Goal: Task Accomplishment & Management: Manage account settings

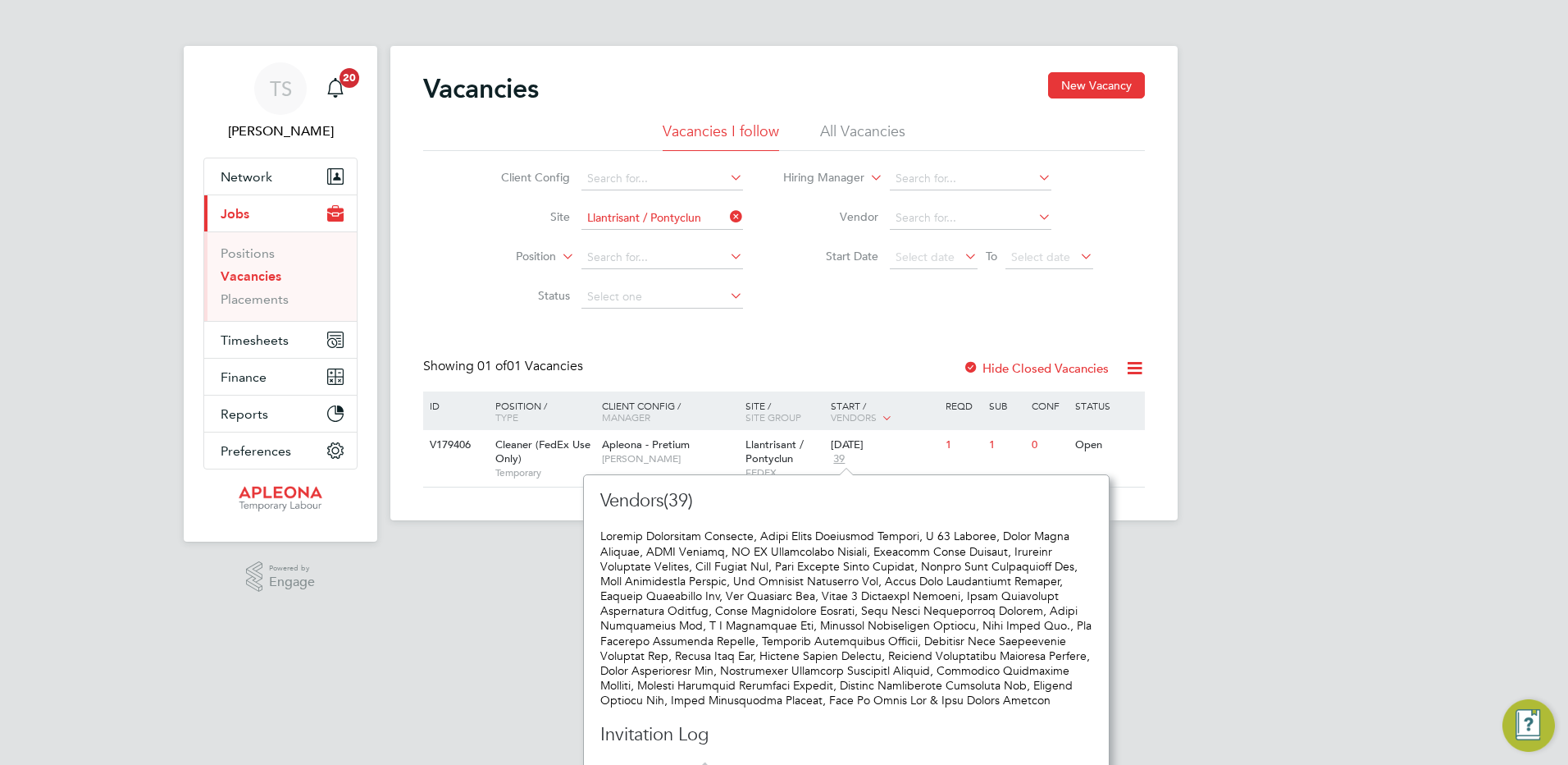
scroll to position [758, 513]
click at [251, 338] on span "Timesheets" at bounding box center [255, 341] width 68 height 16
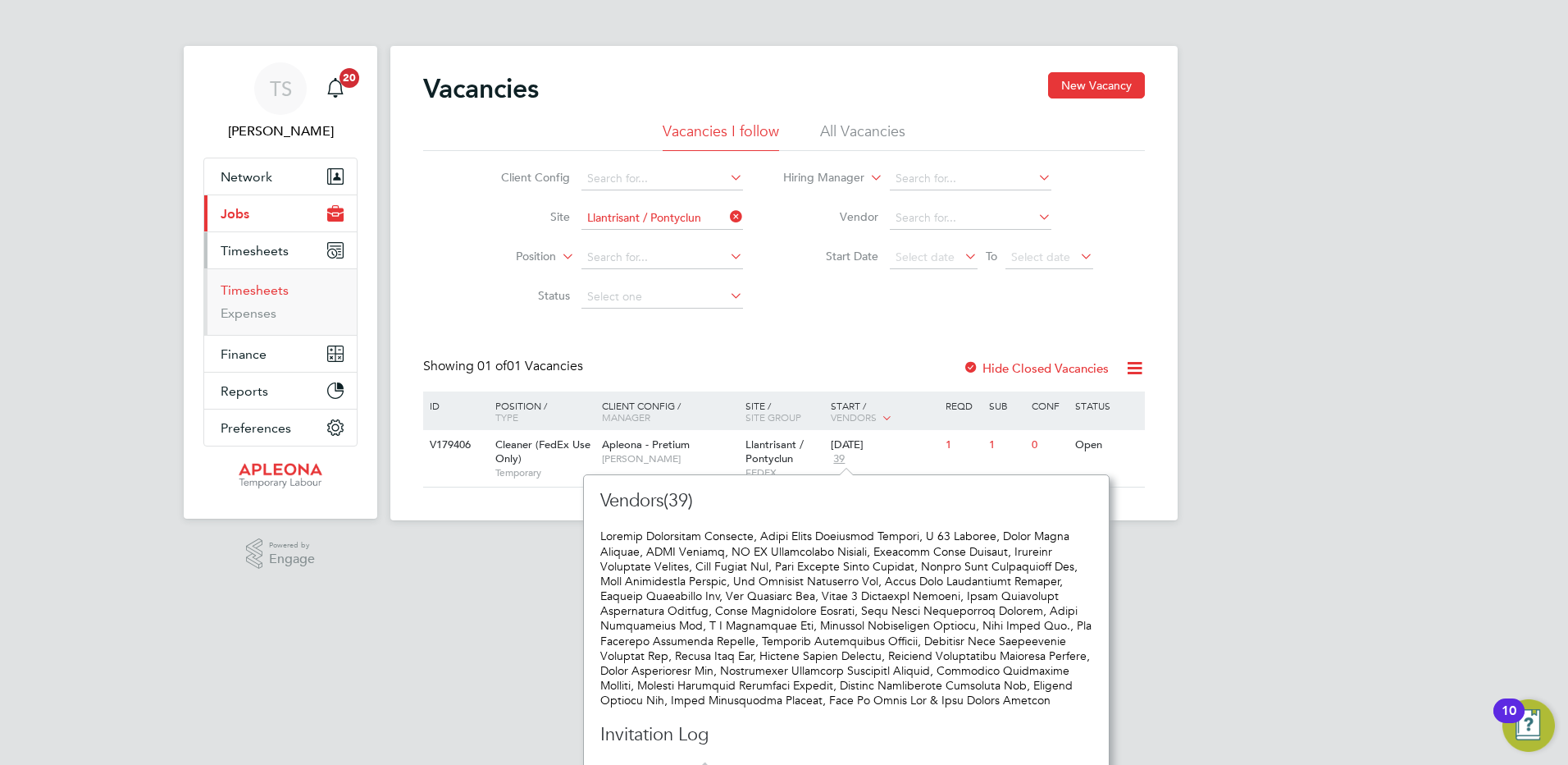
click at [243, 293] on link "Timesheets" at bounding box center [255, 290] width 68 height 16
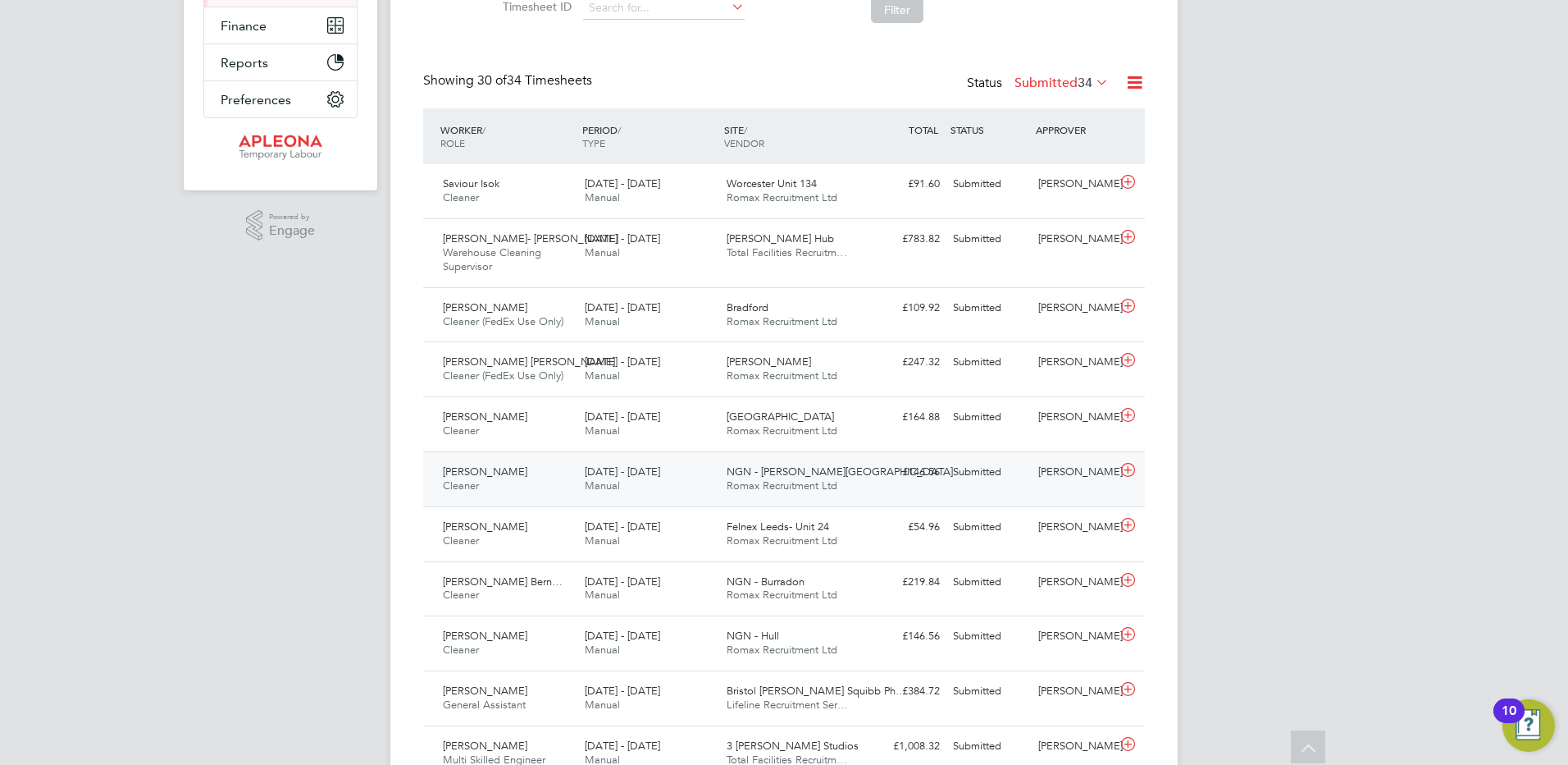
click at [771, 469] on span "NGN - Cannon Park" at bounding box center [839, 471] width 226 height 14
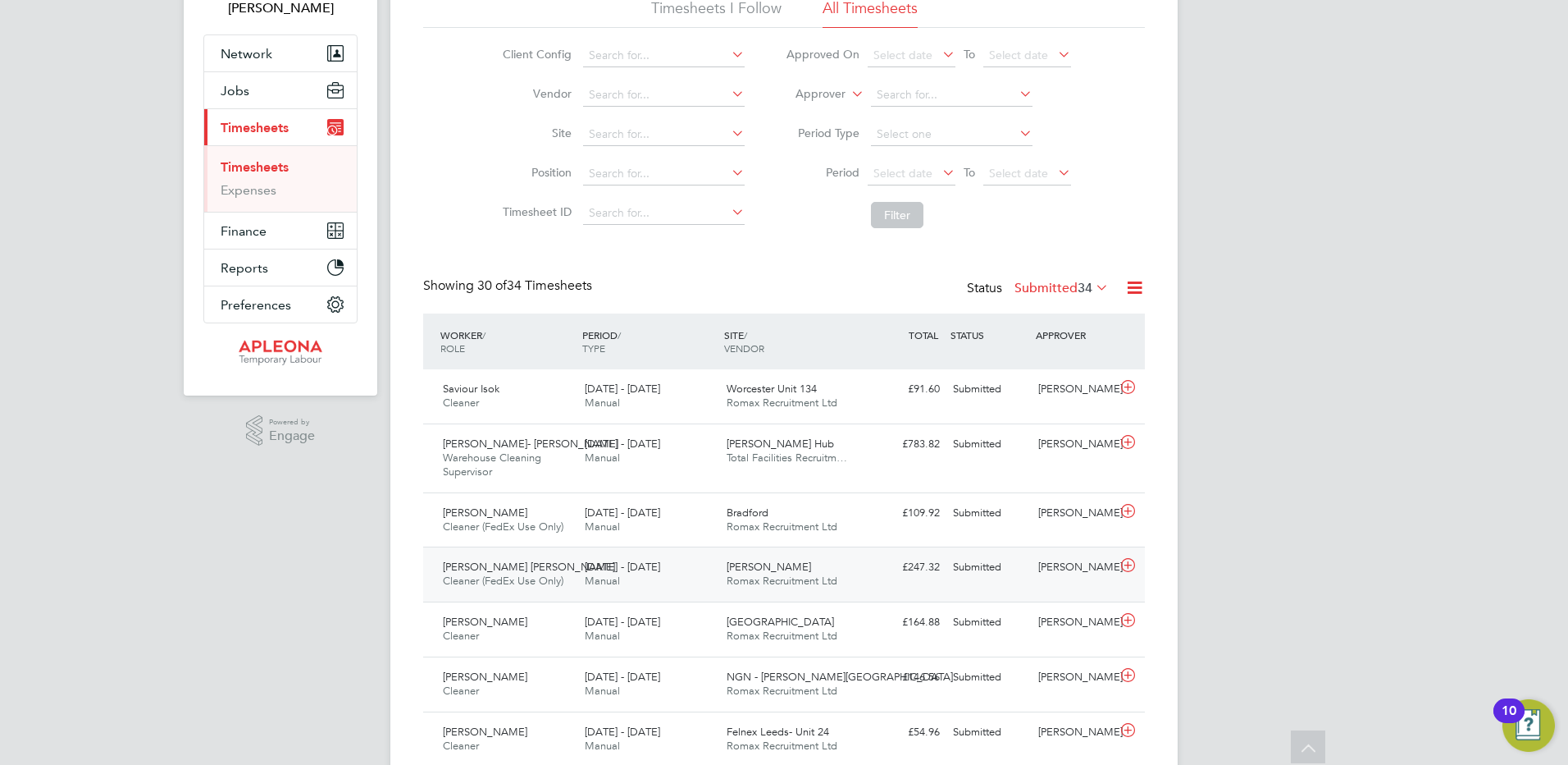
scroll to position [164, 0]
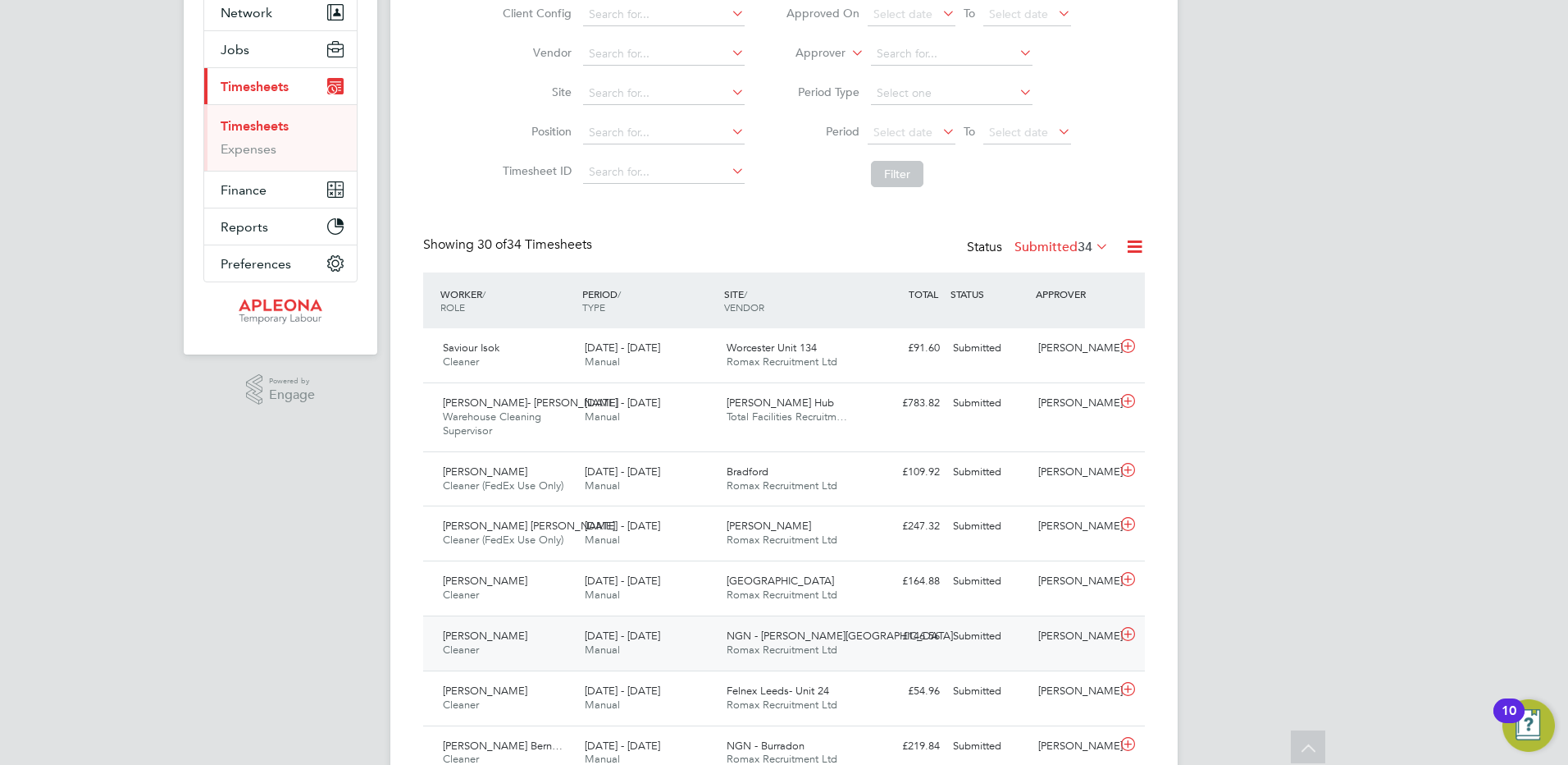
click at [1124, 635] on icon at bounding box center [1128, 634] width 21 height 13
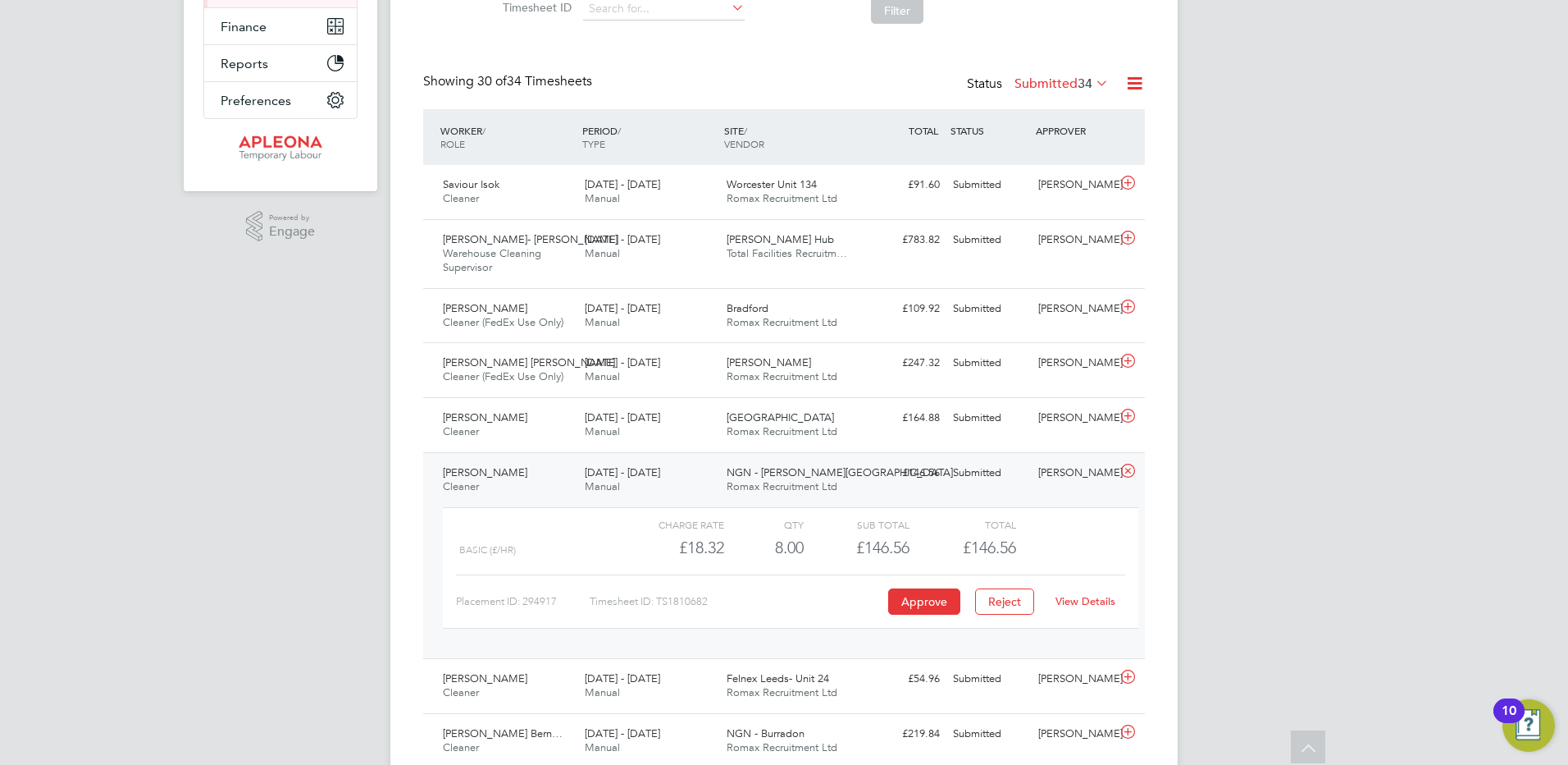
scroll to position [328, 0]
click at [1082, 600] on link "View Details" at bounding box center [1085, 600] width 60 height 14
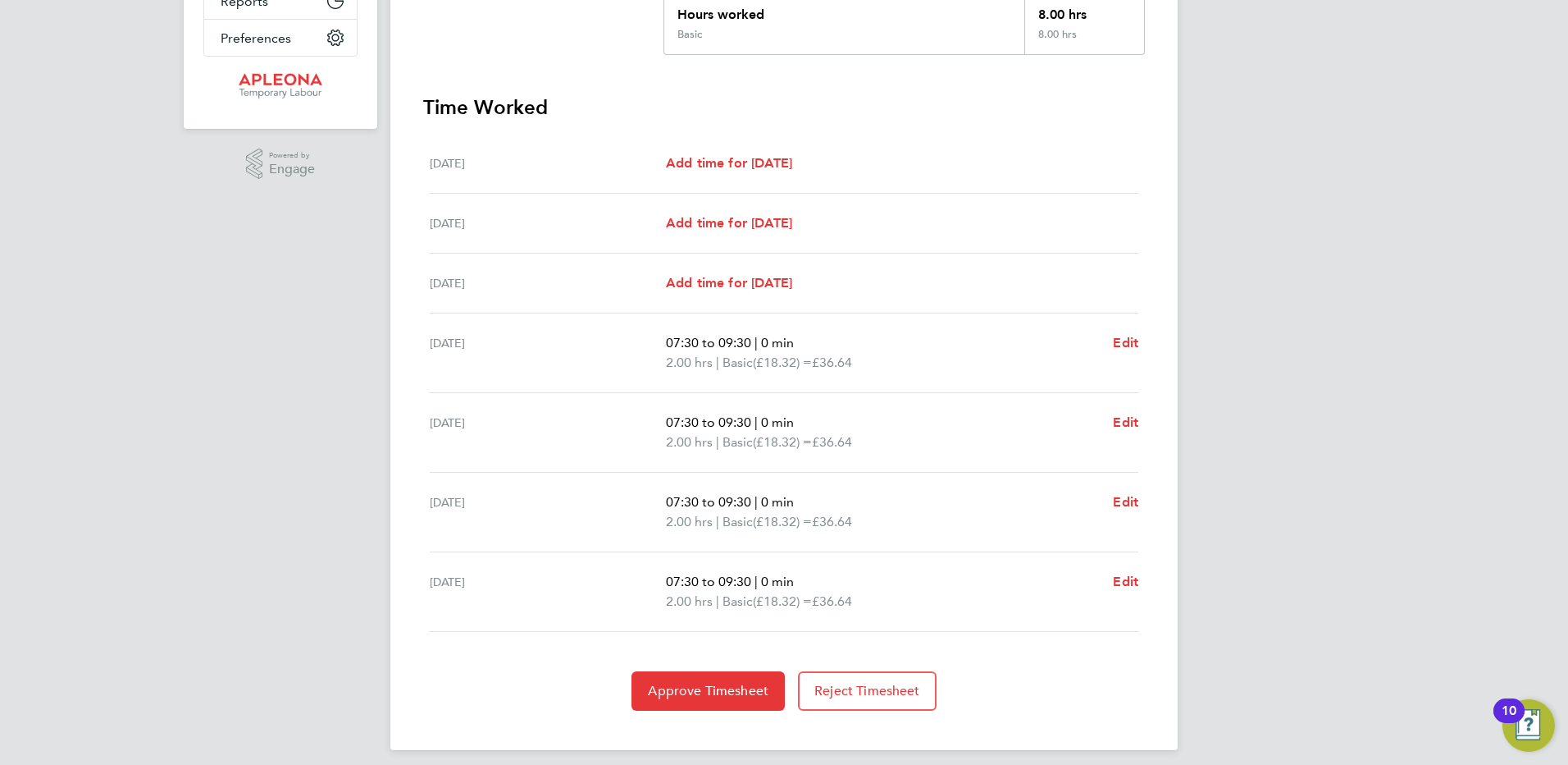
scroll to position [401, 0]
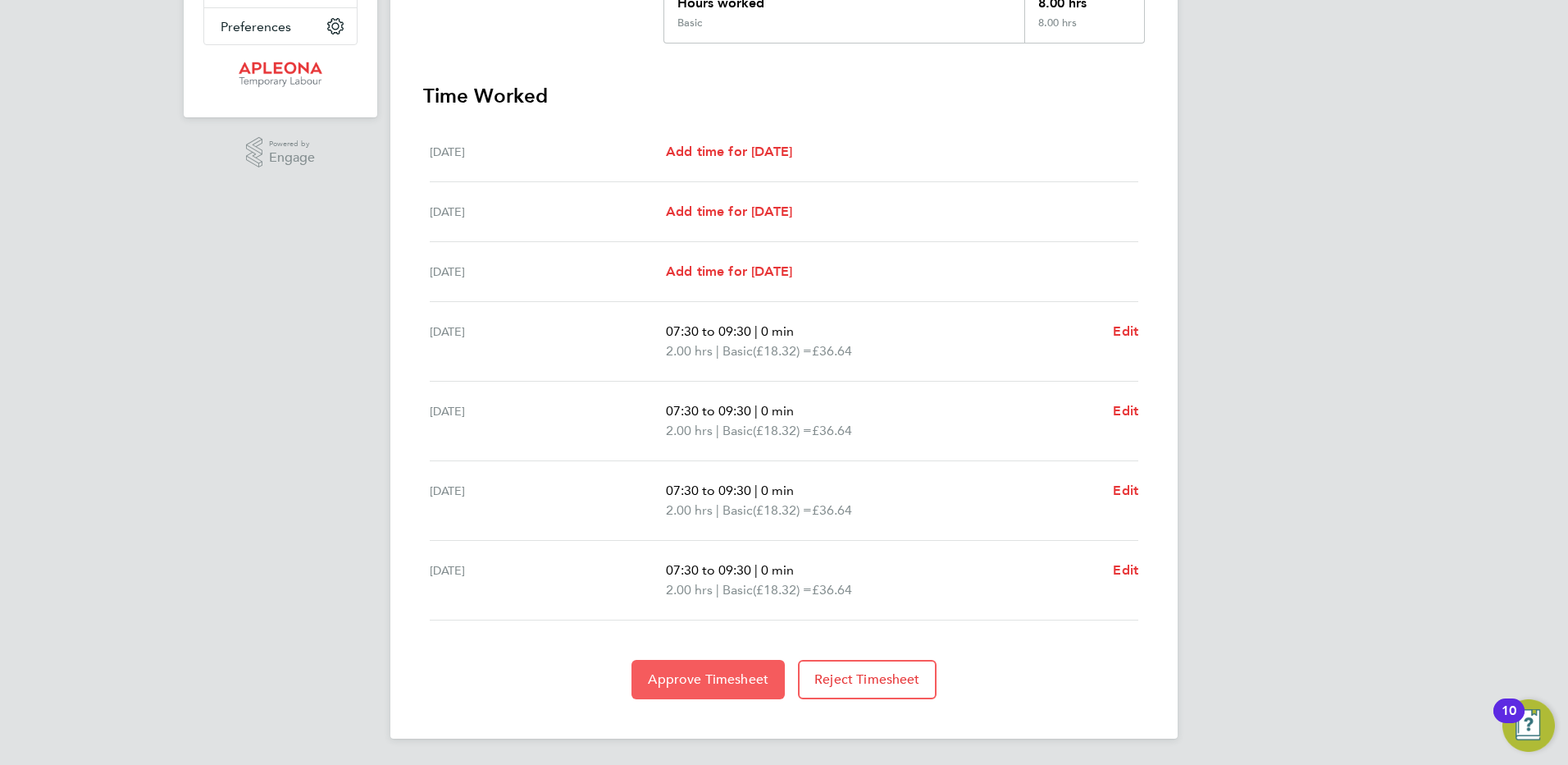
click at [697, 667] on button "Approve Timesheet" at bounding box center [708, 679] width 153 height 39
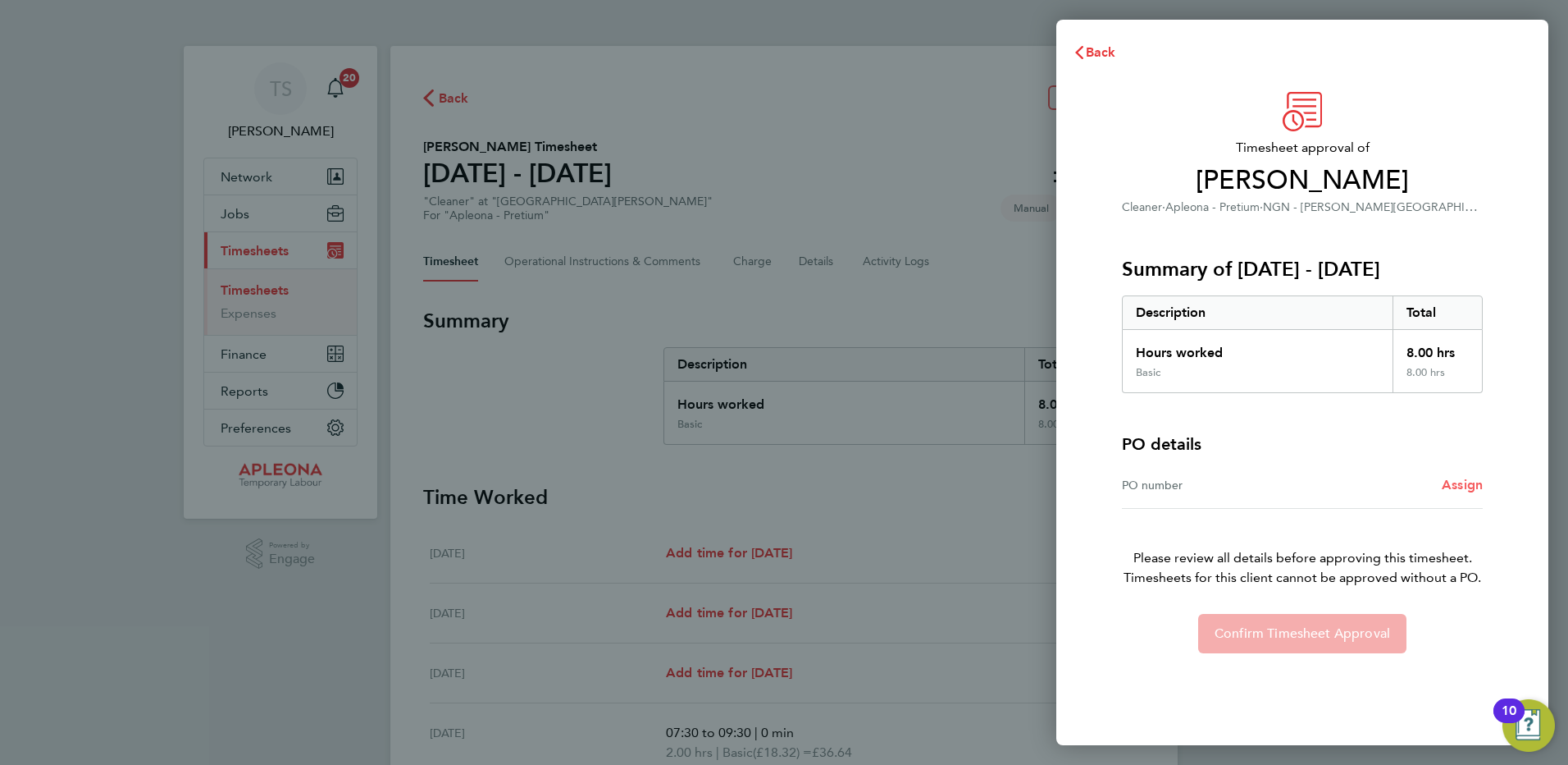
click at [1468, 487] on span "Assign" at bounding box center [1462, 485] width 41 height 16
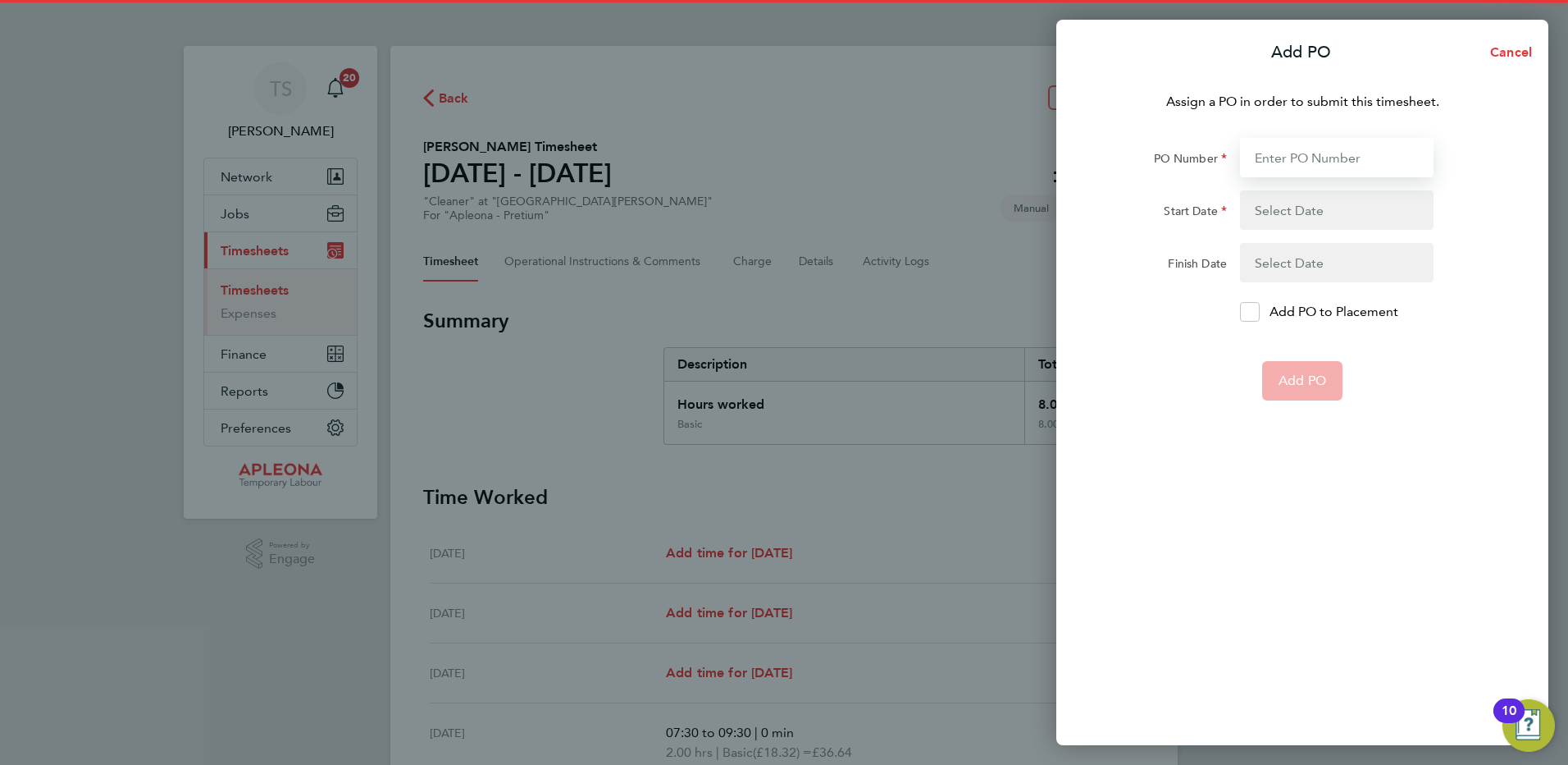
click at [1281, 161] on input "PO Number" at bounding box center [1337, 158] width 193 height 39
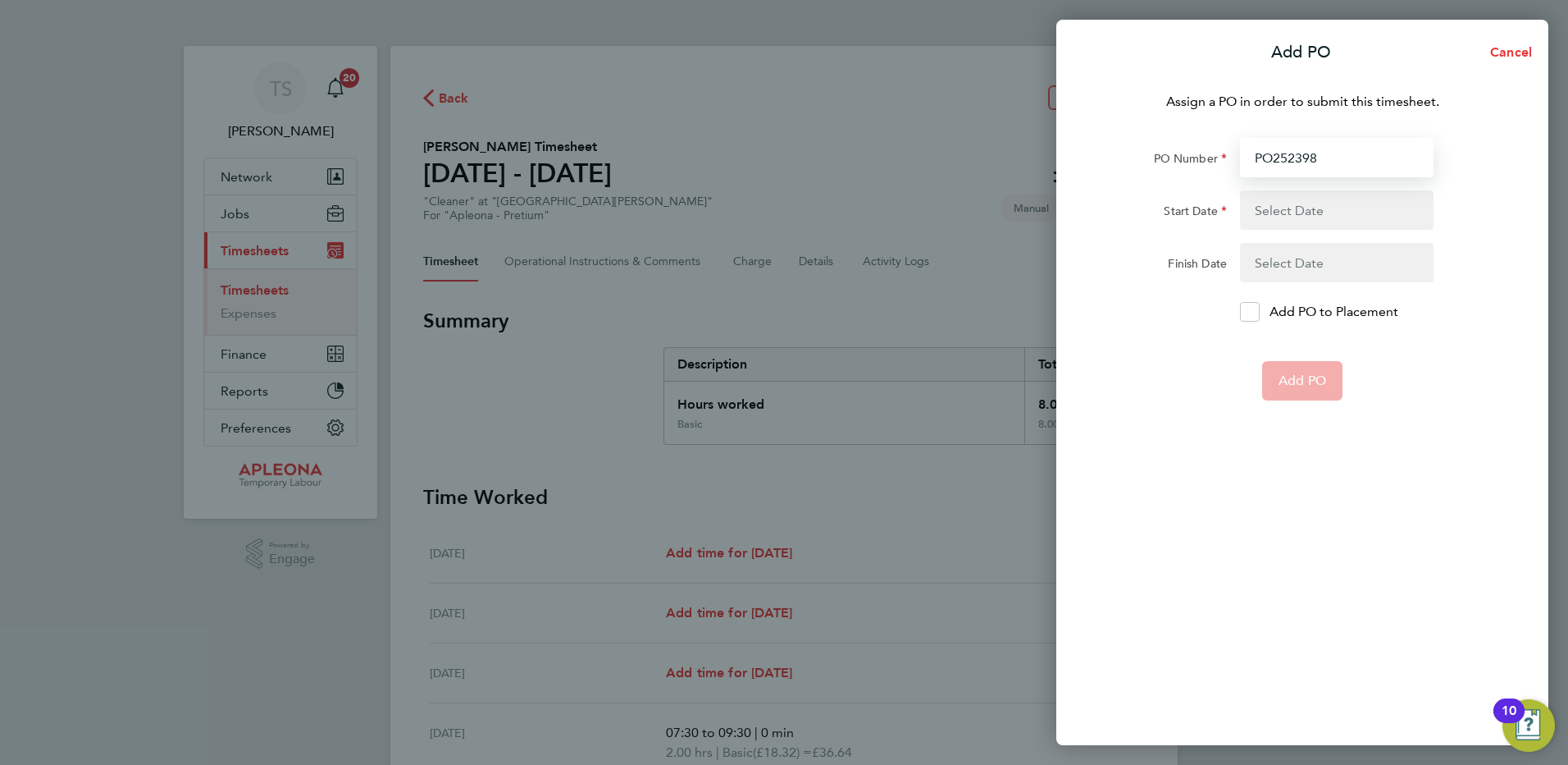
type input "PO2523981"
type input "23 Aug 25"
type input "29 Aug 25"
type input "PO2523981"
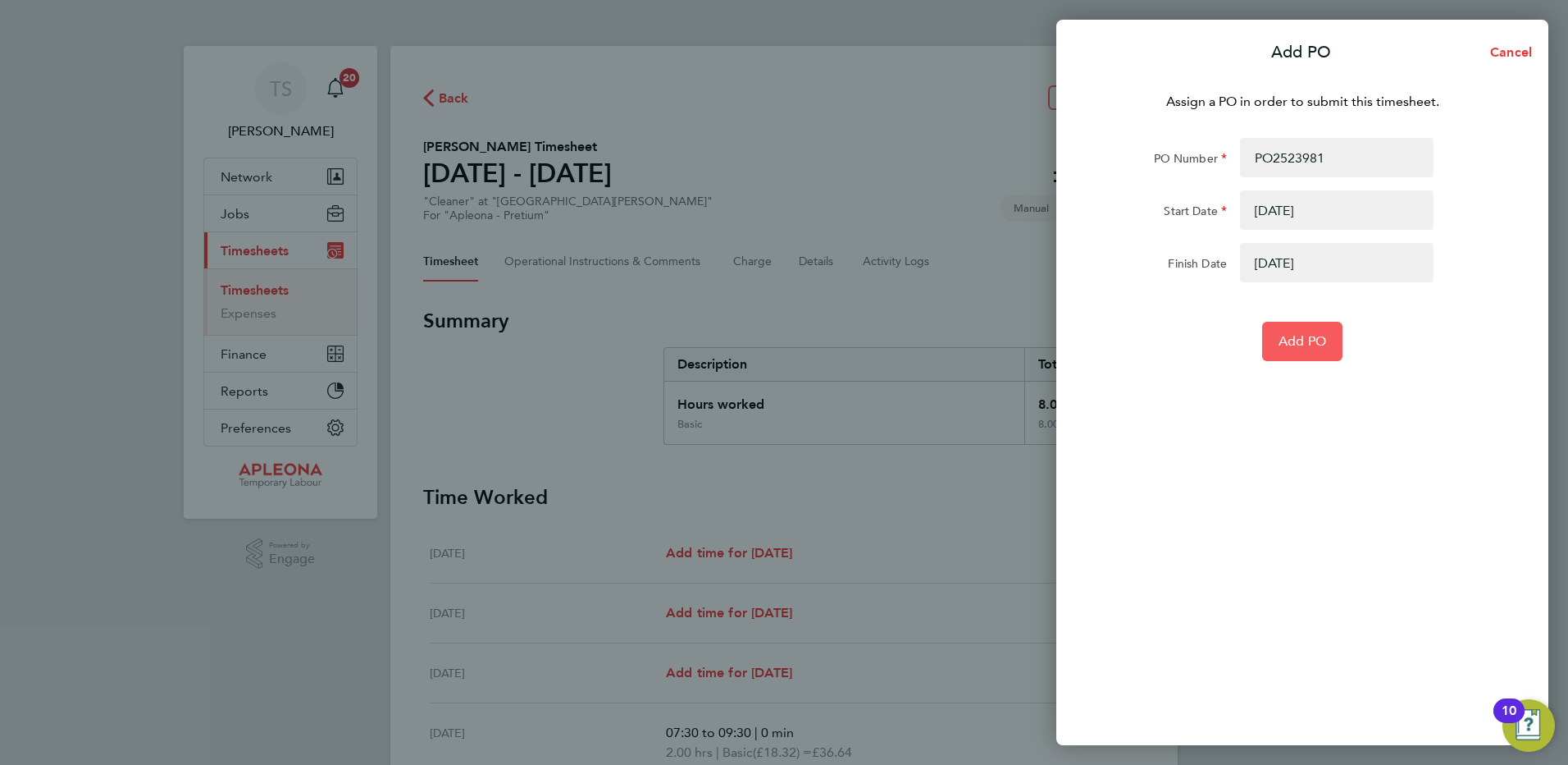
click at [1311, 345] on span "Add PO" at bounding box center [1303, 341] width 47 height 17
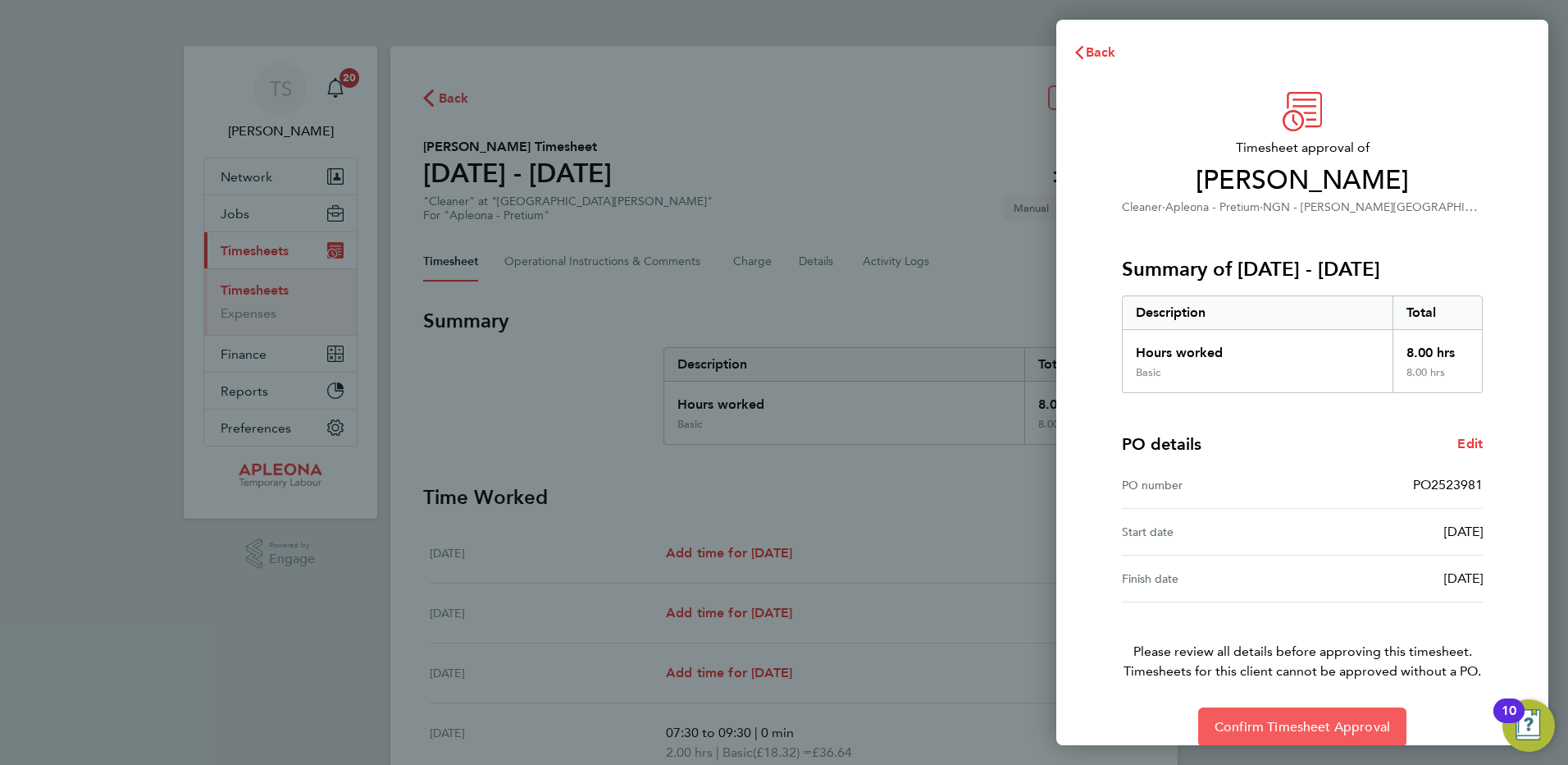
click at [1213, 728] on button "Confirm Timesheet Approval" at bounding box center [1302, 727] width 208 height 39
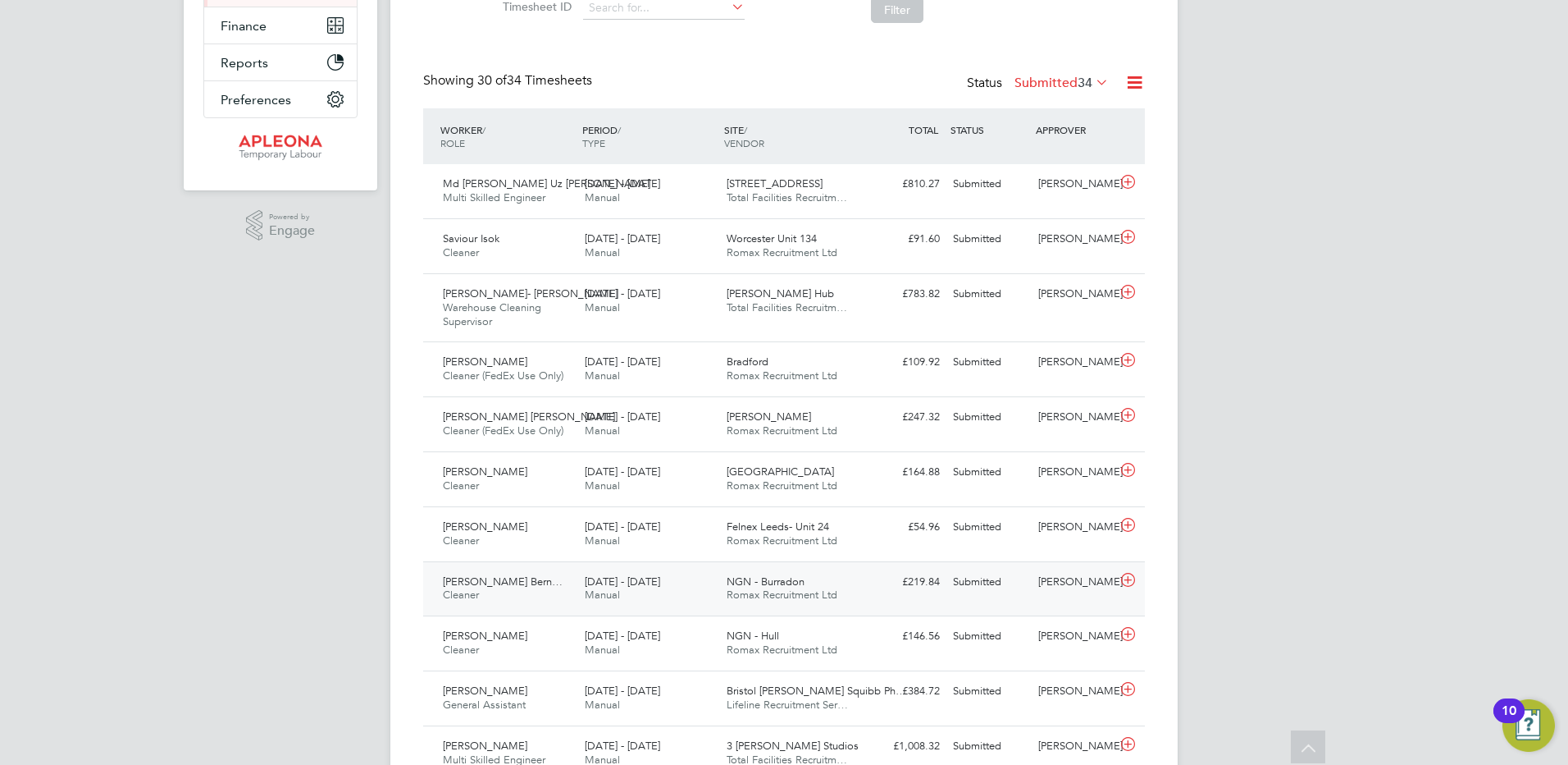
click at [1125, 578] on icon at bounding box center [1128, 579] width 21 height 13
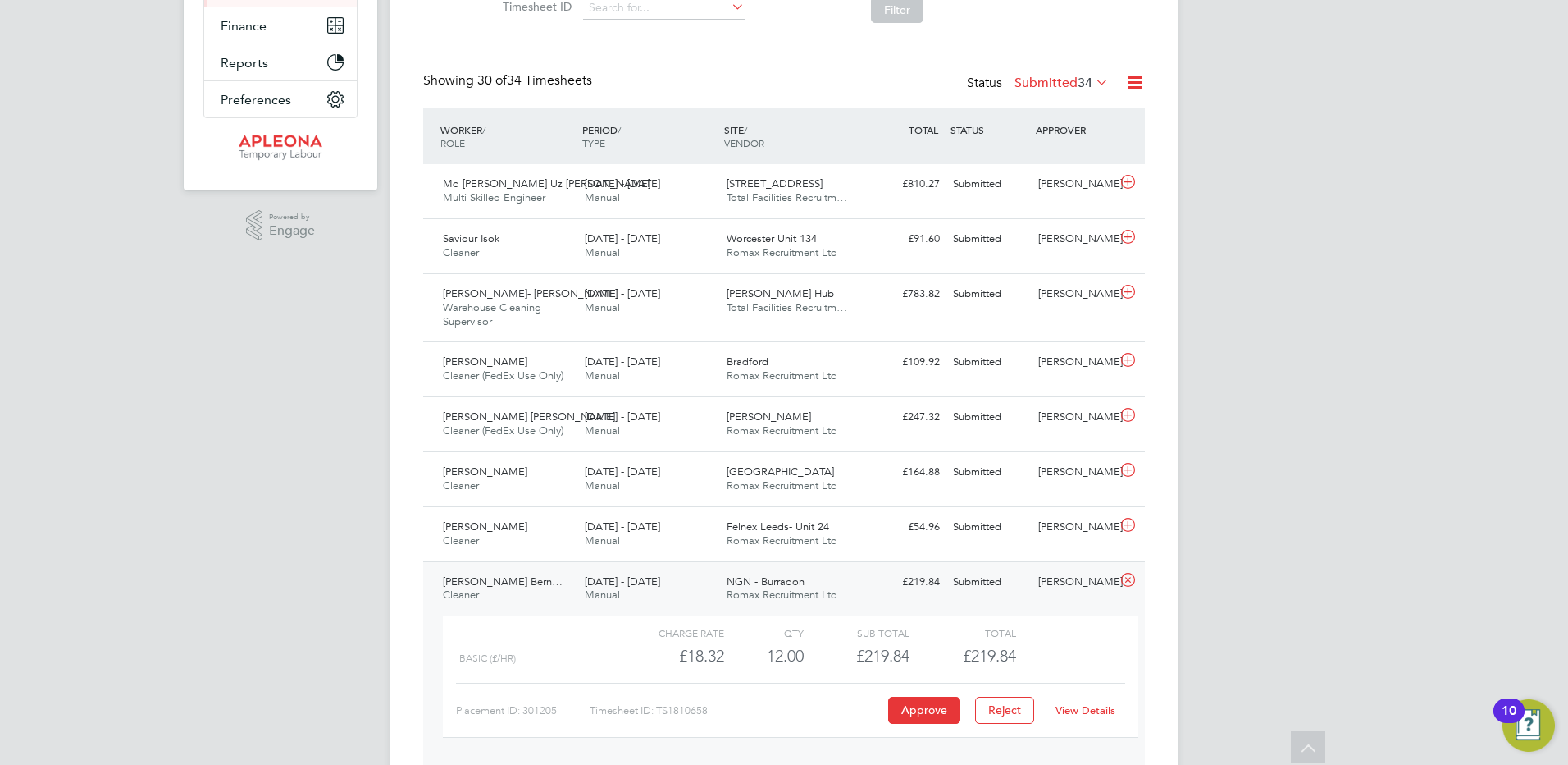
click at [1091, 707] on link "View Details" at bounding box center [1085, 710] width 60 height 14
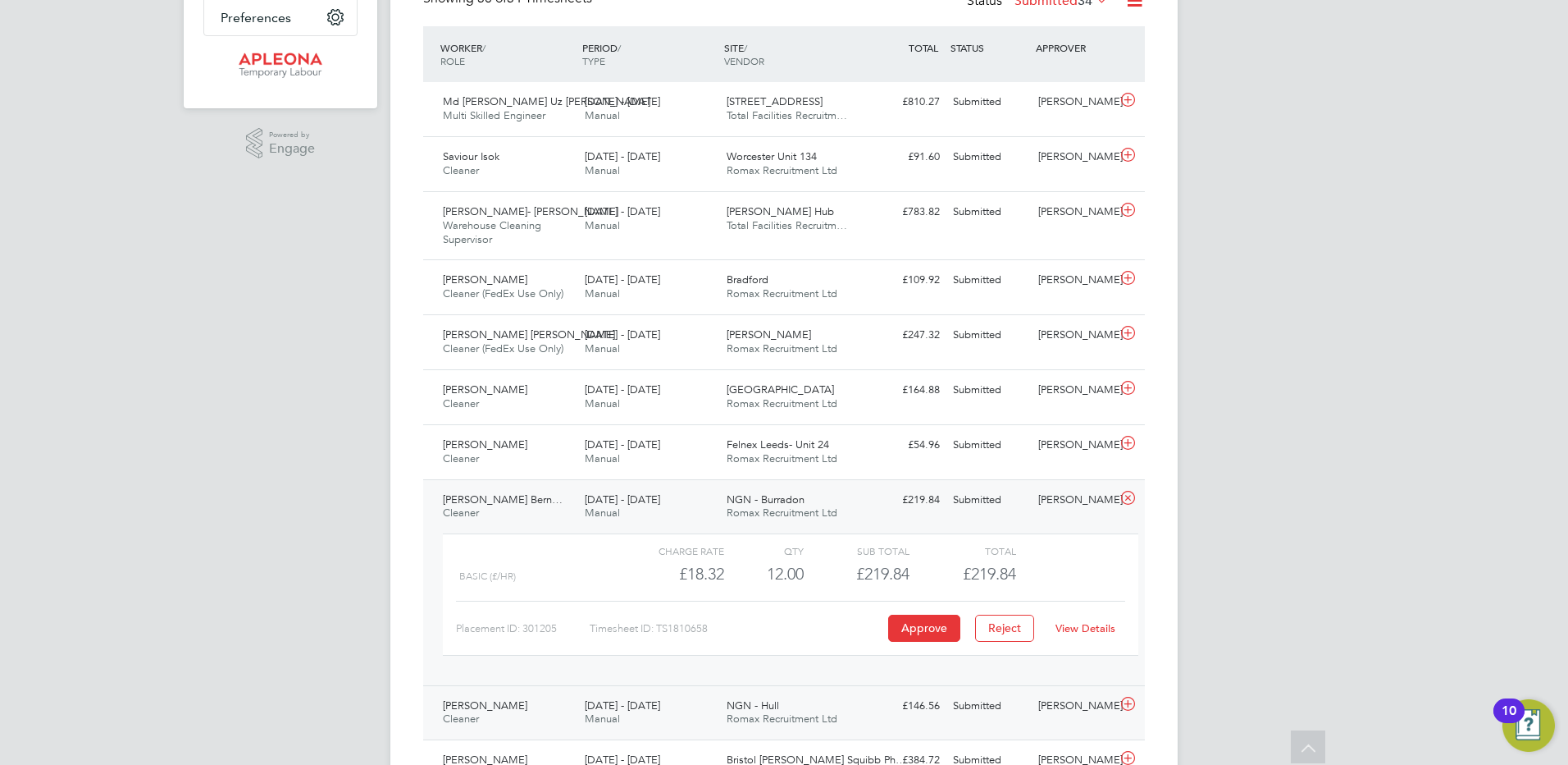
click at [1124, 704] on icon at bounding box center [1128, 704] width 21 height 13
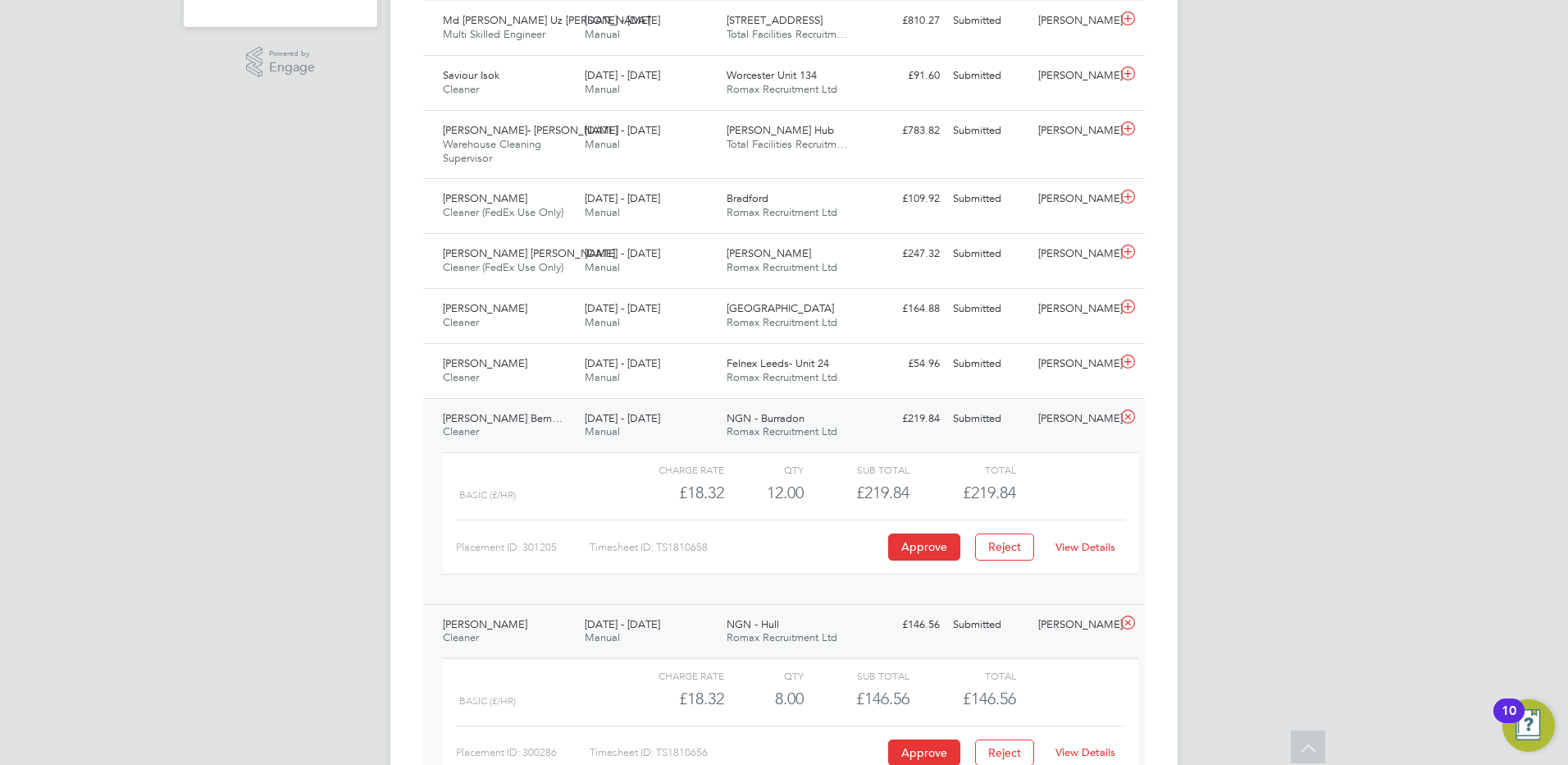
scroll to position [493, 0]
click at [1126, 360] on icon at bounding box center [1128, 360] width 21 height 13
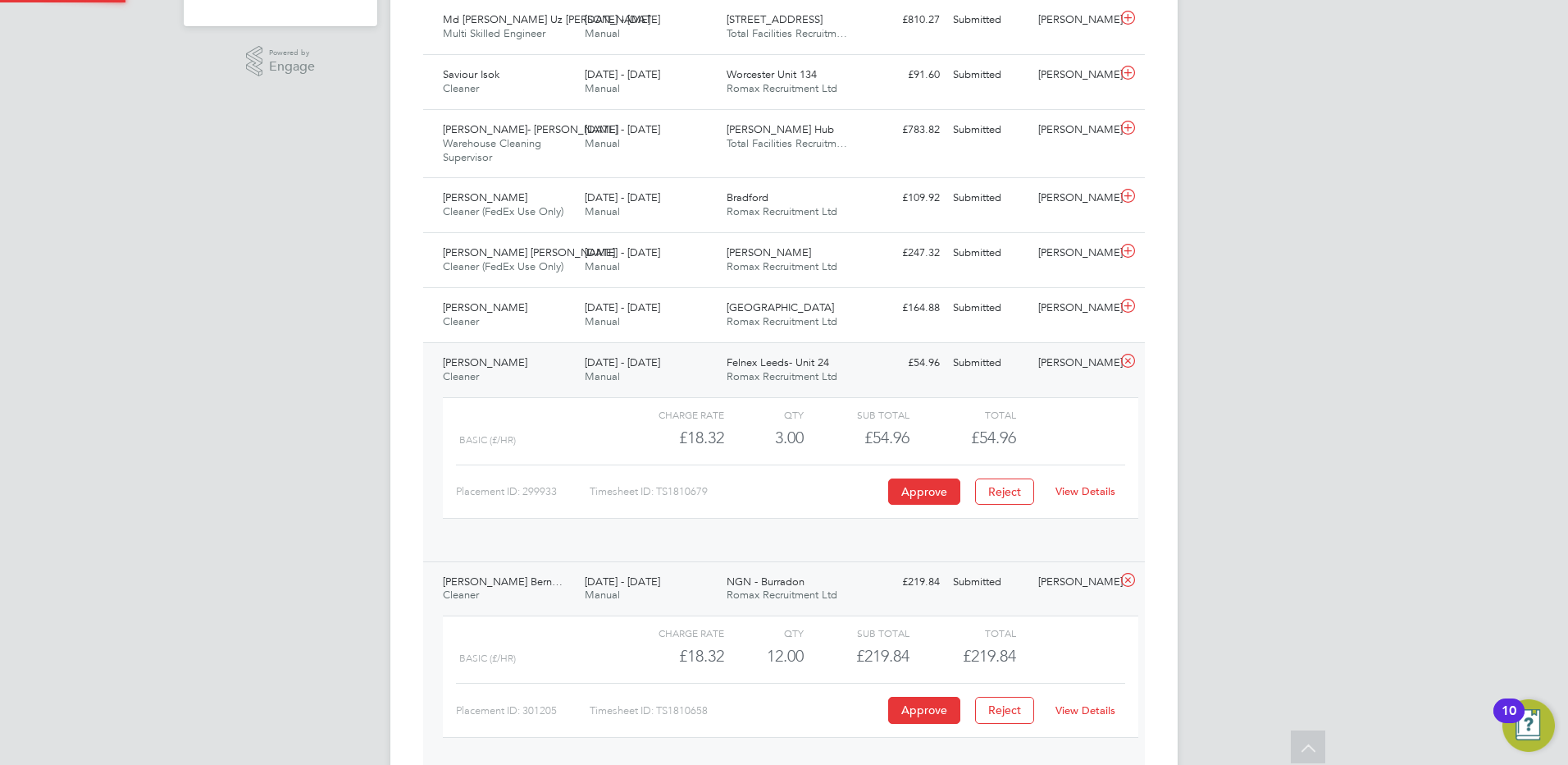
scroll to position [28, 160]
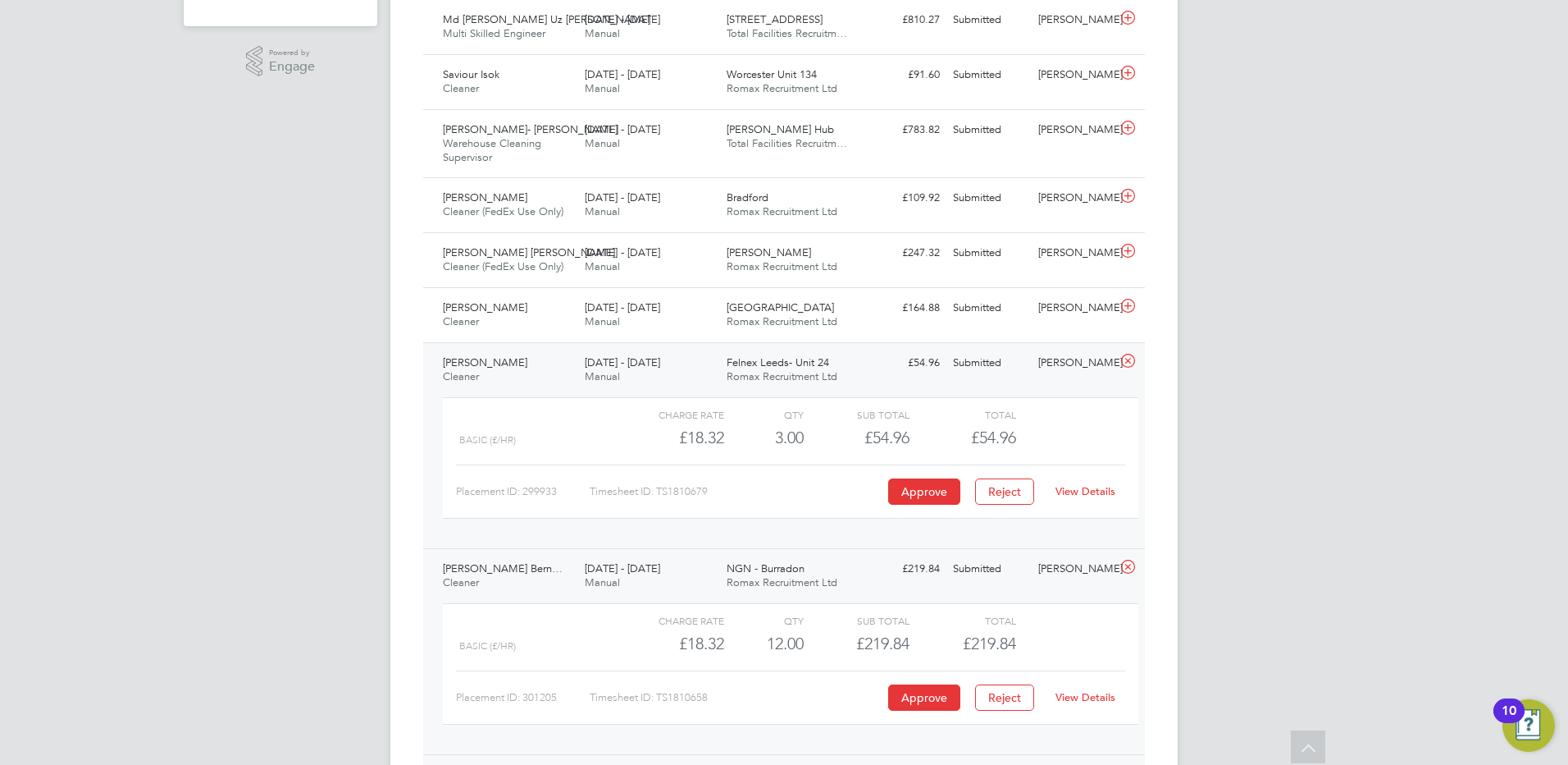
click at [1124, 362] on icon at bounding box center [1128, 360] width 21 height 13
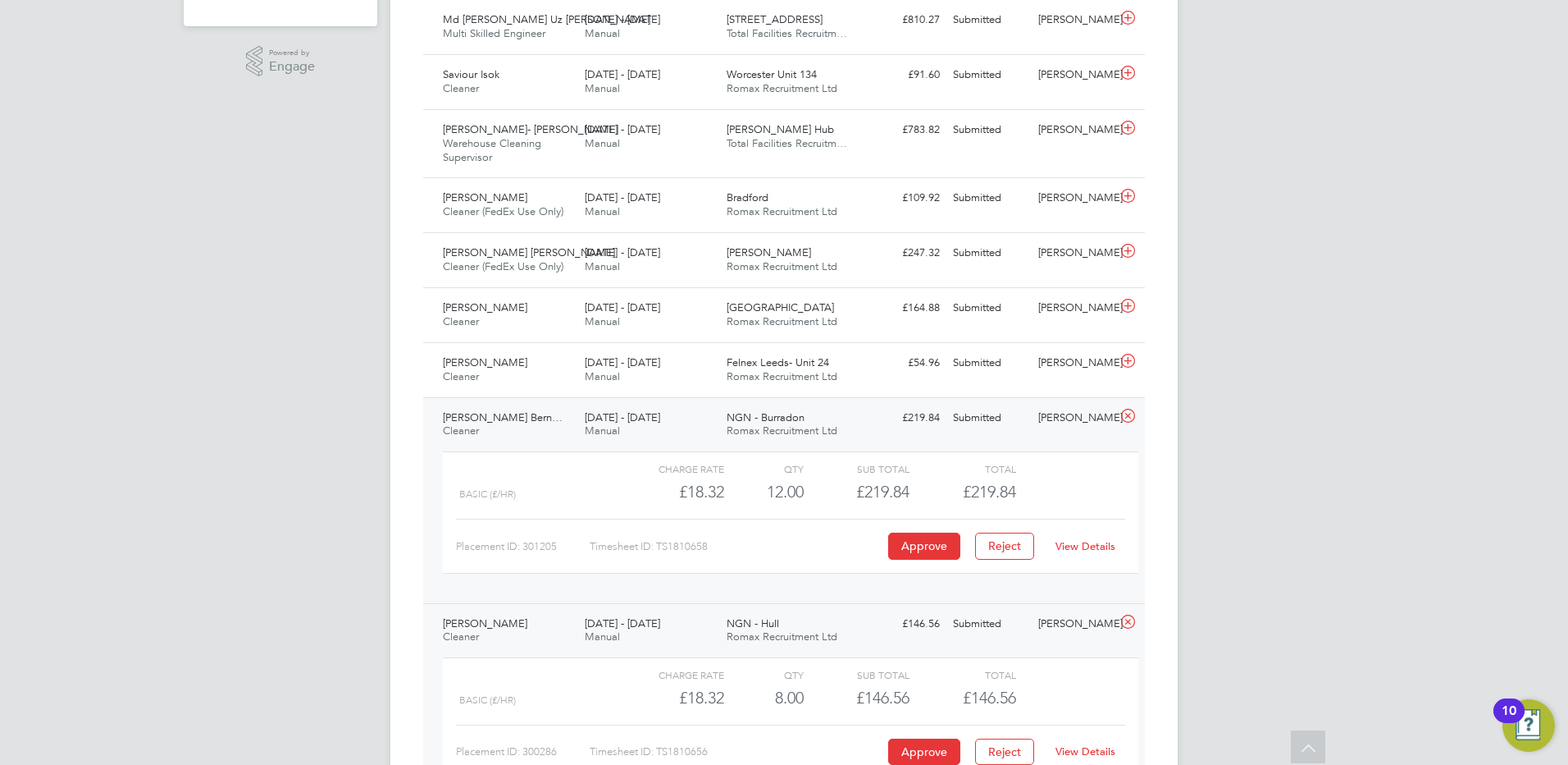
click at [1121, 410] on icon at bounding box center [1128, 416] width 21 height 13
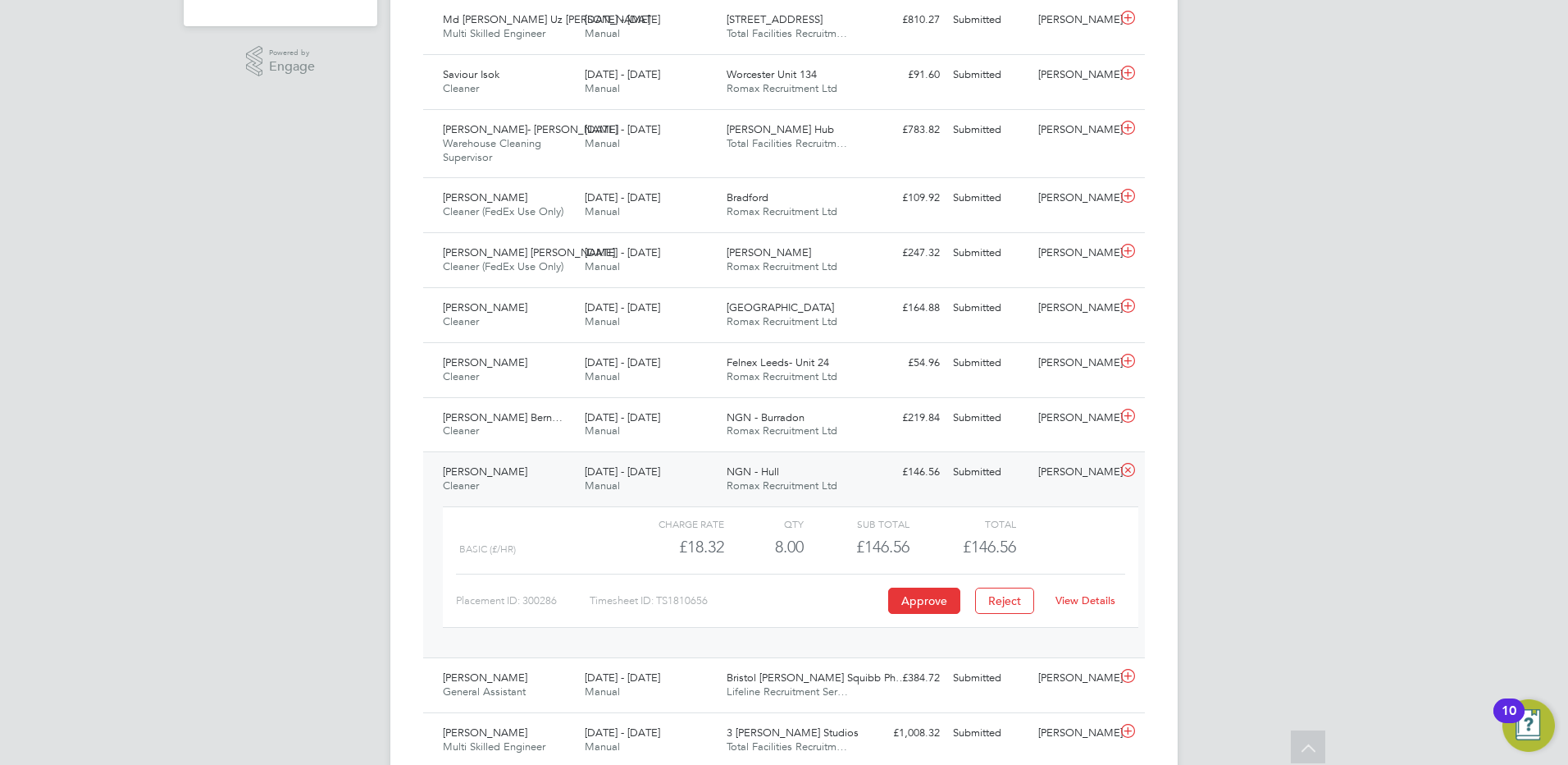
click at [1129, 464] on icon at bounding box center [1128, 470] width 21 height 13
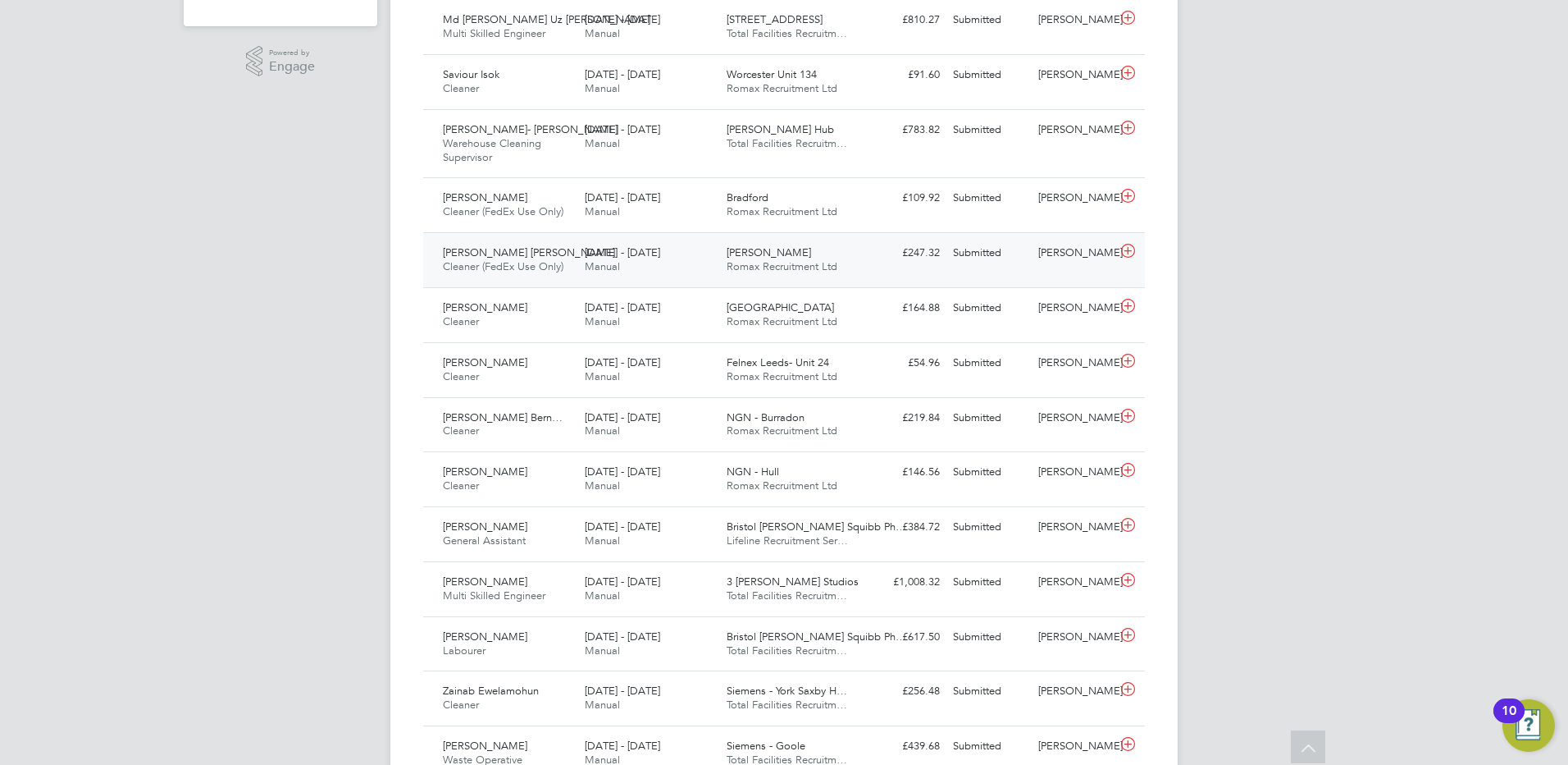
click at [1125, 247] on icon at bounding box center [1128, 251] width 21 height 13
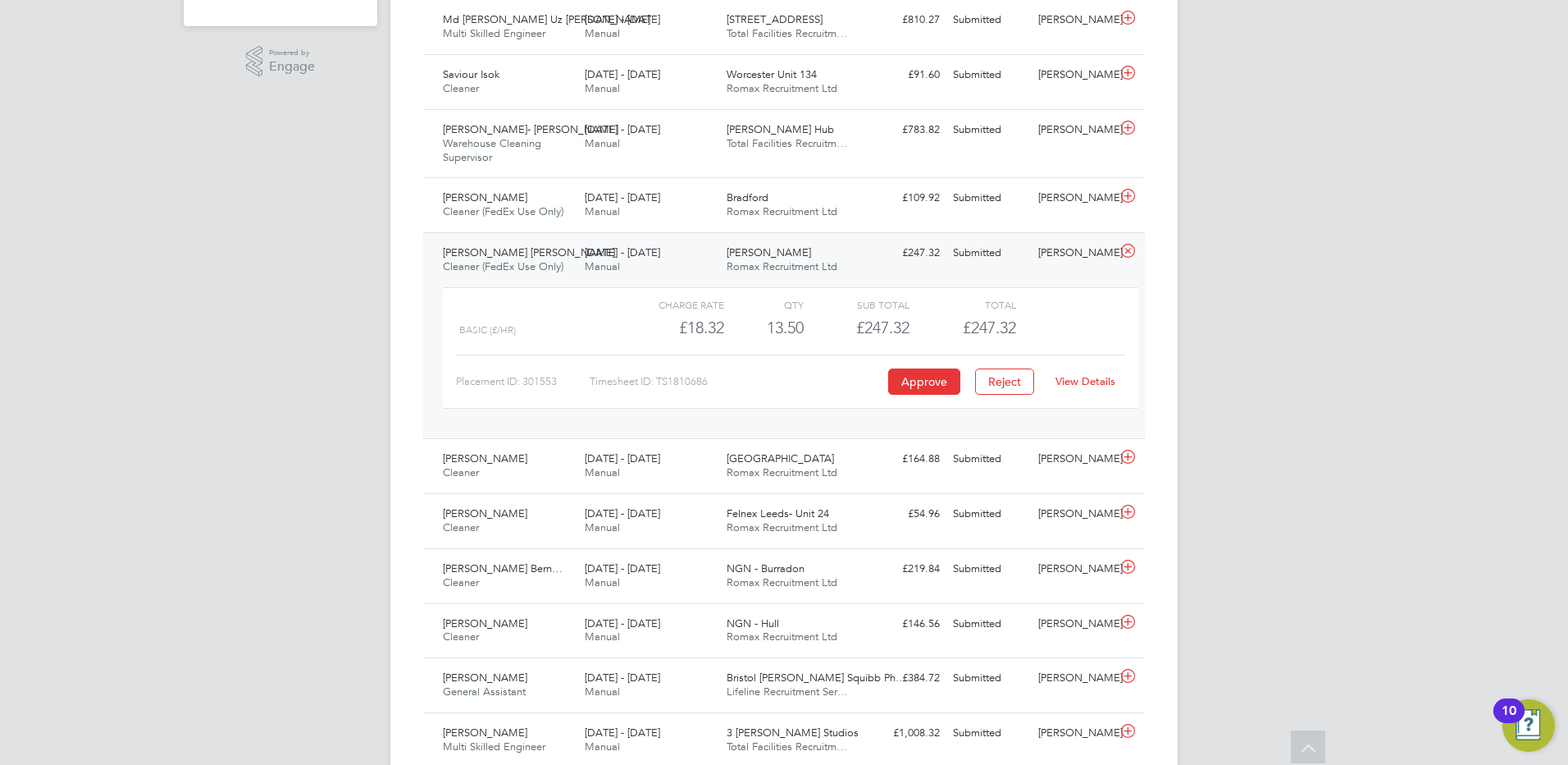
click at [1080, 381] on link "View Details" at bounding box center [1085, 381] width 60 height 14
click at [936, 385] on button "Approve" at bounding box center [924, 381] width 72 height 27
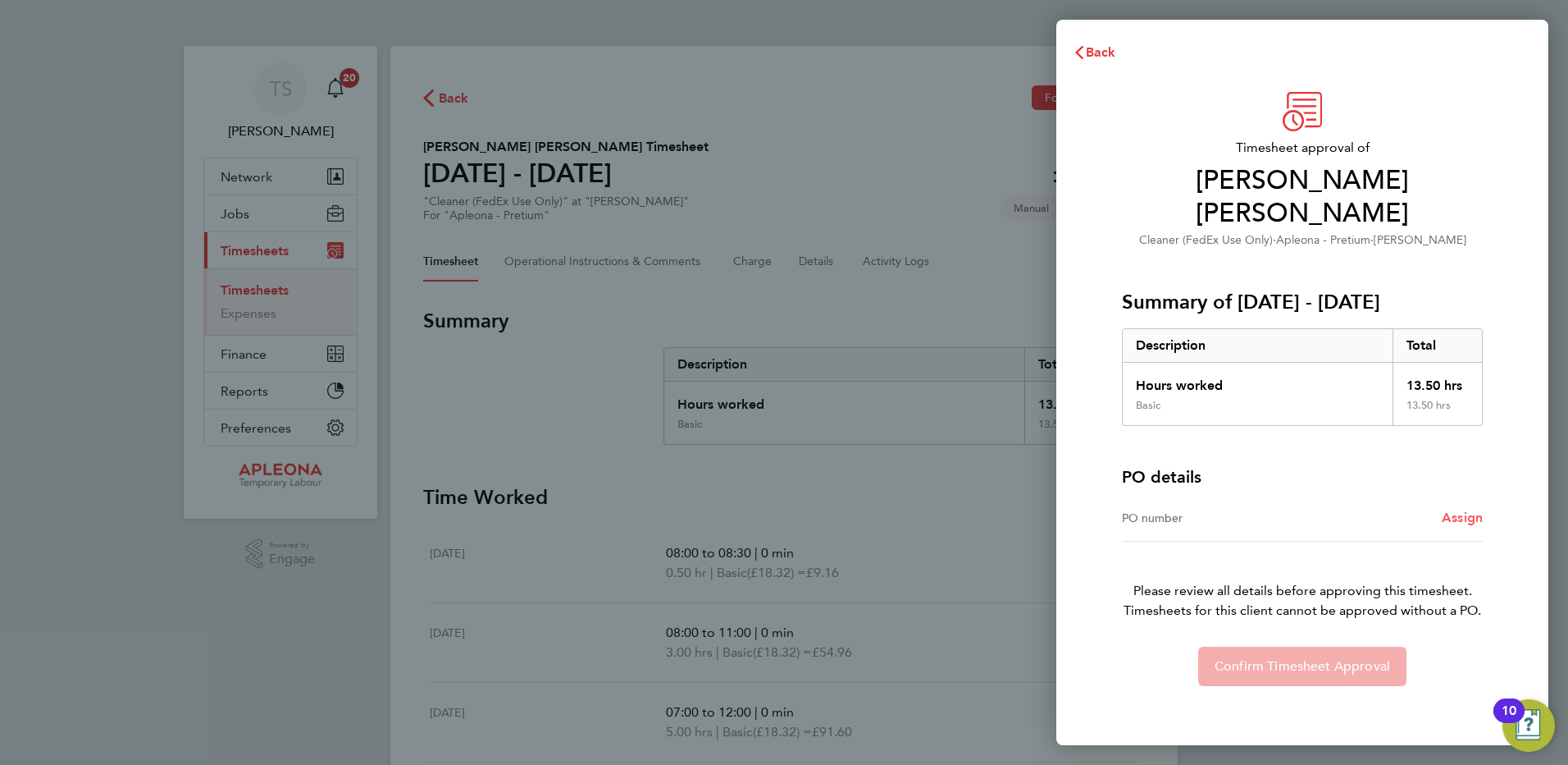
click at [1468, 509] on span "Assign" at bounding box center [1462, 517] width 41 height 16
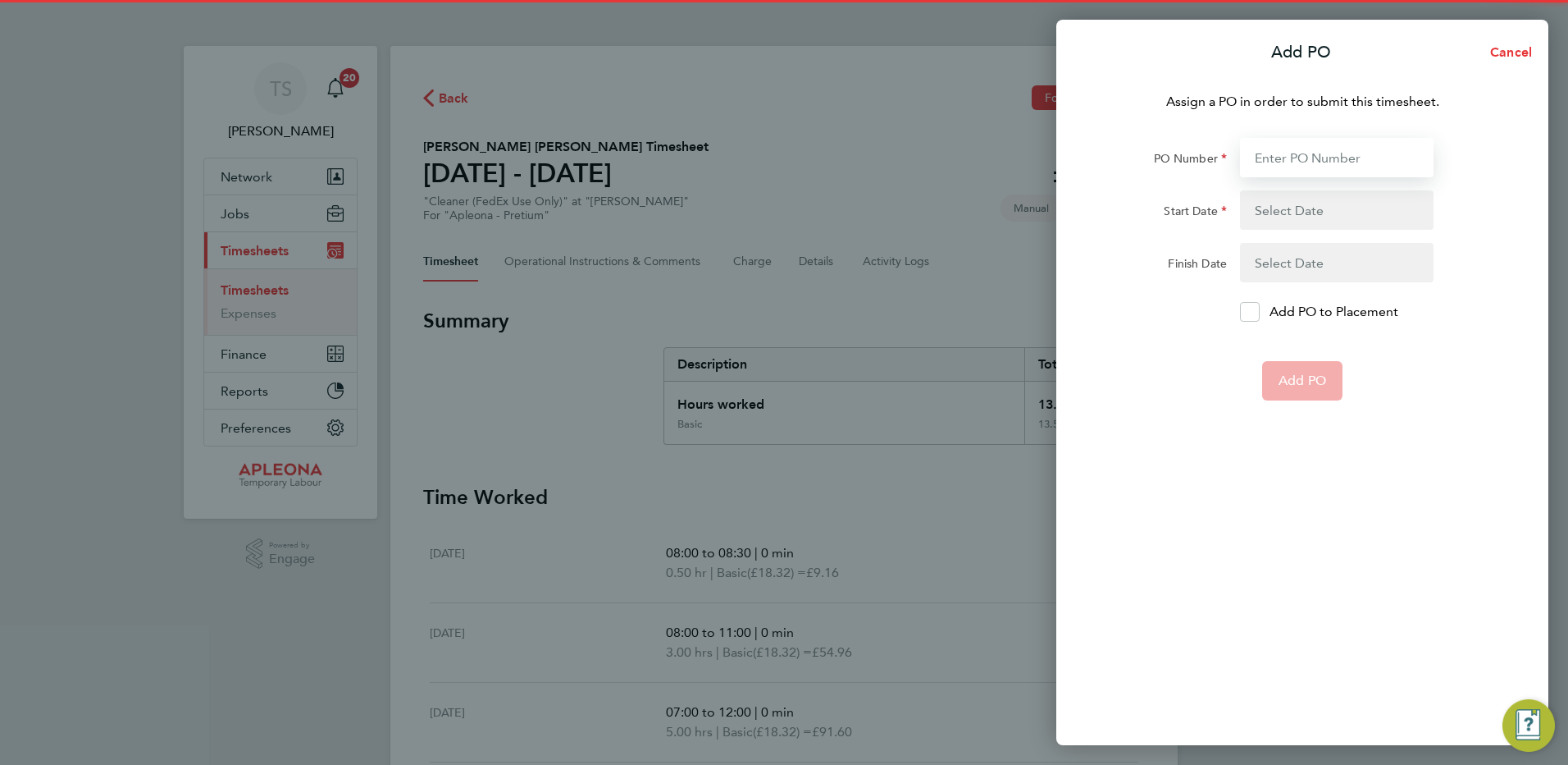
click at [1296, 138] on input "PO Number" at bounding box center [1337, 158] width 193 height 39
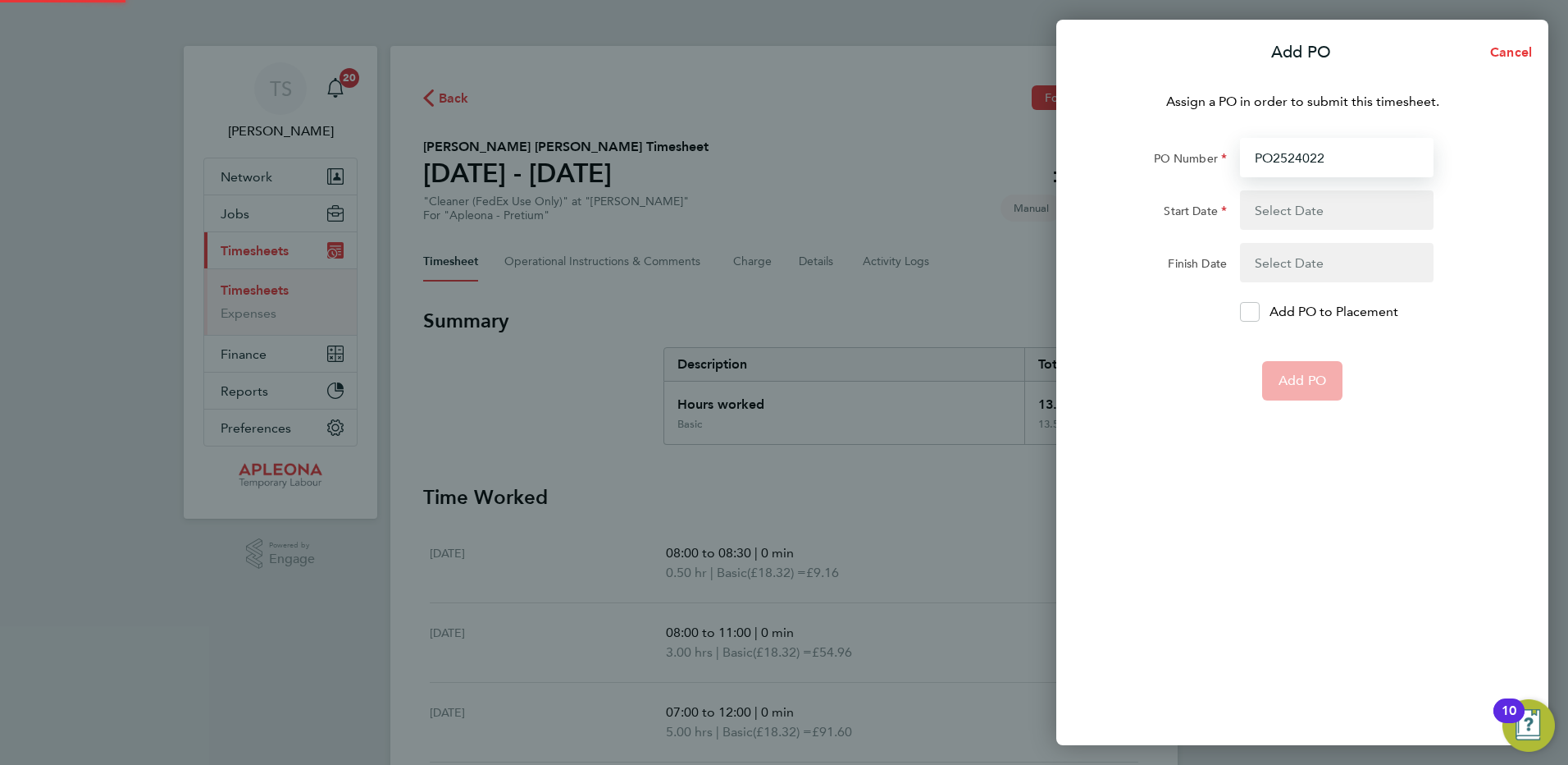
type input "PO2524022"
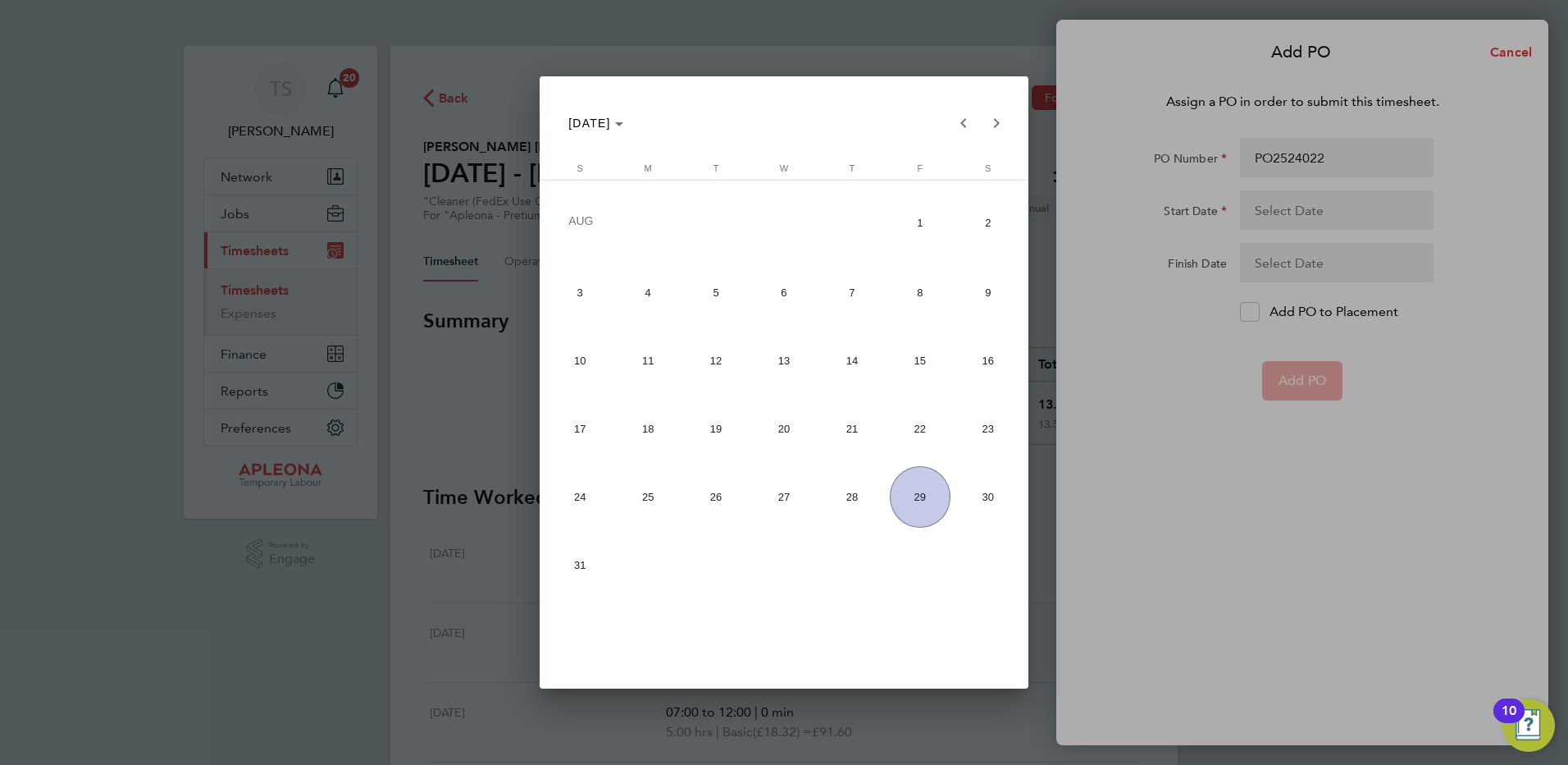
click at [980, 440] on span "23" at bounding box center [988, 428] width 61 height 61
type input "[DATE]"
drag, startPoint x: 911, startPoint y: 508, endPoint x: 1062, endPoint y: 450, distance: 161.8
click at [915, 506] on span "29" at bounding box center [921, 497] width 61 height 61
type input "29 Aug 25"
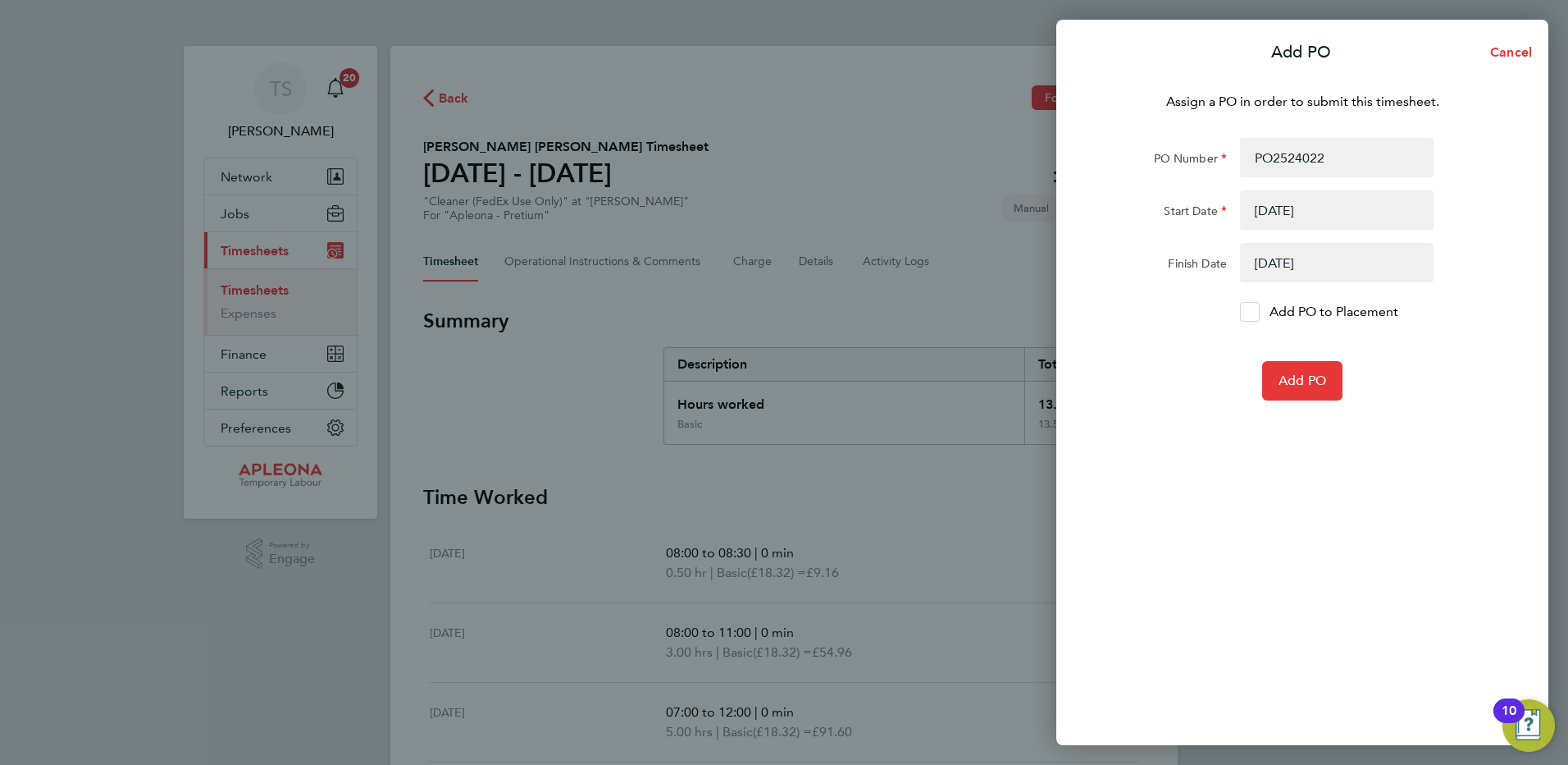
click at [1252, 317] on icon at bounding box center [1249, 312] width 12 height 11
click at [1256, 312] on input "Add PO to Placement" at bounding box center [1256, 312] width 0 height 0
click at [1284, 389] on button "Add PO" at bounding box center [1302, 381] width 80 height 39
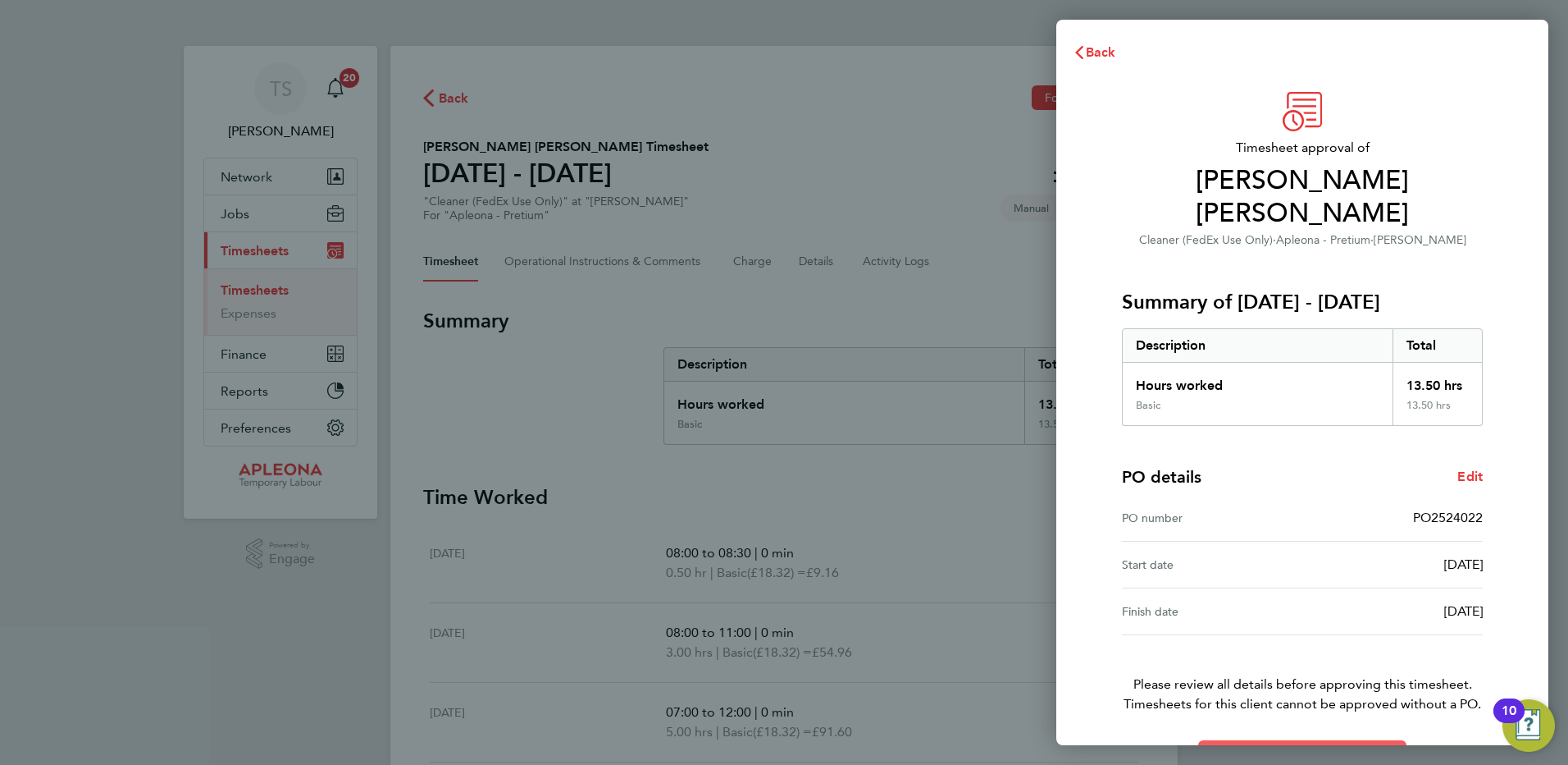
click at [1288, 751] on span "Confirm Timesheet Approval" at bounding box center [1303, 759] width 176 height 17
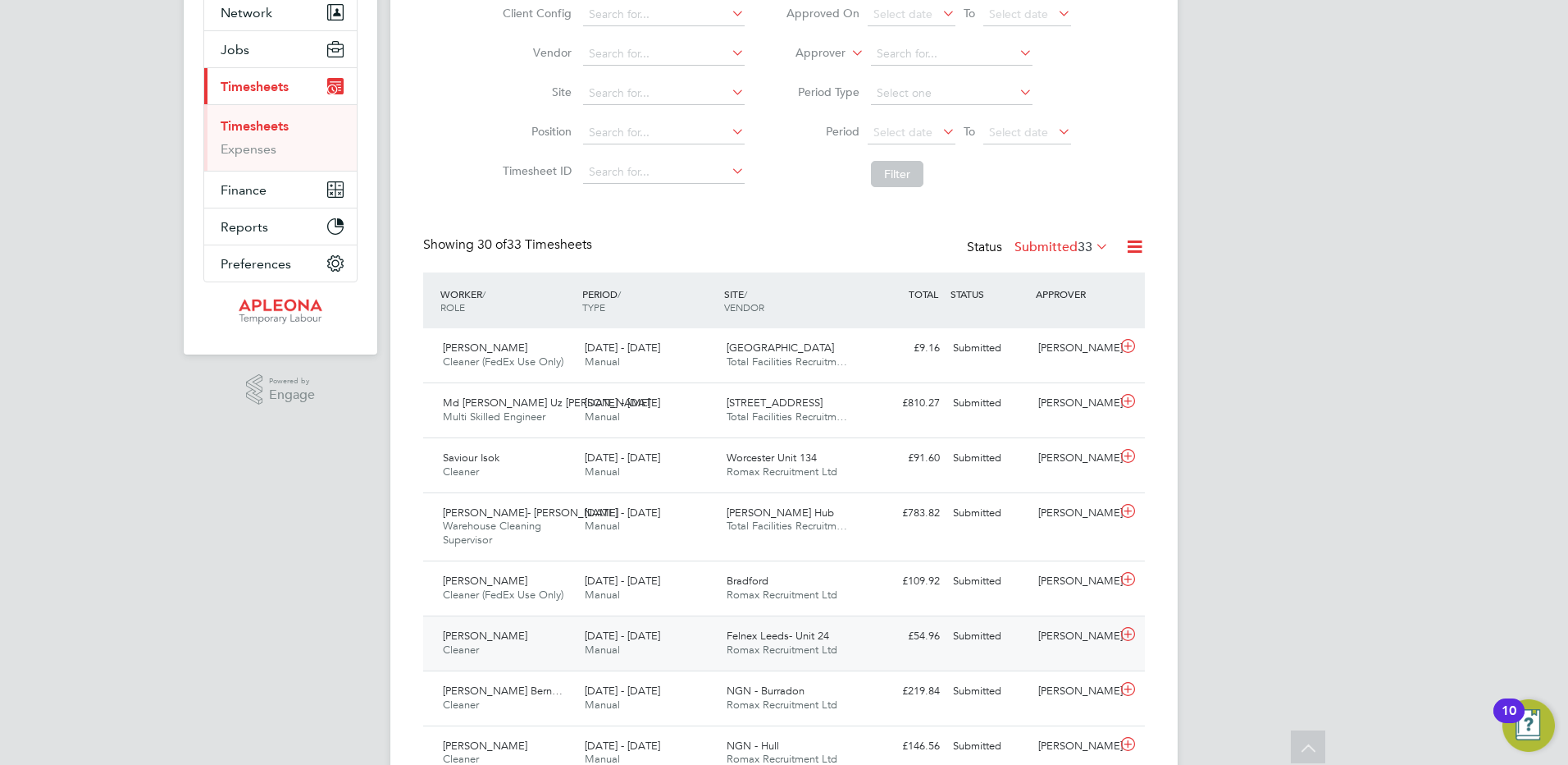
click at [1130, 634] on icon at bounding box center [1128, 634] width 21 height 13
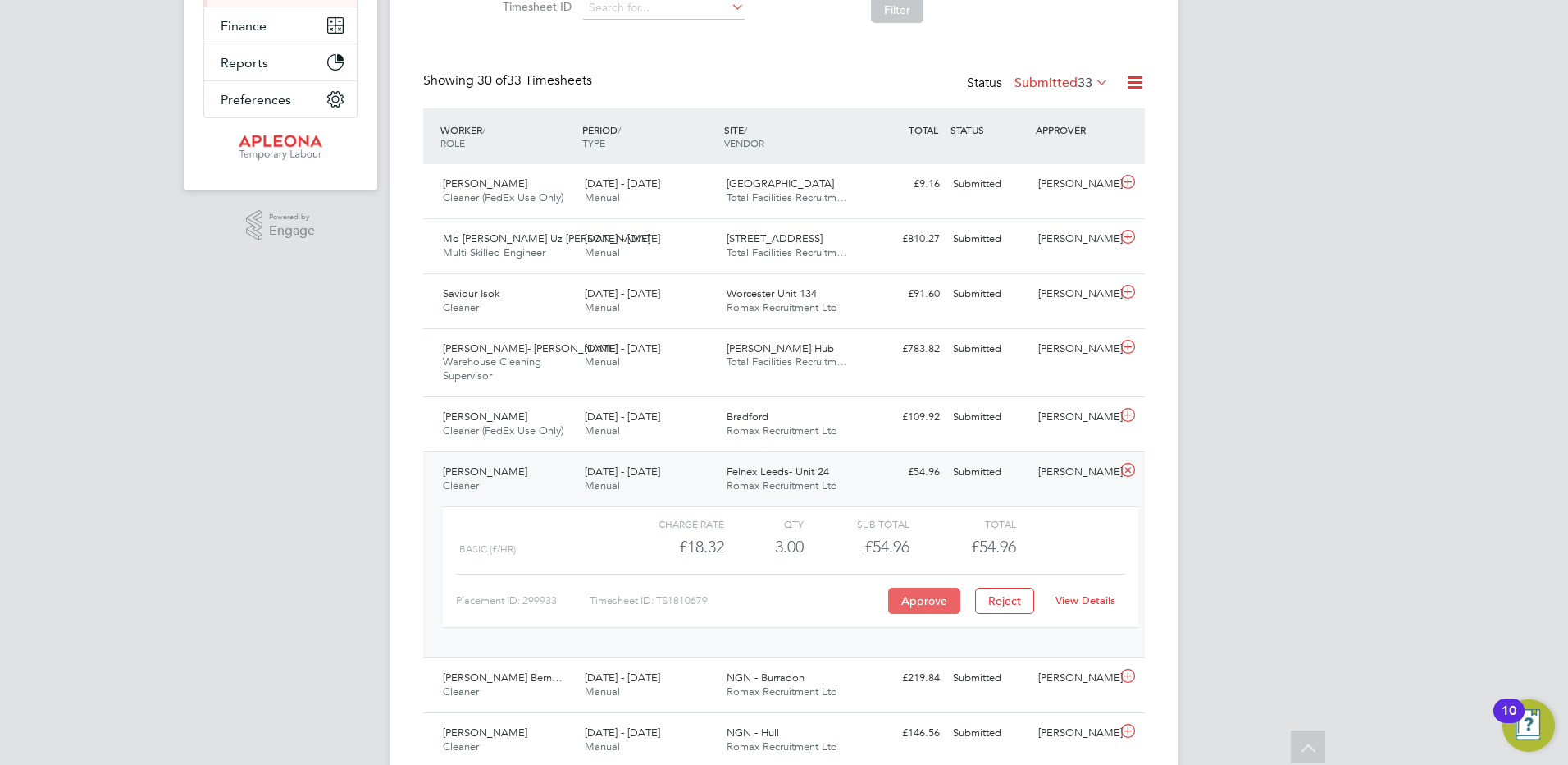
click at [920, 600] on button "Approve" at bounding box center [924, 600] width 72 height 27
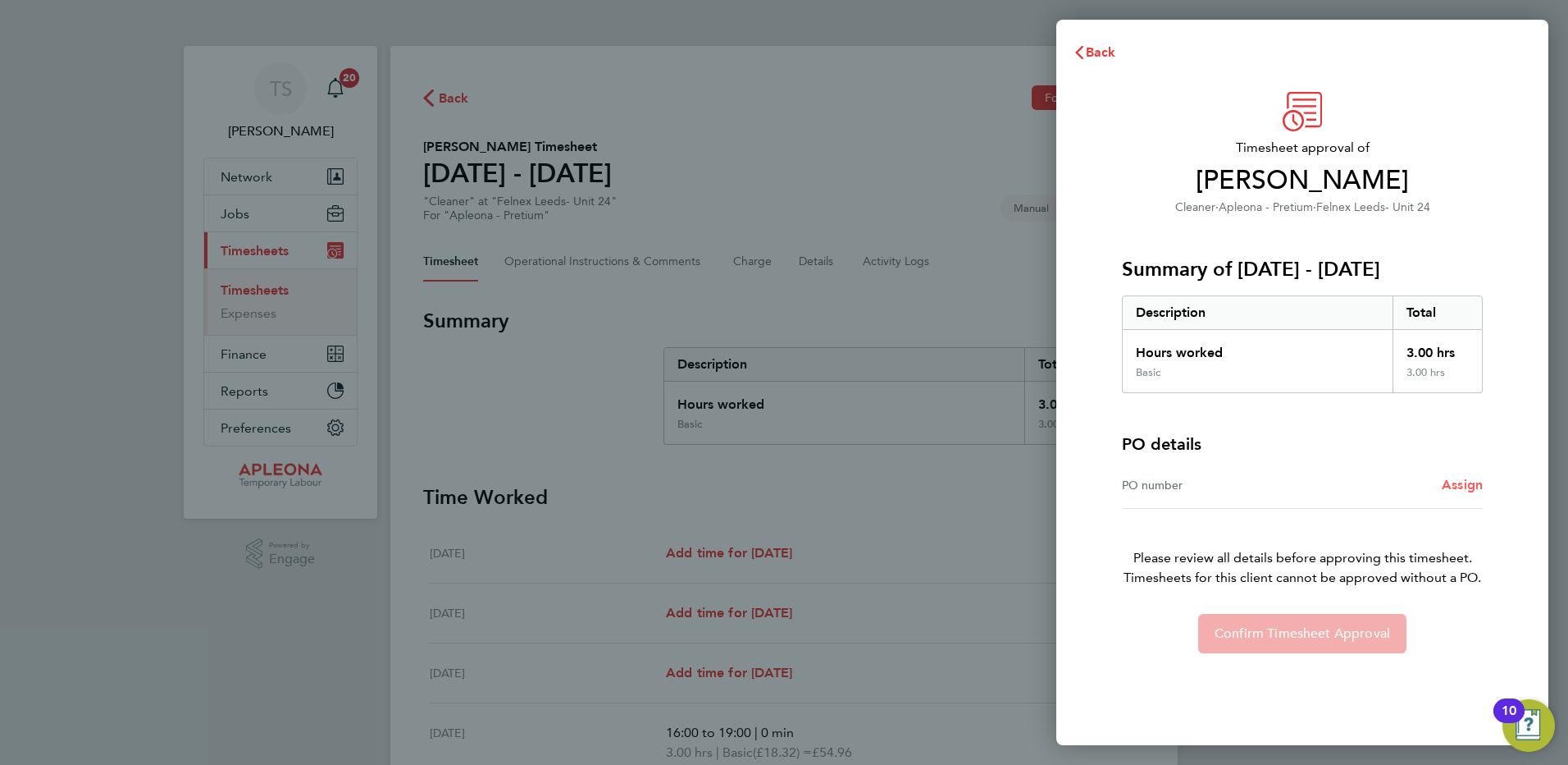
click at [1458, 486] on span "Assign" at bounding box center [1462, 485] width 41 height 16
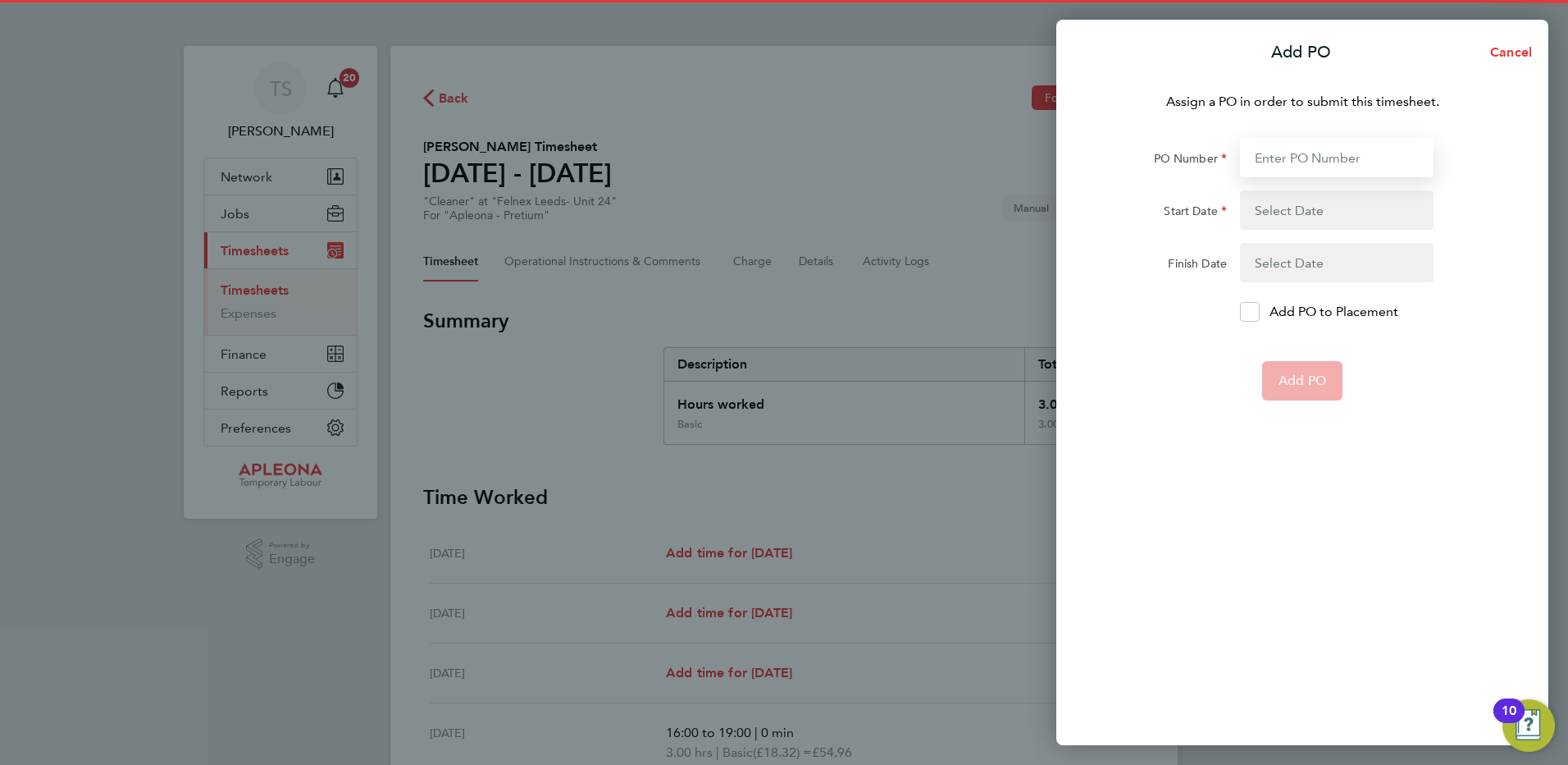
click at [1265, 165] on input "PO Number" at bounding box center [1337, 158] width 193 height 39
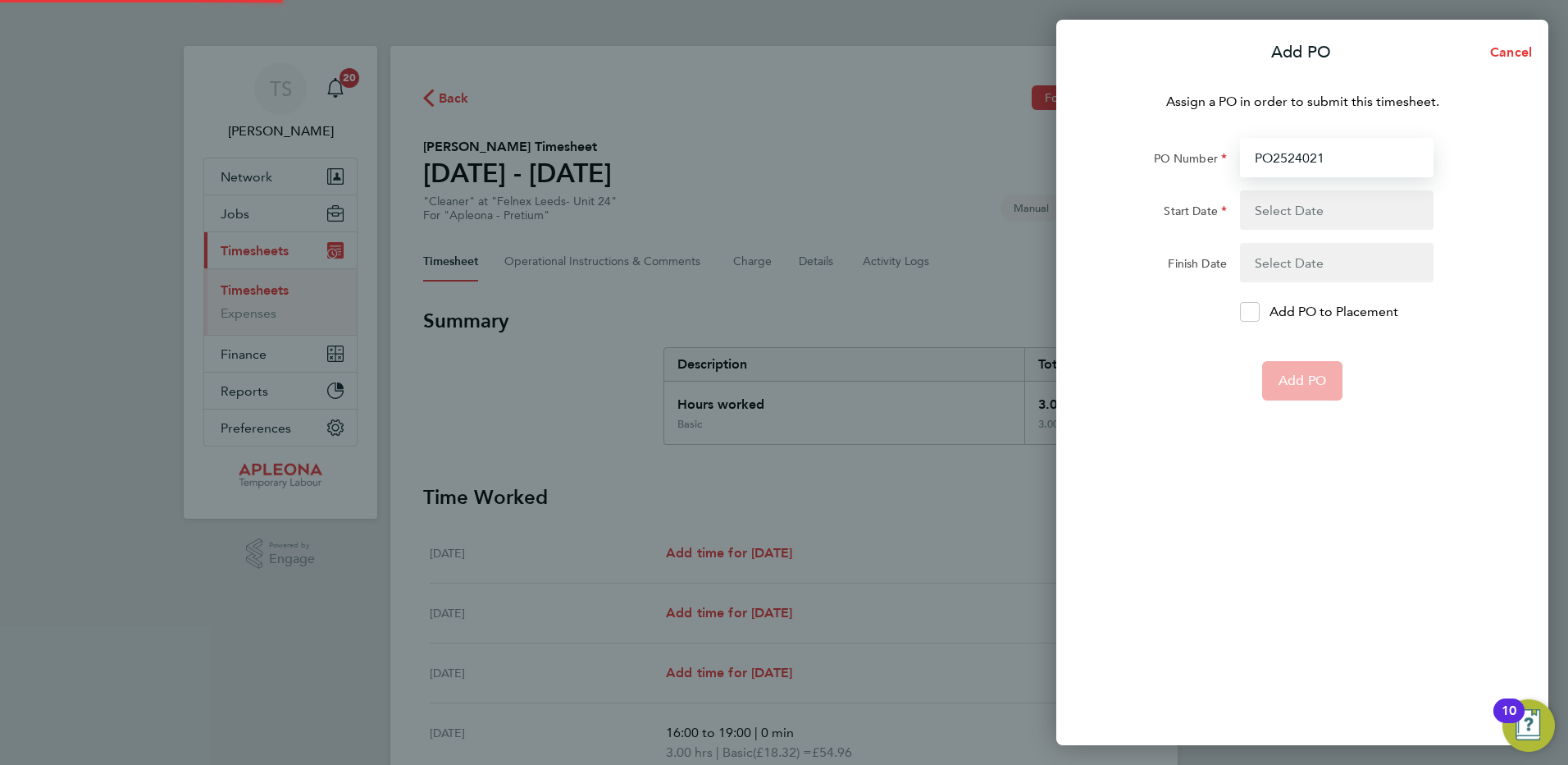
type input "PO2524021"
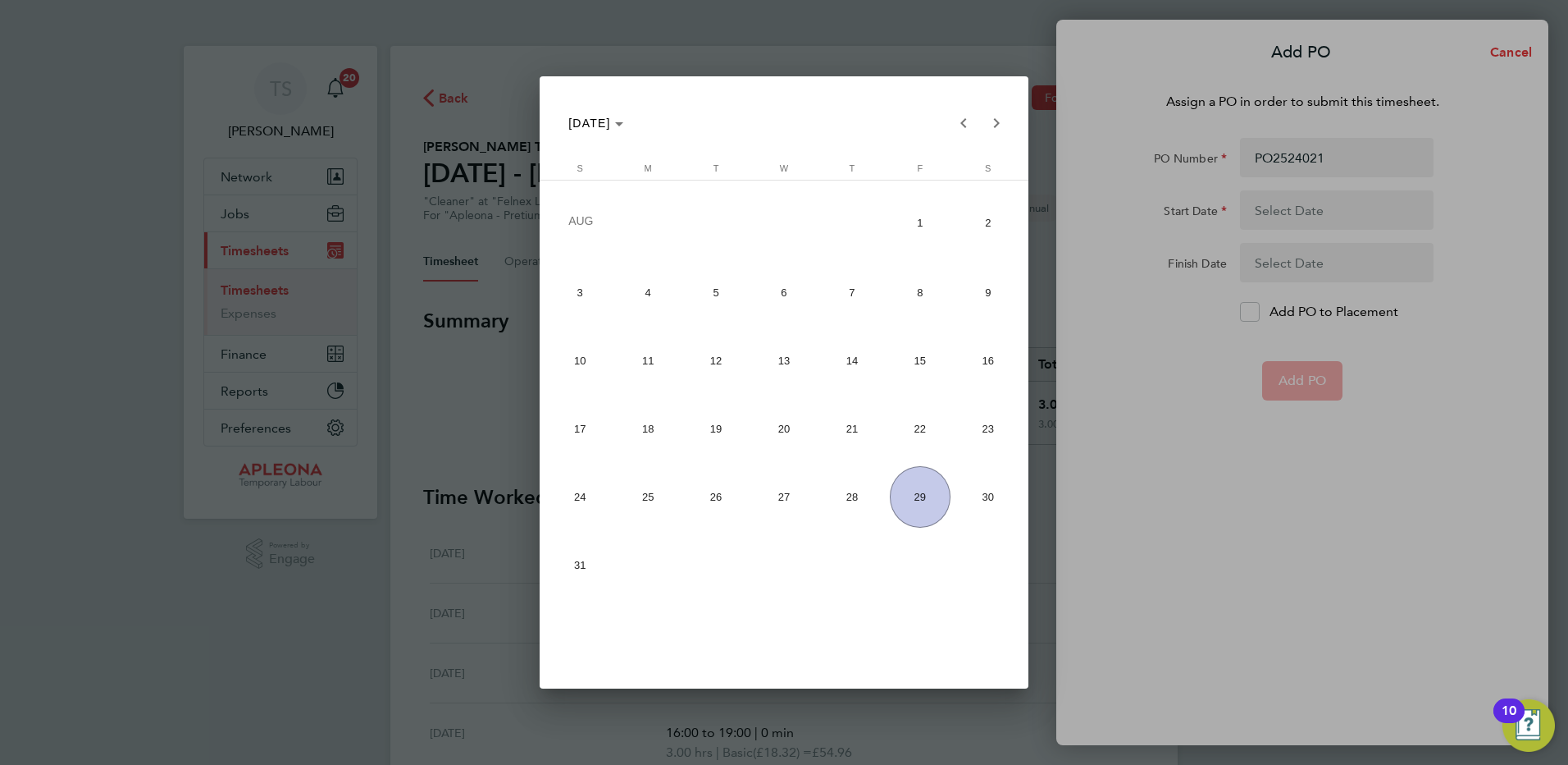
click at [986, 435] on span "23" at bounding box center [988, 428] width 61 height 61
type input "23 Aug 25"
click at [917, 503] on span "29" at bounding box center [921, 497] width 61 height 61
type input "29 Aug 25"
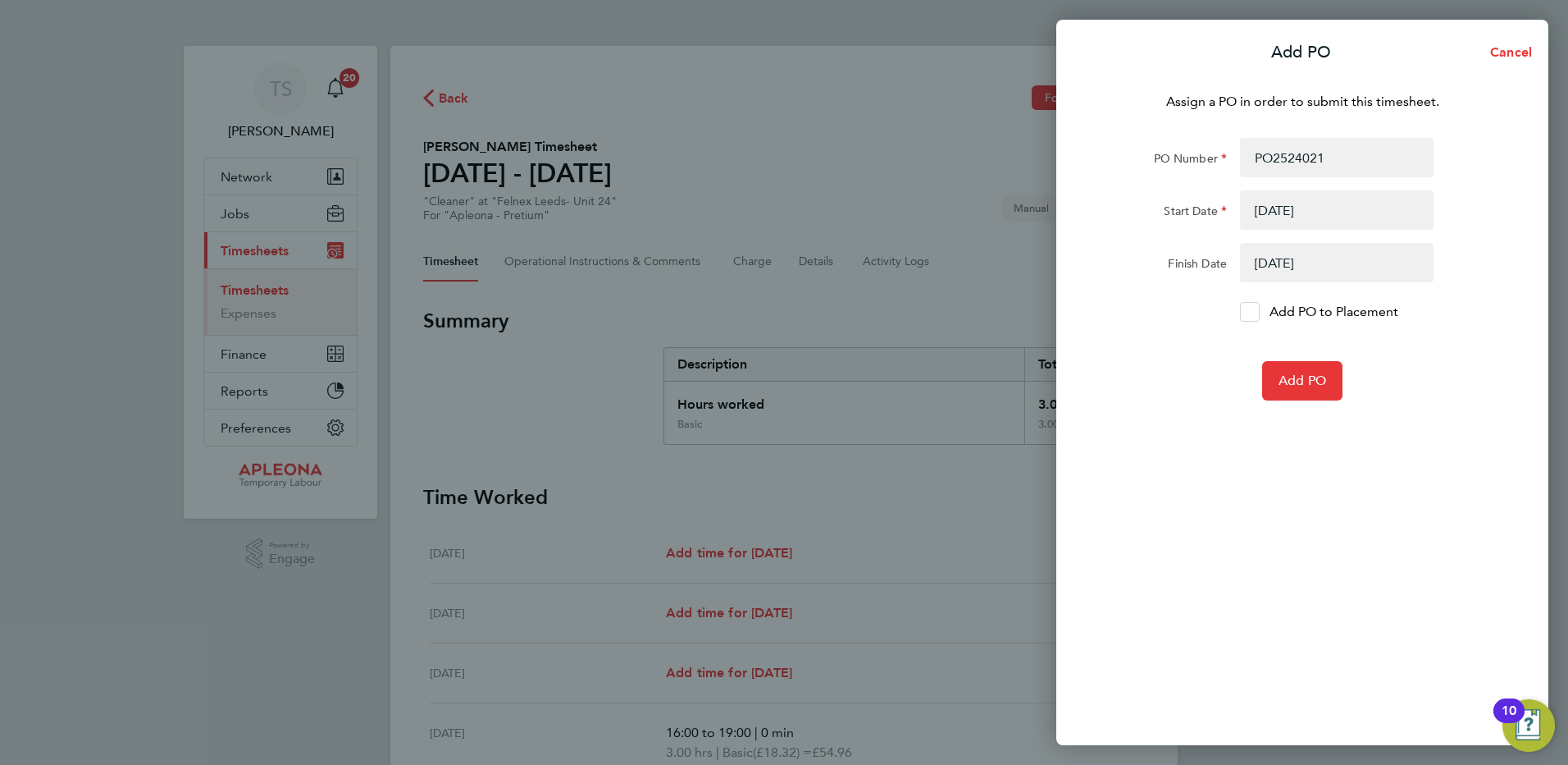
click at [1255, 312] on icon at bounding box center [1249, 312] width 12 height 11
click at [1256, 312] on input "Add PO to Placement" at bounding box center [1256, 312] width 0 height 0
click at [1297, 382] on span "Add PO" at bounding box center [1303, 380] width 47 height 17
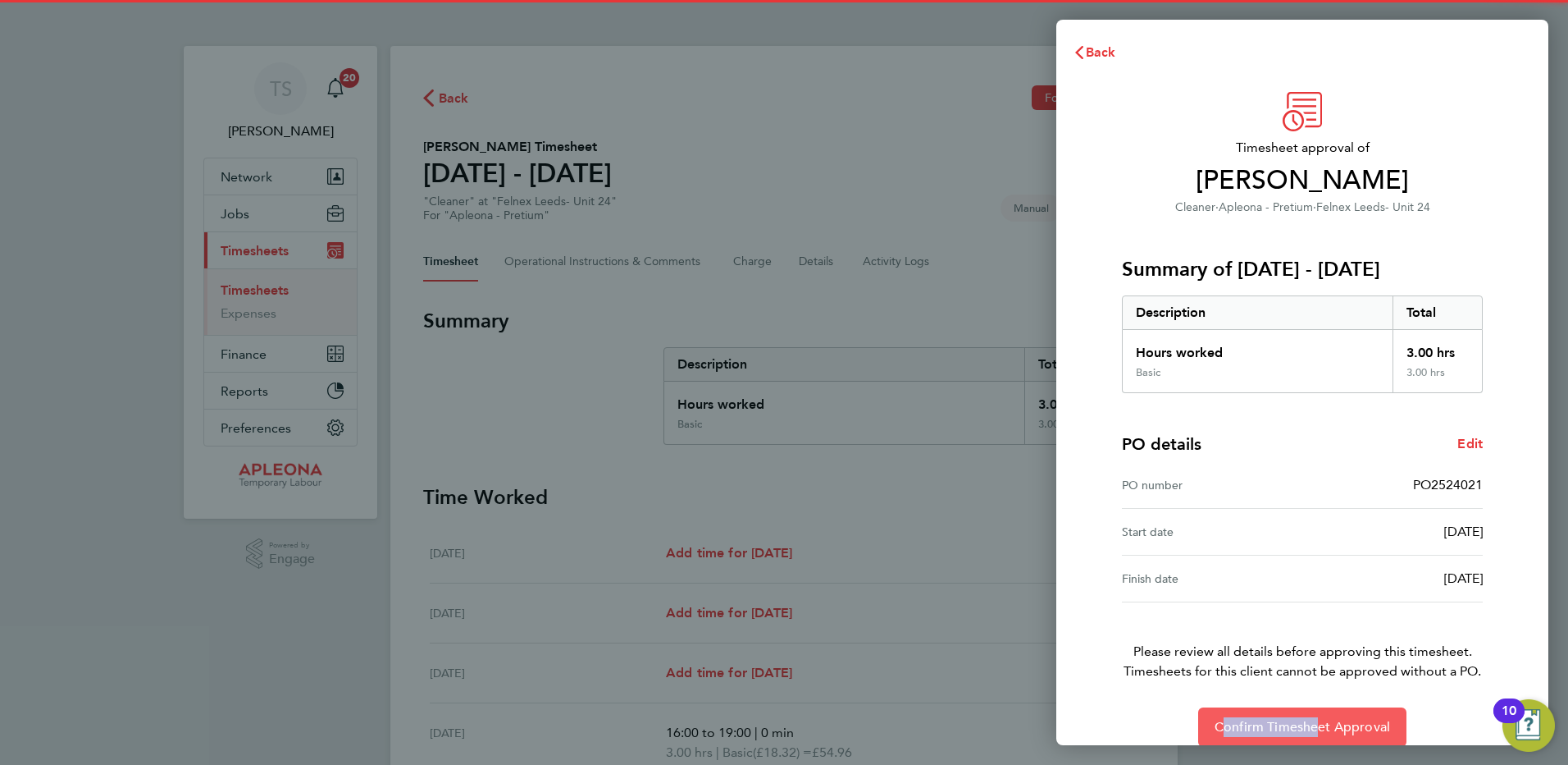
click at [1309, 712] on div "Timesheet approval of Joyclyn Danquah Cleaner · Apleona - Pretium · Felnex Leed…" at bounding box center [1303, 419] width 401 height 654
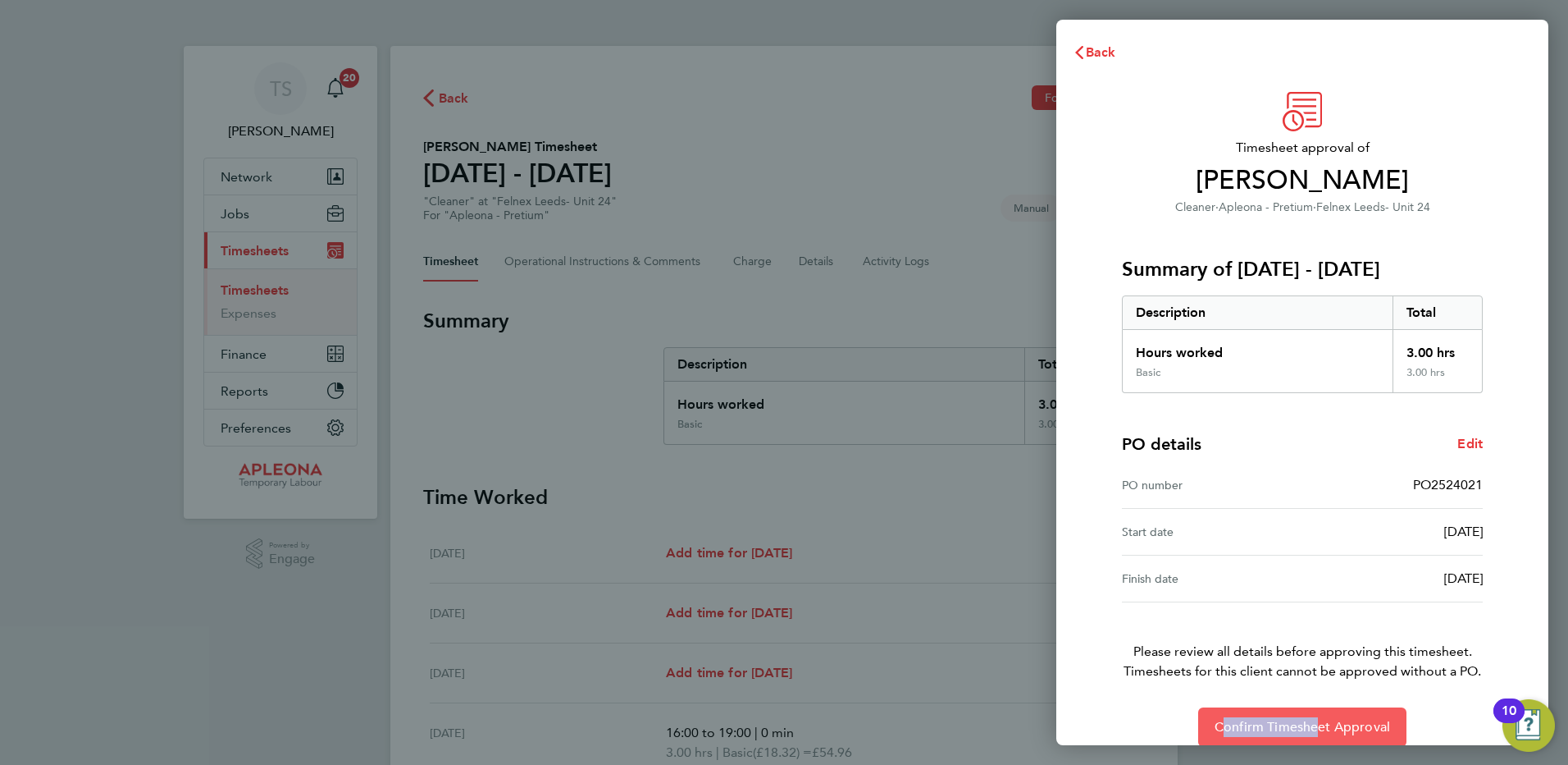
drag, startPoint x: 1309, startPoint y: 712, endPoint x: 1338, endPoint y: 727, distance: 32.6
click at [1337, 727] on span "Confirm Timesheet Approval" at bounding box center [1303, 727] width 176 height 17
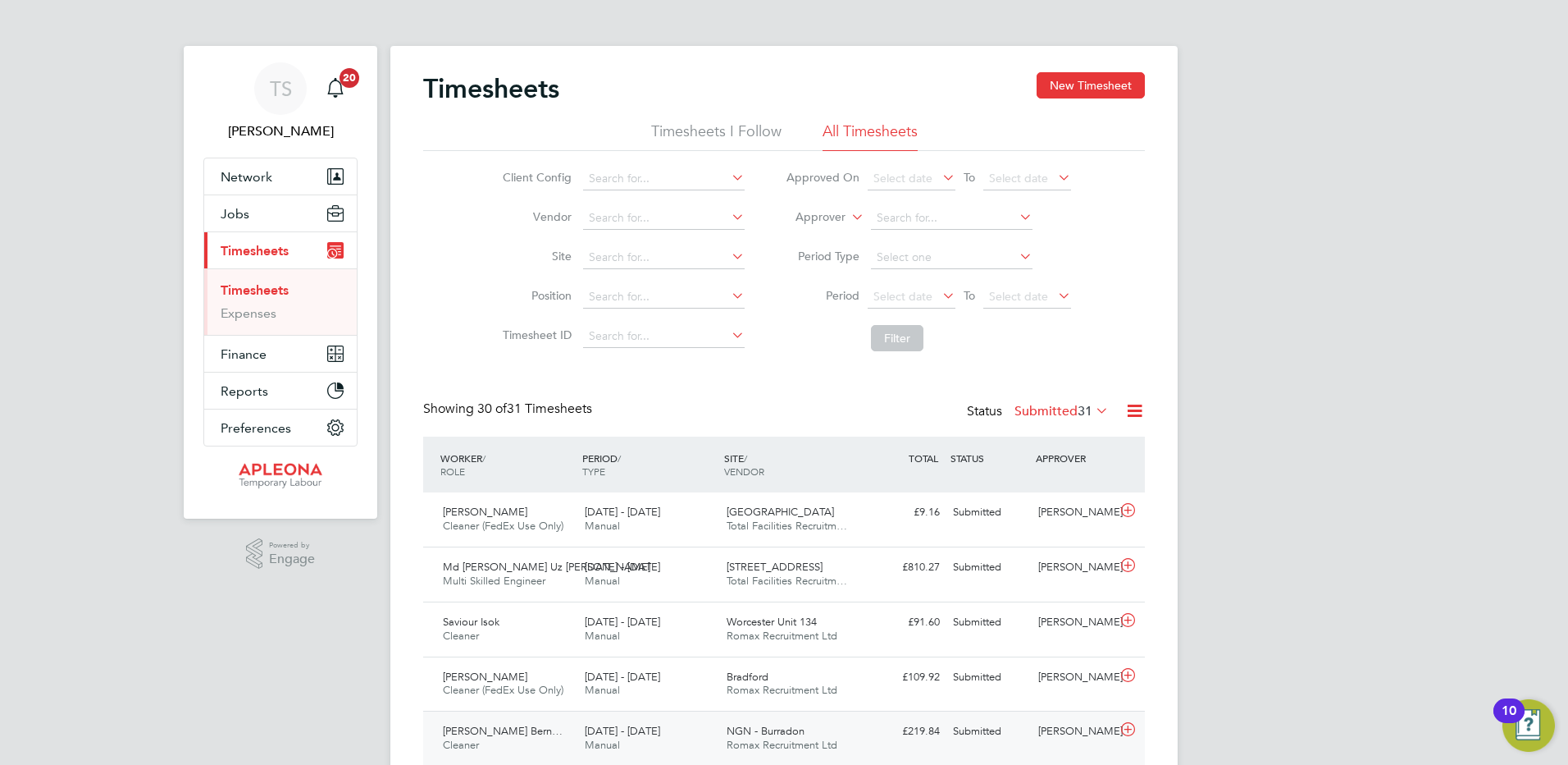
click at [1132, 727] on icon at bounding box center [1128, 728] width 21 height 13
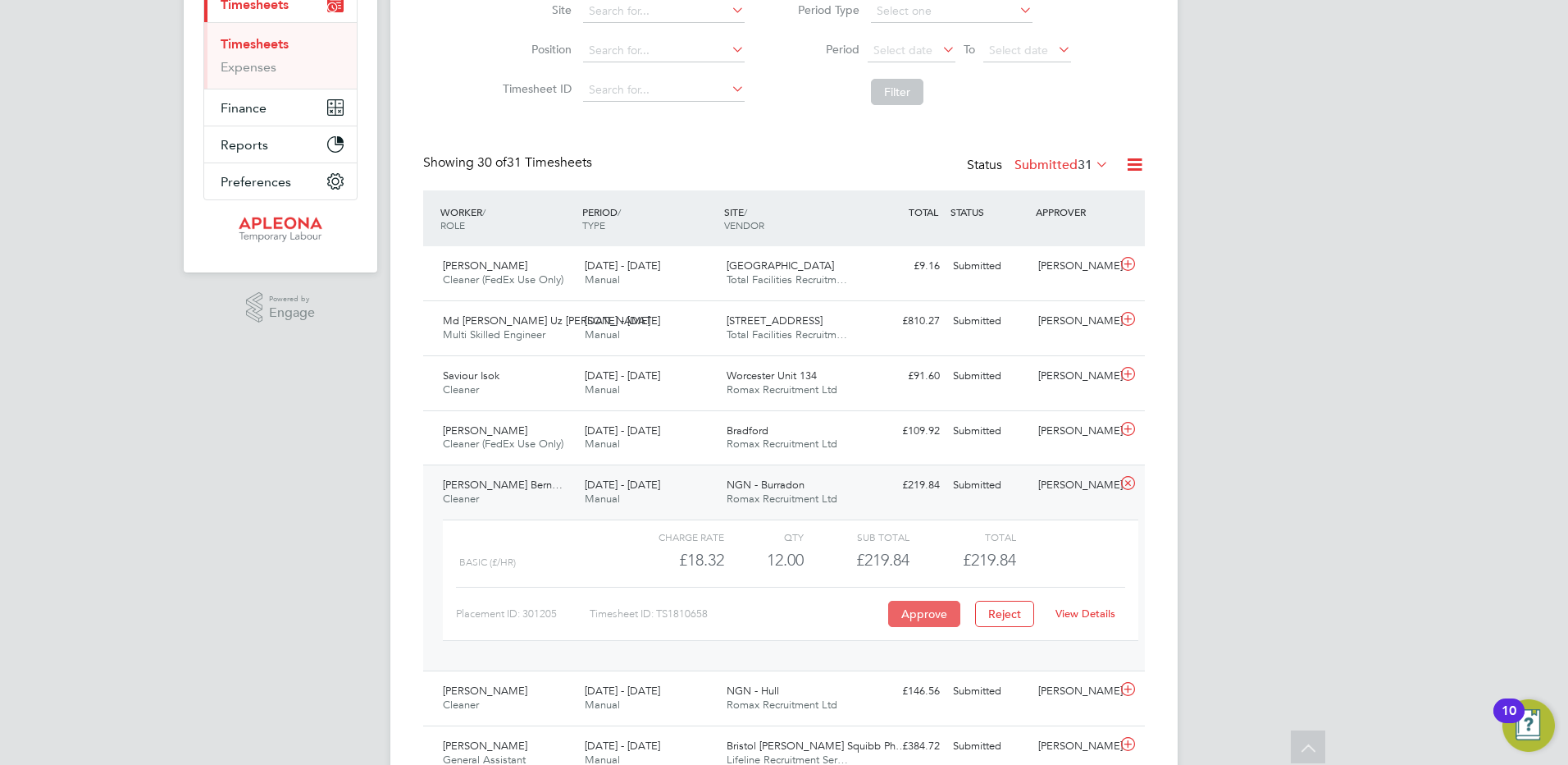
click at [901, 608] on button "Approve" at bounding box center [924, 613] width 72 height 27
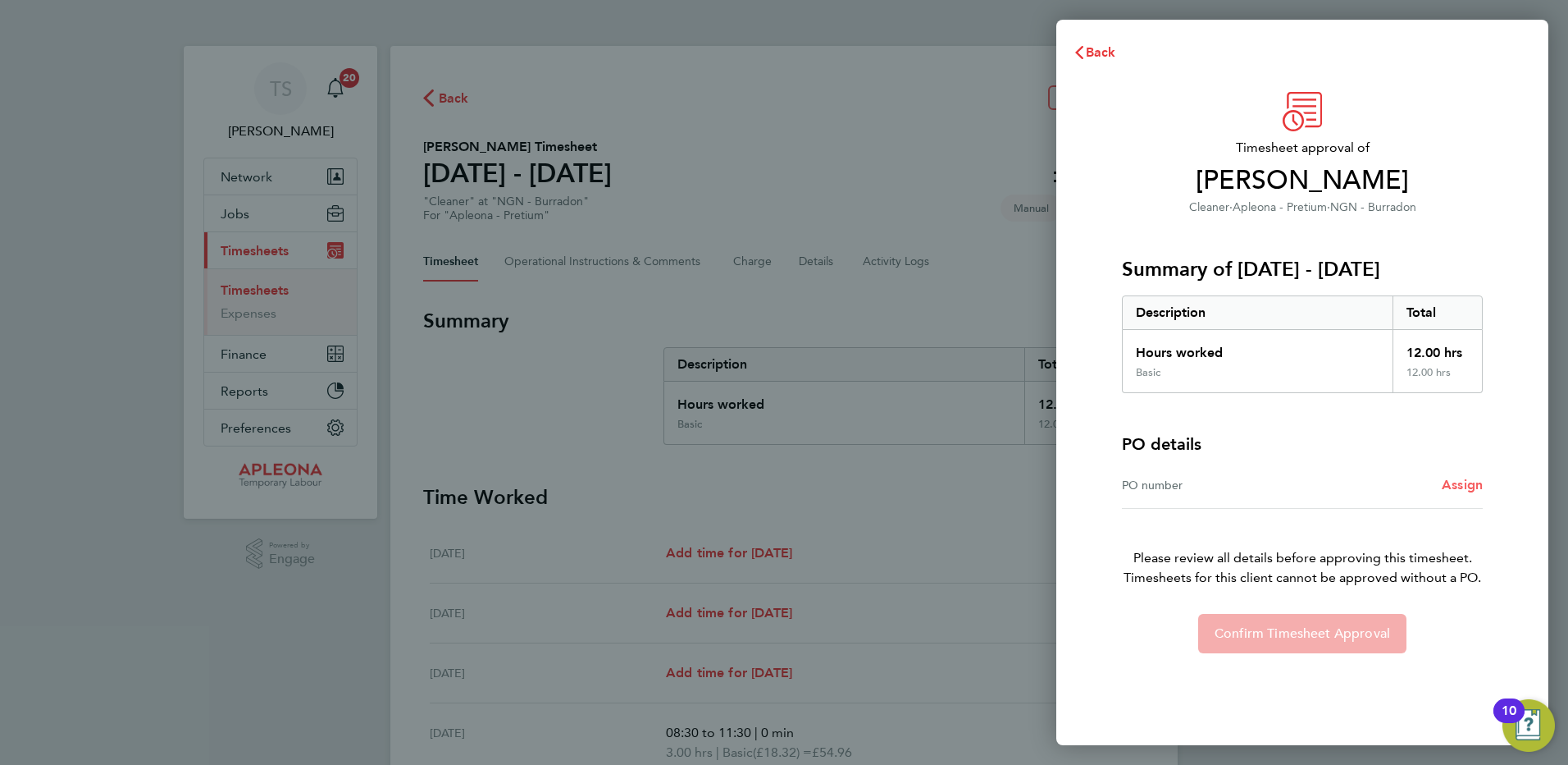
click at [1457, 477] on span "Assign" at bounding box center [1462, 485] width 41 height 16
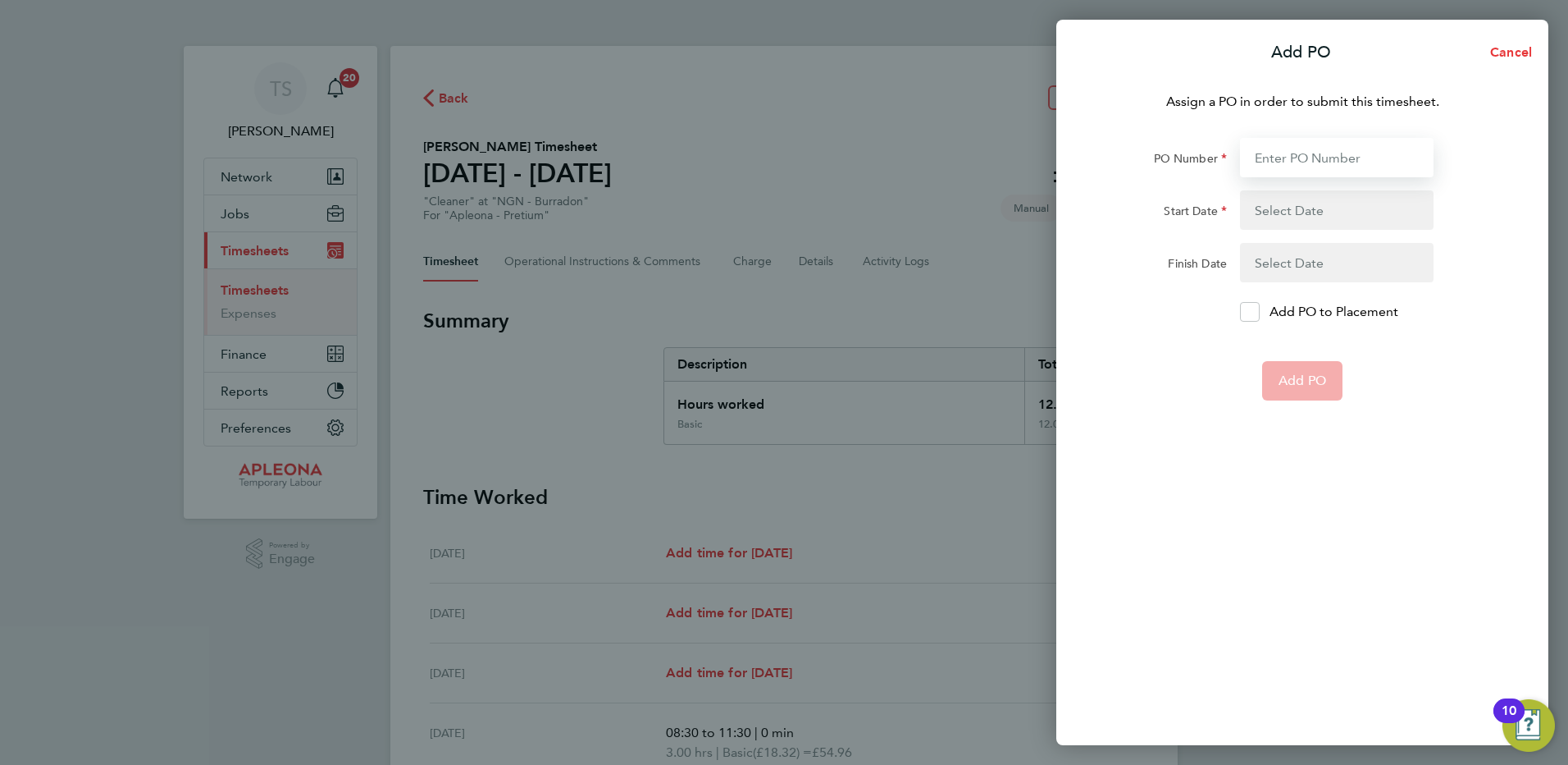
click at [1286, 161] on input "PO Number" at bounding box center [1337, 158] width 193 height 39
type input "PO2524018"
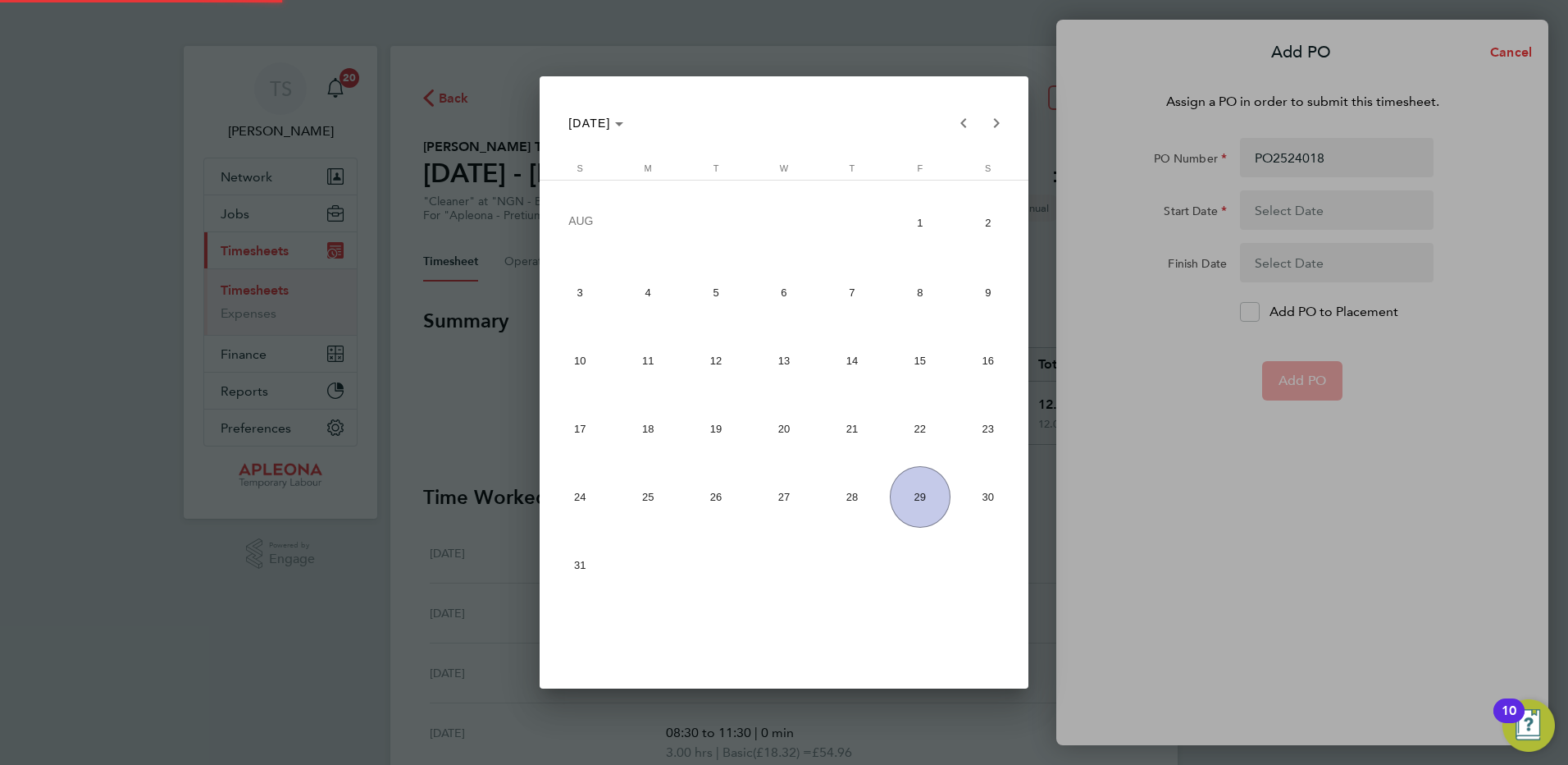
click at [989, 425] on span "23" at bounding box center [988, 428] width 61 height 61
type input "[DATE]"
click at [926, 494] on span "29" at bounding box center [921, 497] width 61 height 61
type input "29 Aug 25"
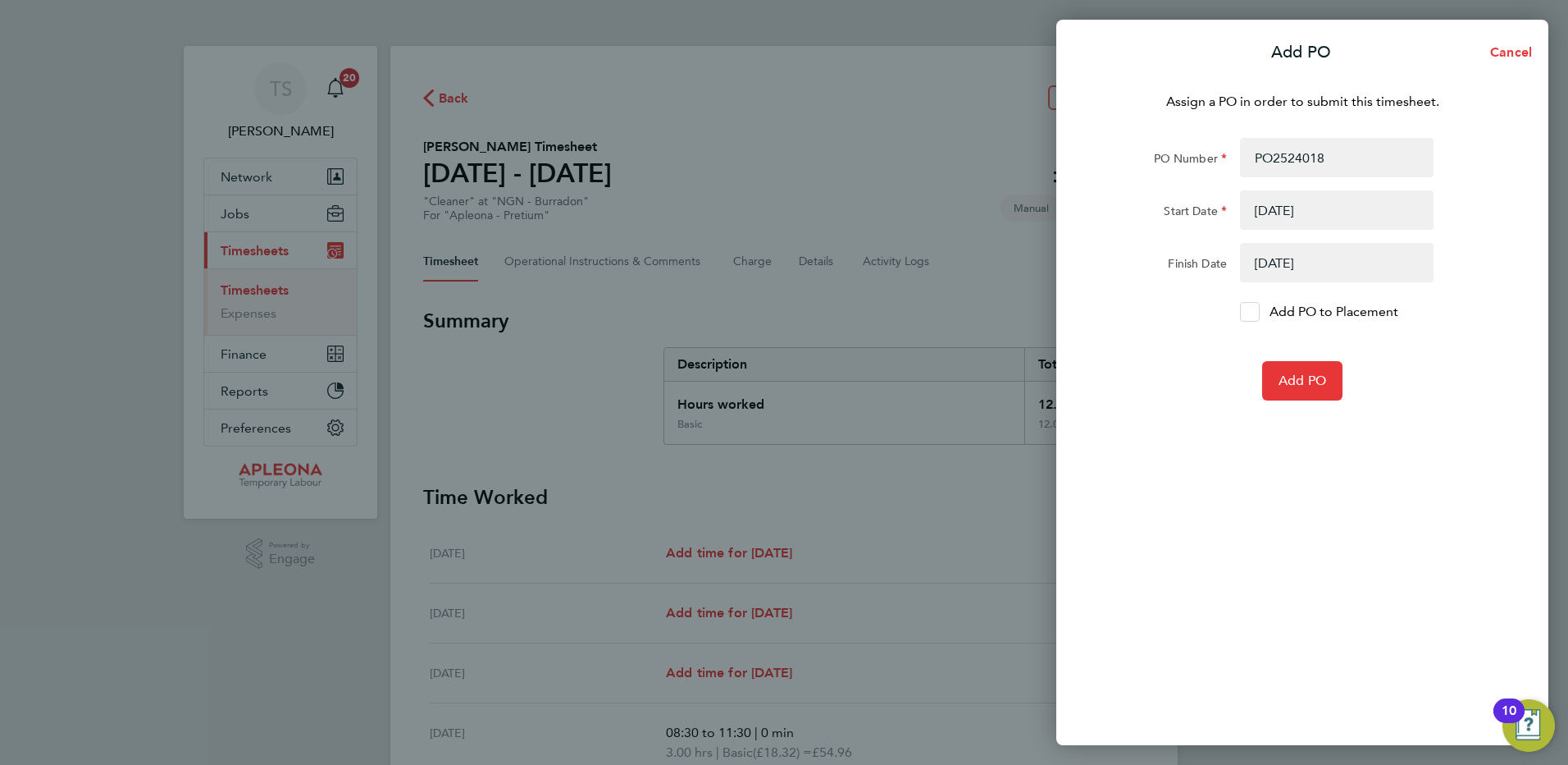
click at [1240, 304] on div at bounding box center [1250, 312] width 20 height 20
click at [1256, 312] on input "Add PO to Placement" at bounding box center [1256, 312] width 0 height 0
click at [1286, 396] on button "Add PO" at bounding box center [1302, 381] width 80 height 39
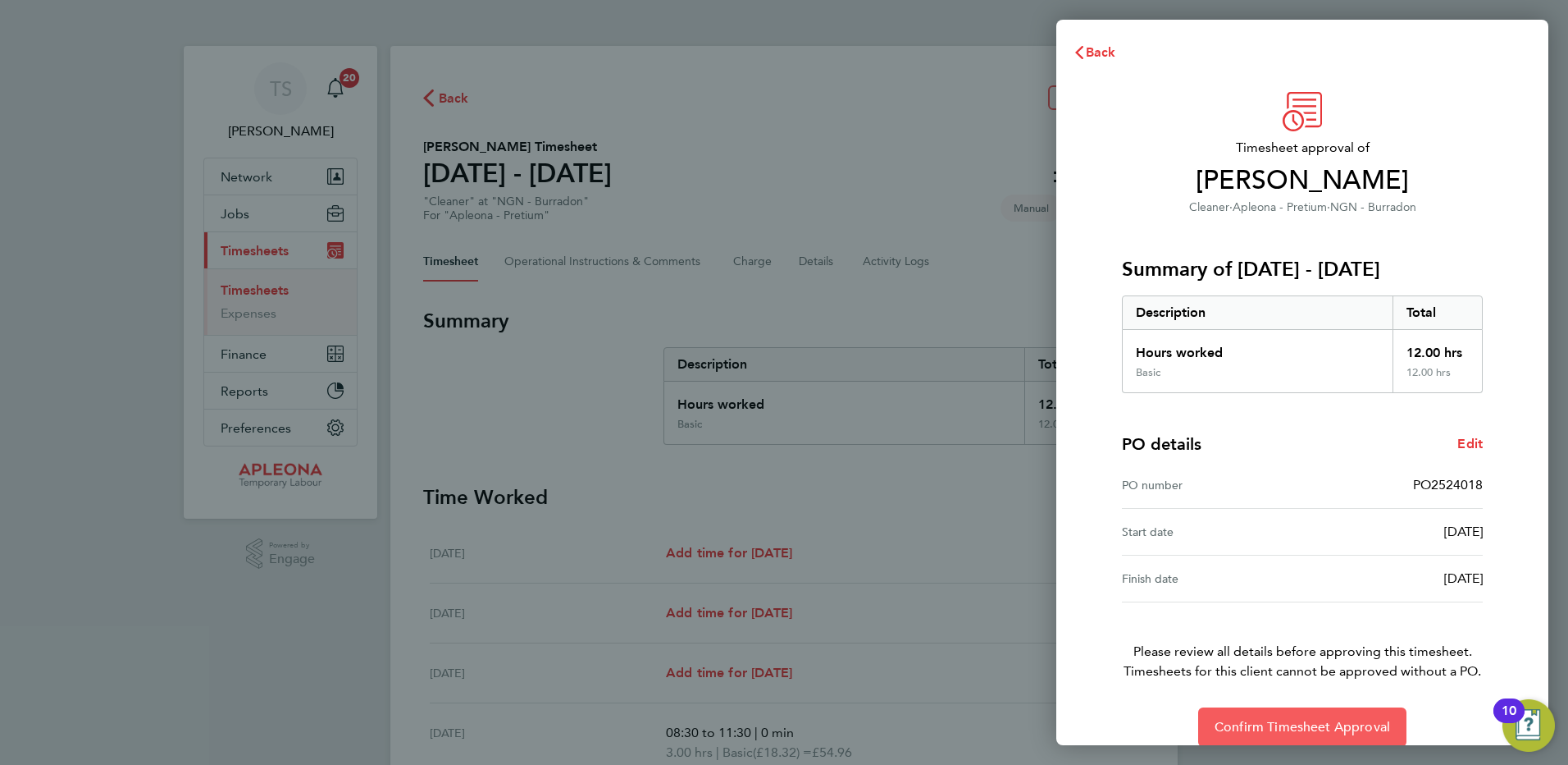
click at [1307, 727] on span "Confirm Timesheet Approval" at bounding box center [1303, 727] width 176 height 17
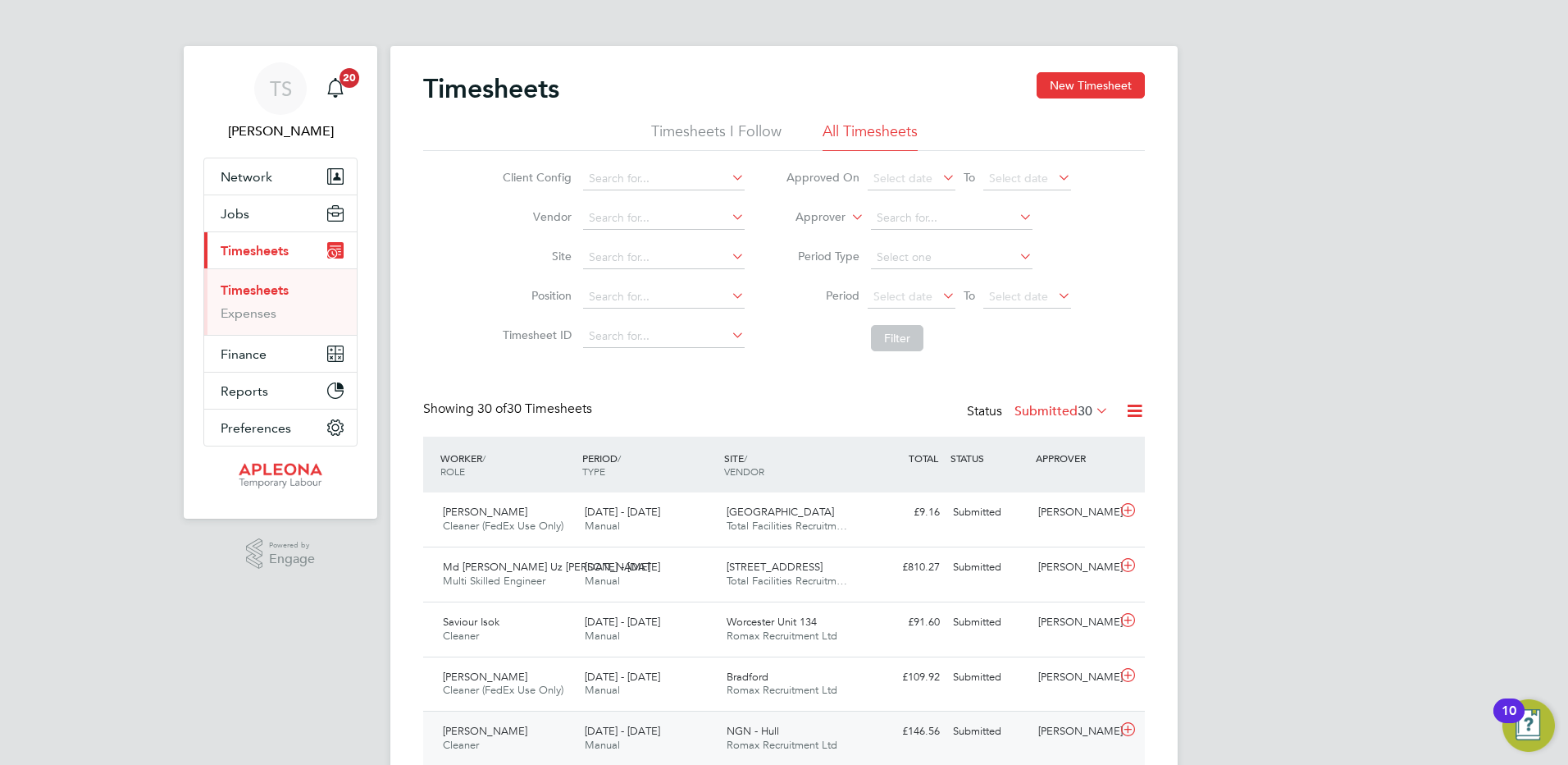
click at [1124, 732] on icon at bounding box center [1128, 728] width 21 height 13
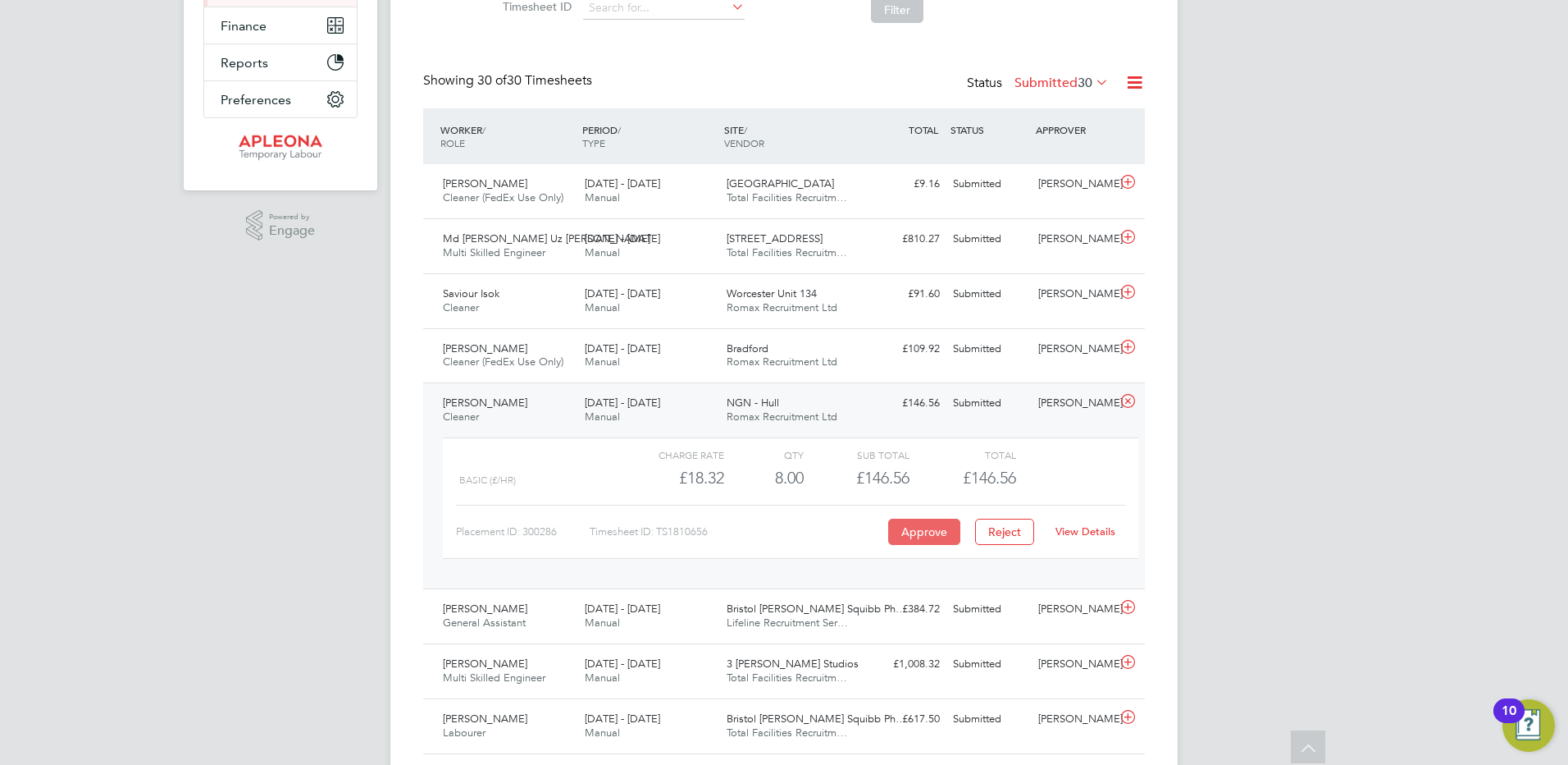
click at [935, 539] on button "Approve" at bounding box center [924, 531] width 72 height 27
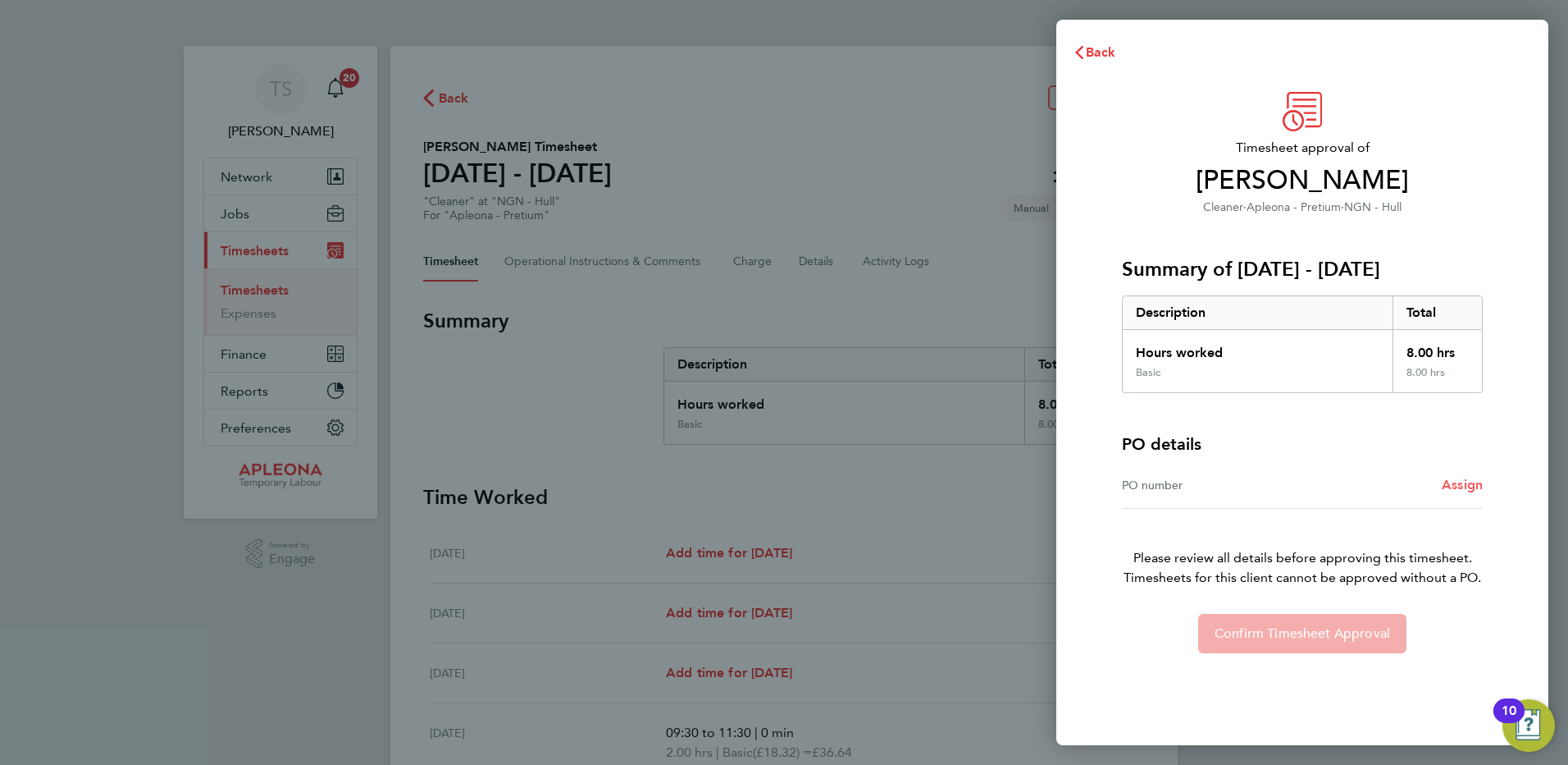
click at [1458, 485] on span "Assign" at bounding box center [1462, 485] width 41 height 16
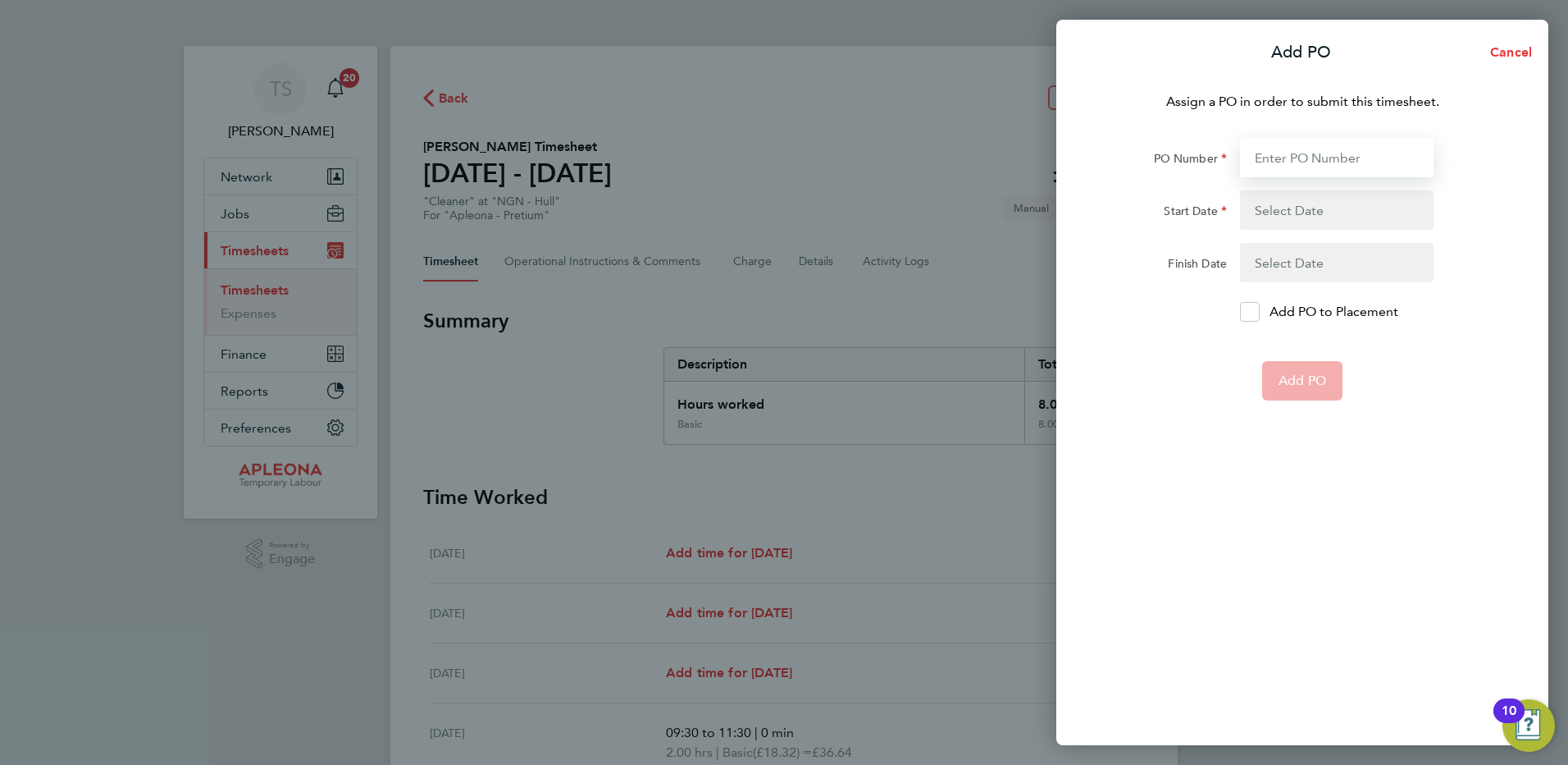
click at [1254, 164] on input "PO Number" at bounding box center [1337, 158] width 193 height 39
type input "PO2524020"
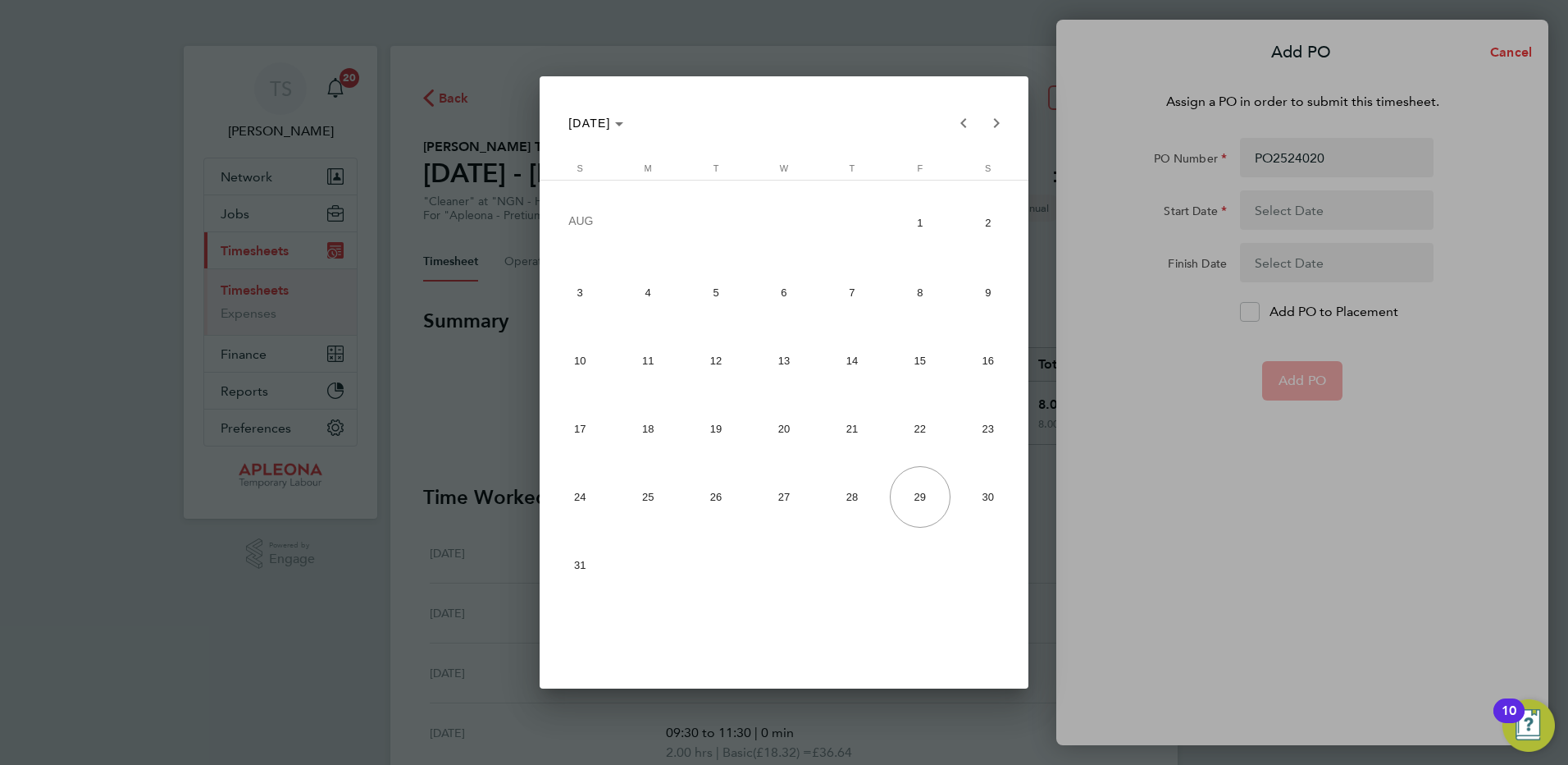
click at [990, 425] on span "23" at bounding box center [988, 428] width 61 height 61
type input "23 Aug 25"
drag, startPoint x: 915, startPoint y: 506, endPoint x: 942, endPoint y: 497, distance: 28.5
click at [916, 505] on span "29" at bounding box center [921, 497] width 61 height 61
type input "[DATE]"
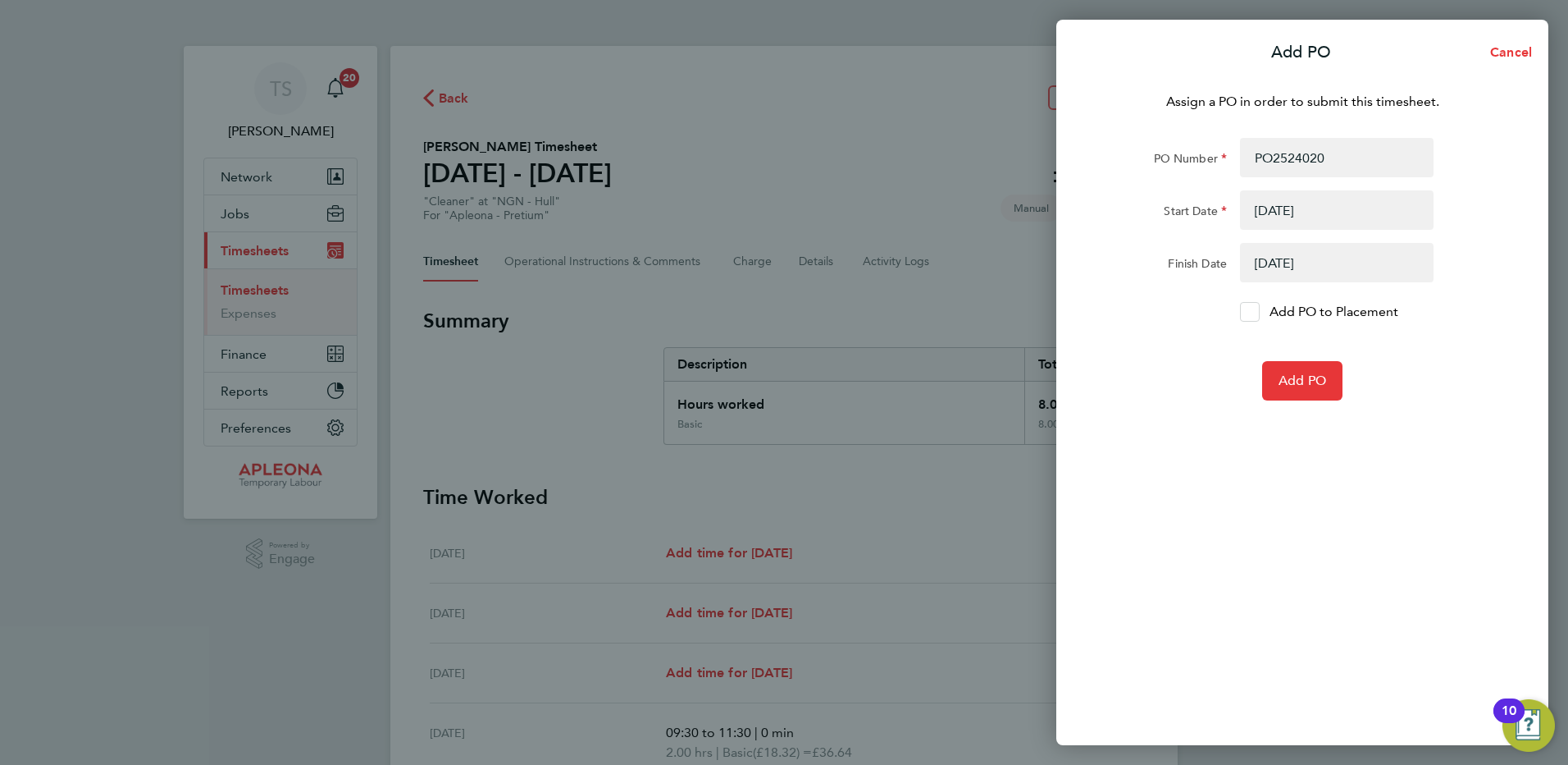
click at [1256, 309] on div at bounding box center [1250, 312] width 20 height 20
click at [1256, 312] on input "Add PO to Placement" at bounding box center [1256, 312] width 0 height 0
click at [1300, 386] on span "Add PO" at bounding box center [1303, 380] width 47 height 17
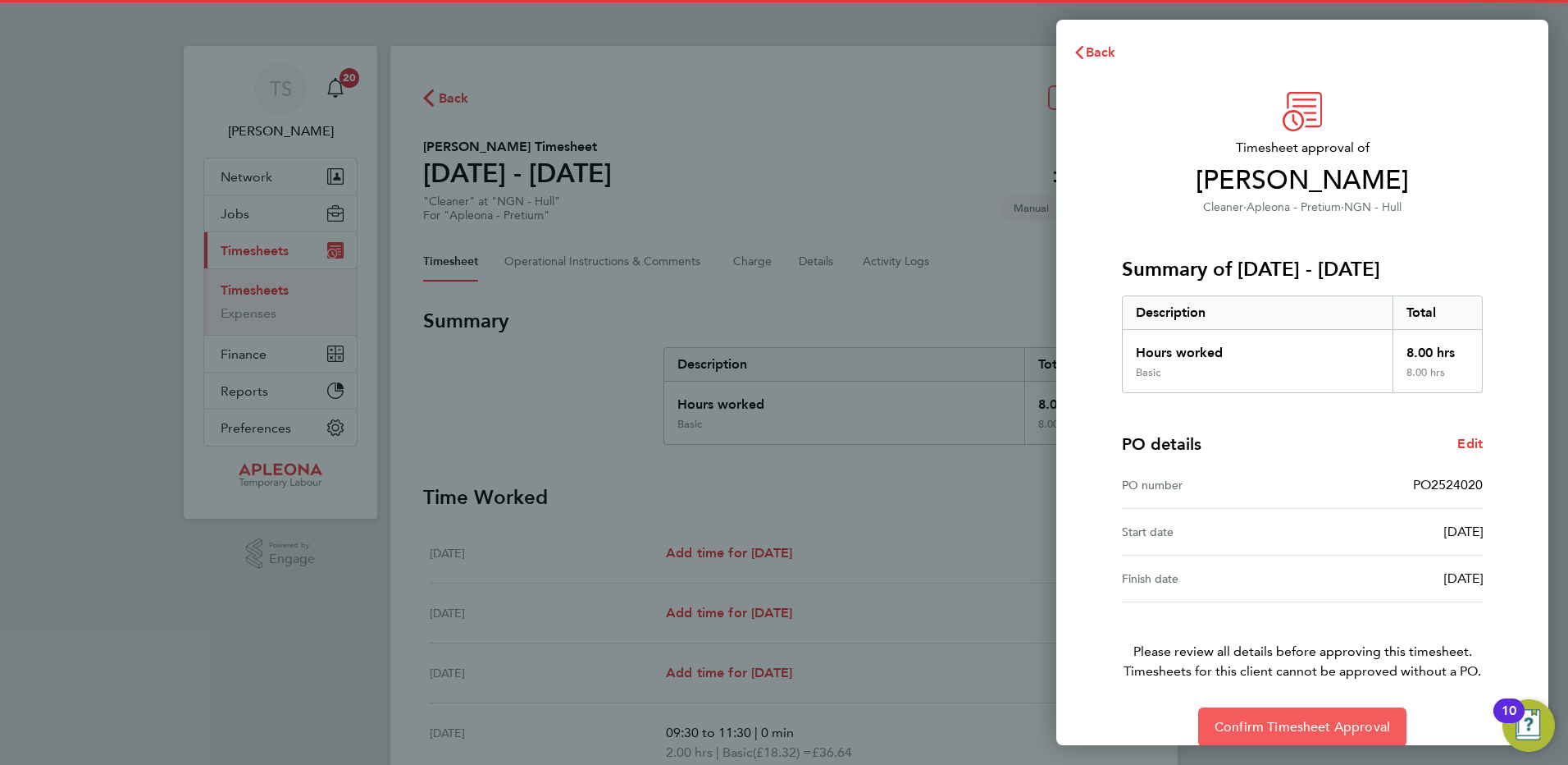
click at [1324, 723] on span "Confirm Timesheet Approval" at bounding box center [1303, 727] width 176 height 17
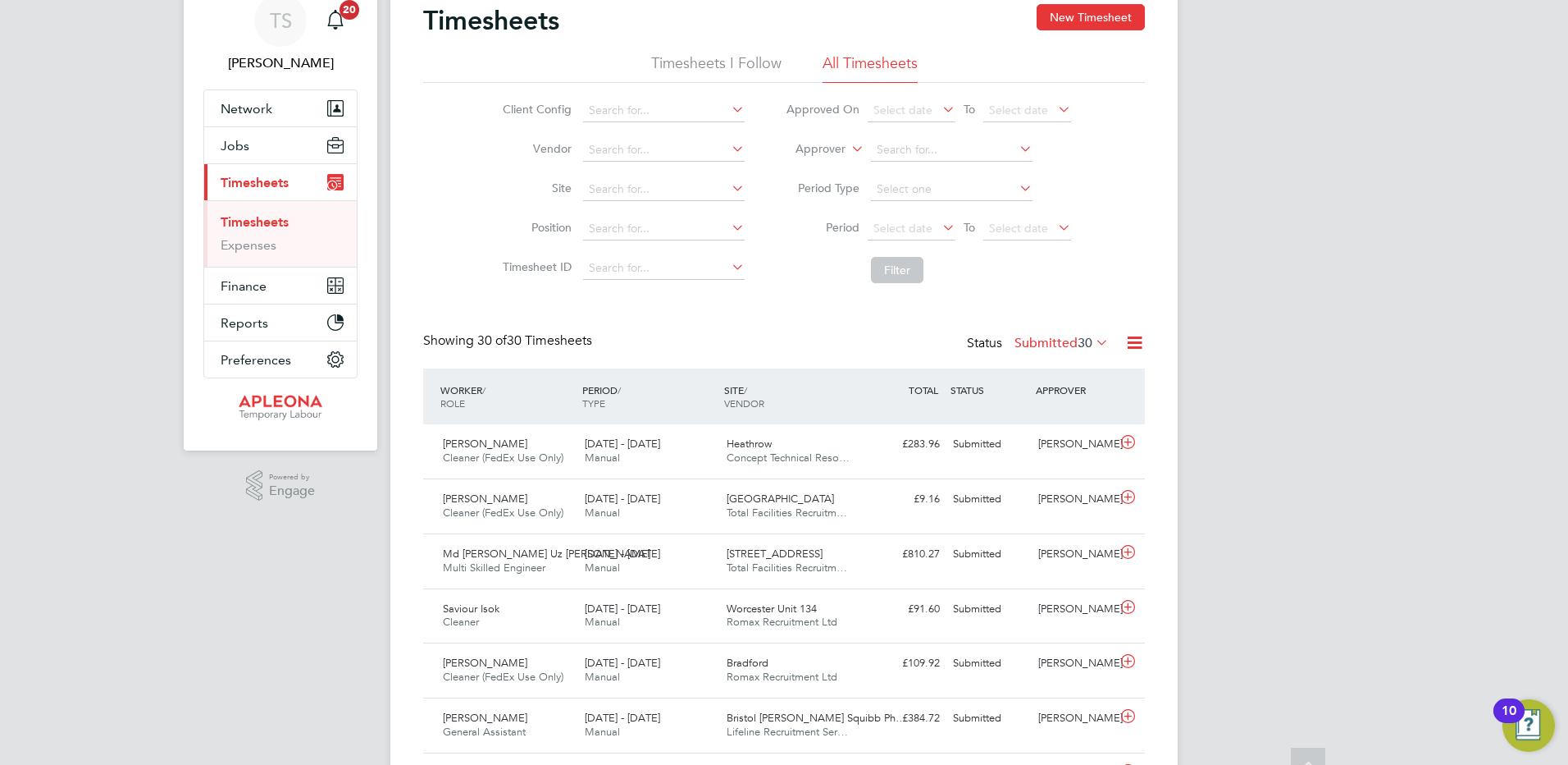
scroll to position [50, 0]
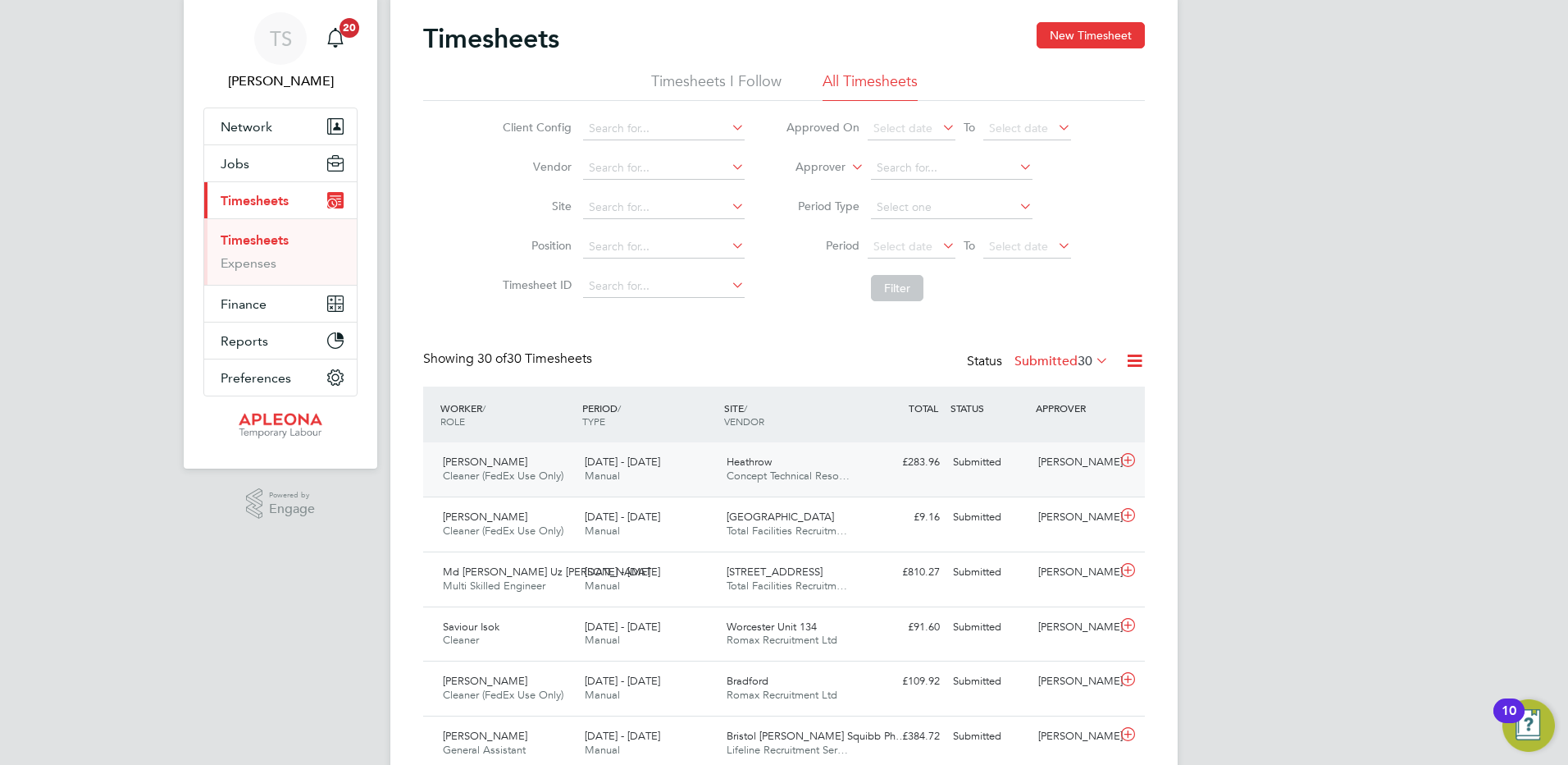
click at [1134, 459] on icon at bounding box center [1128, 460] width 21 height 13
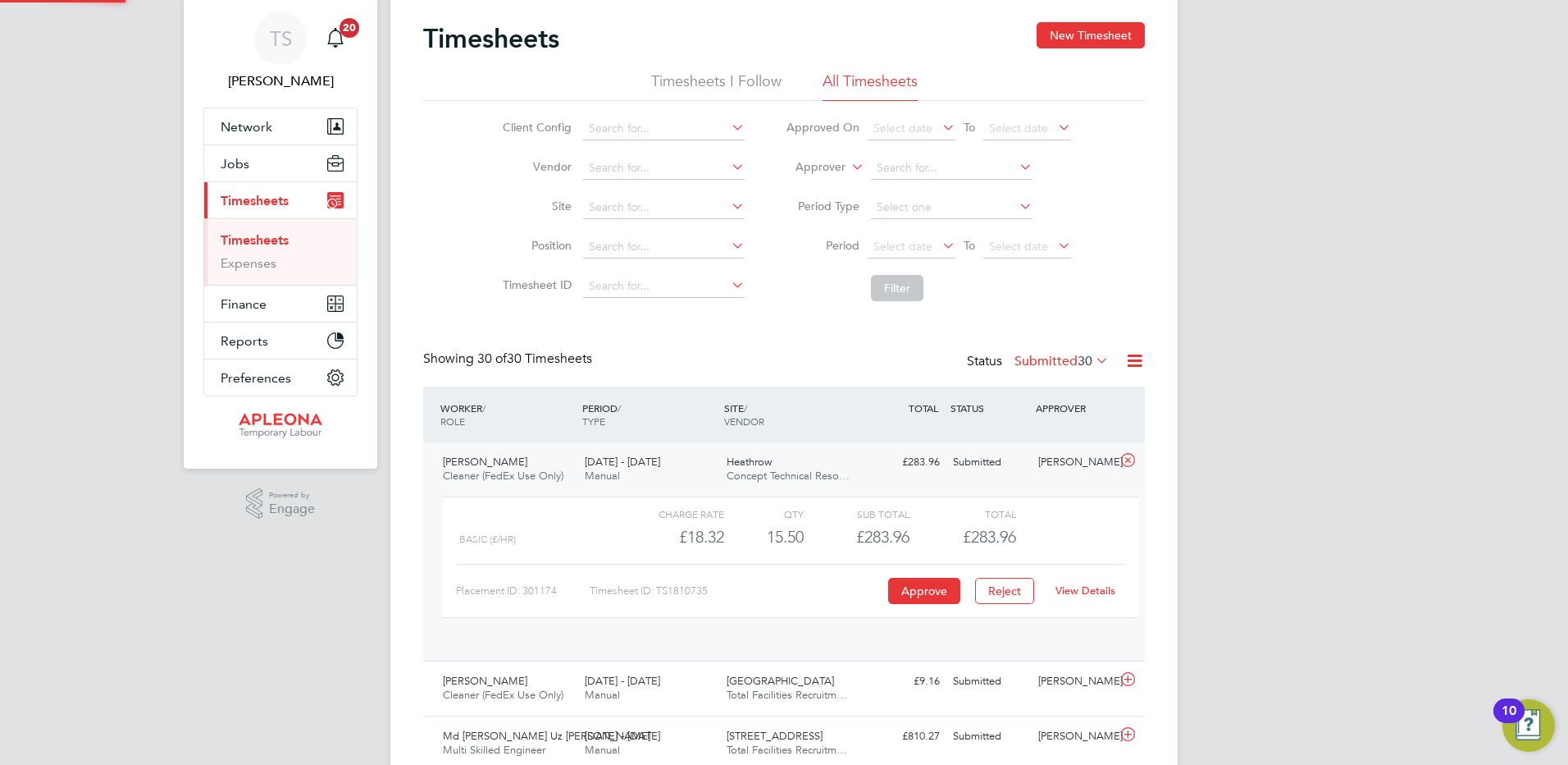
scroll to position [28, 160]
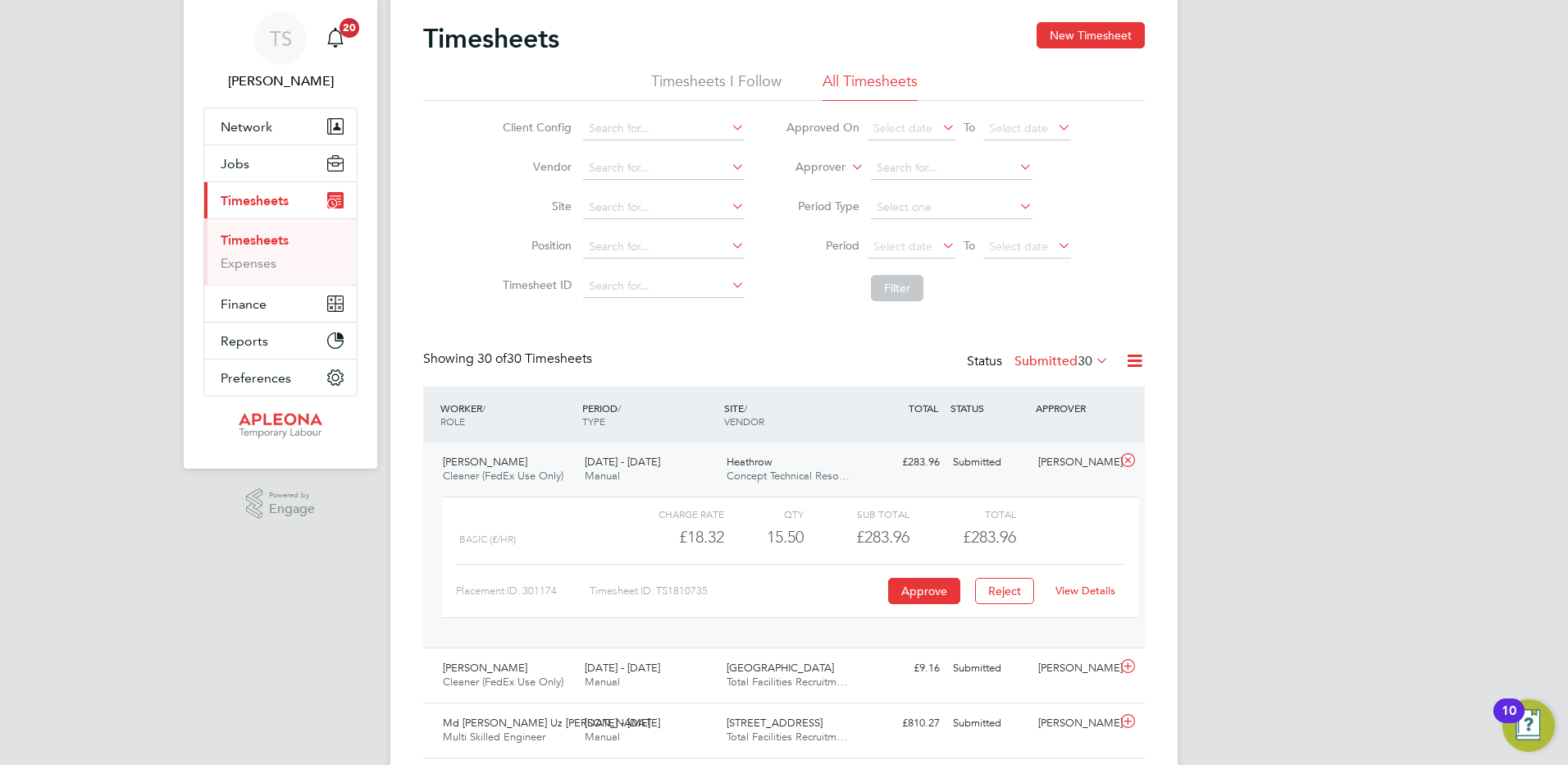
click at [1091, 584] on link "View Details" at bounding box center [1085, 590] width 60 height 14
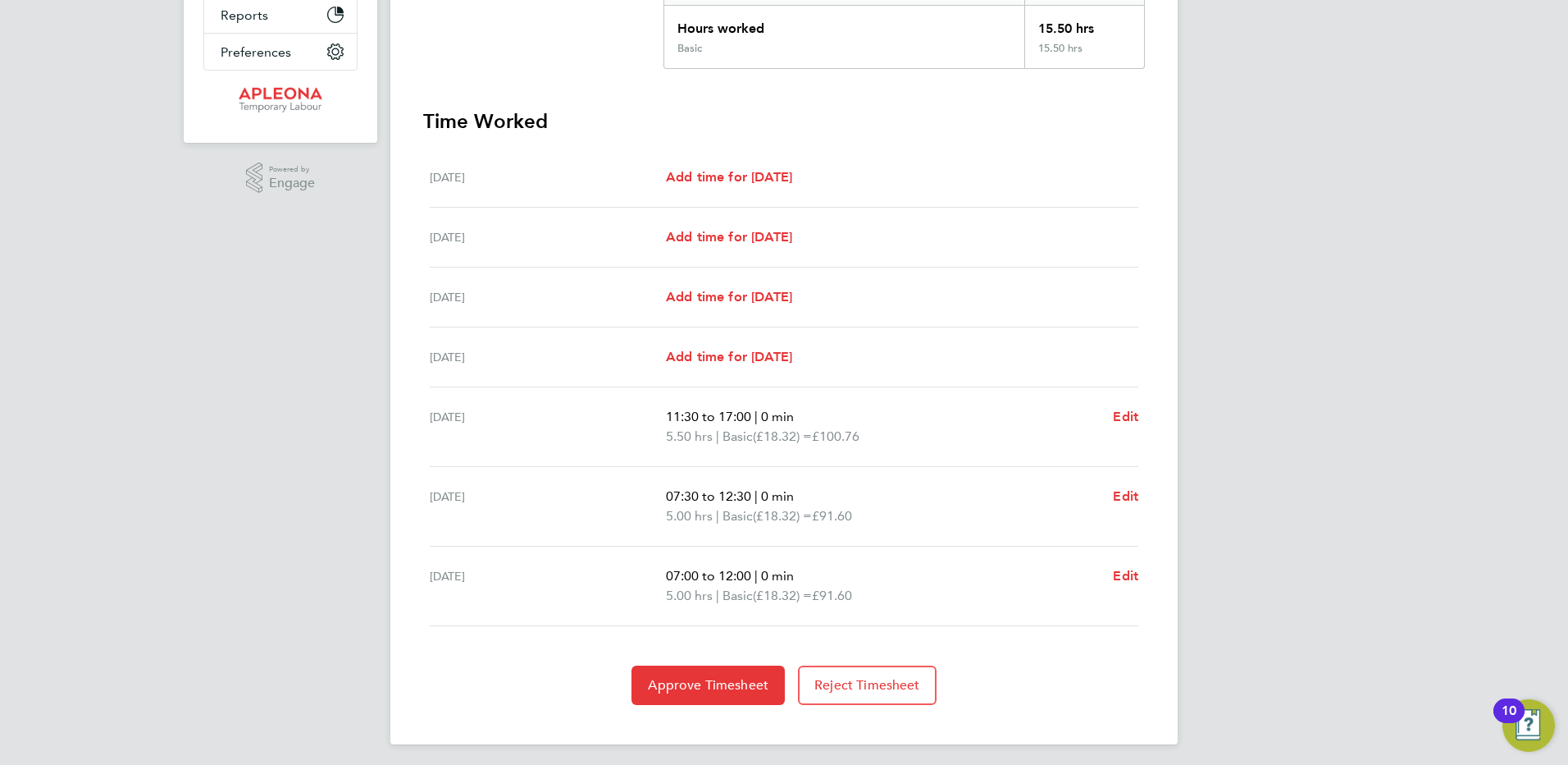
scroll to position [382, 0]
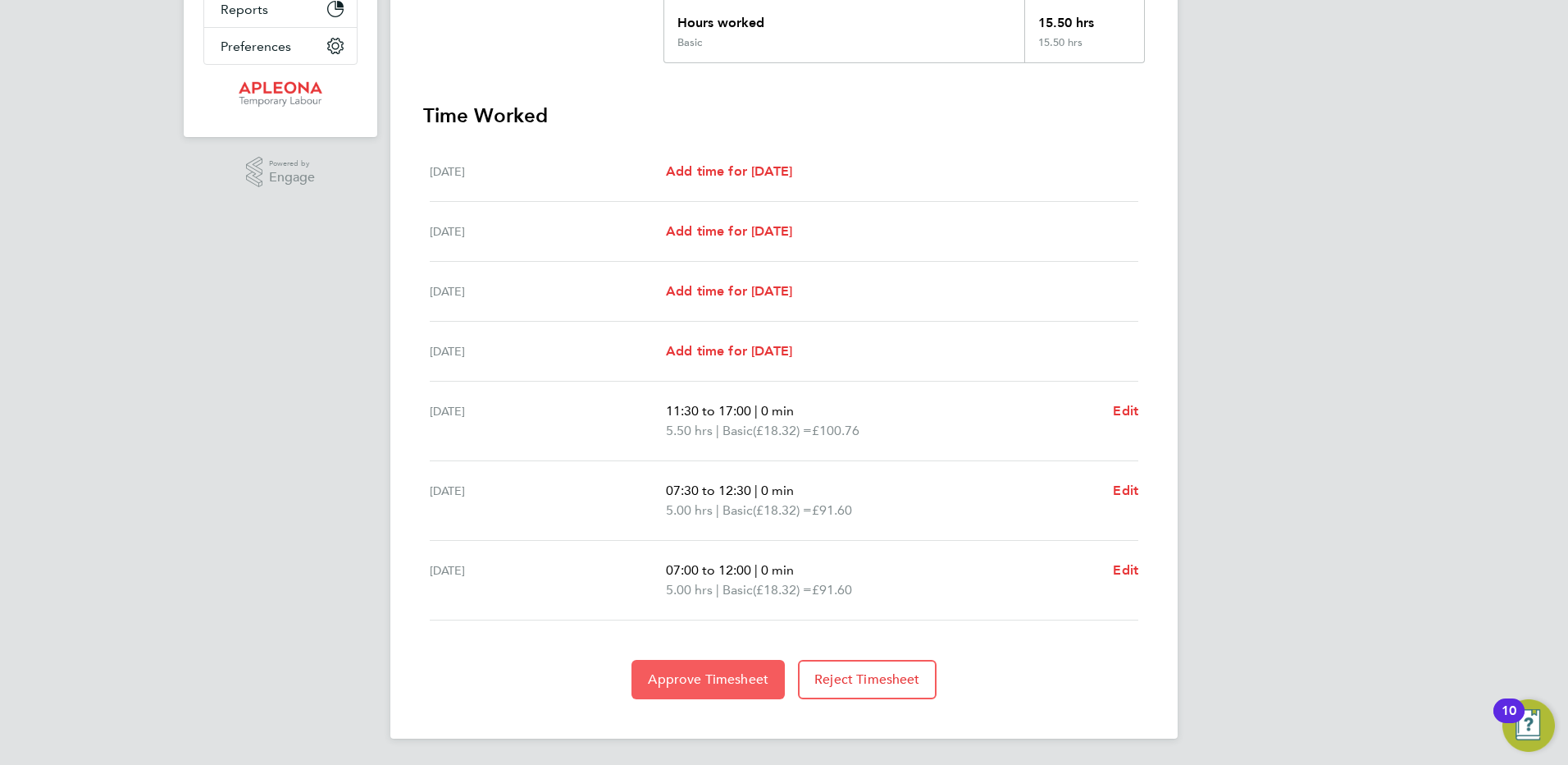
click at [675, 682] on span "Approve Timesheet" at bounding box center [709, 679] width 120 height 17
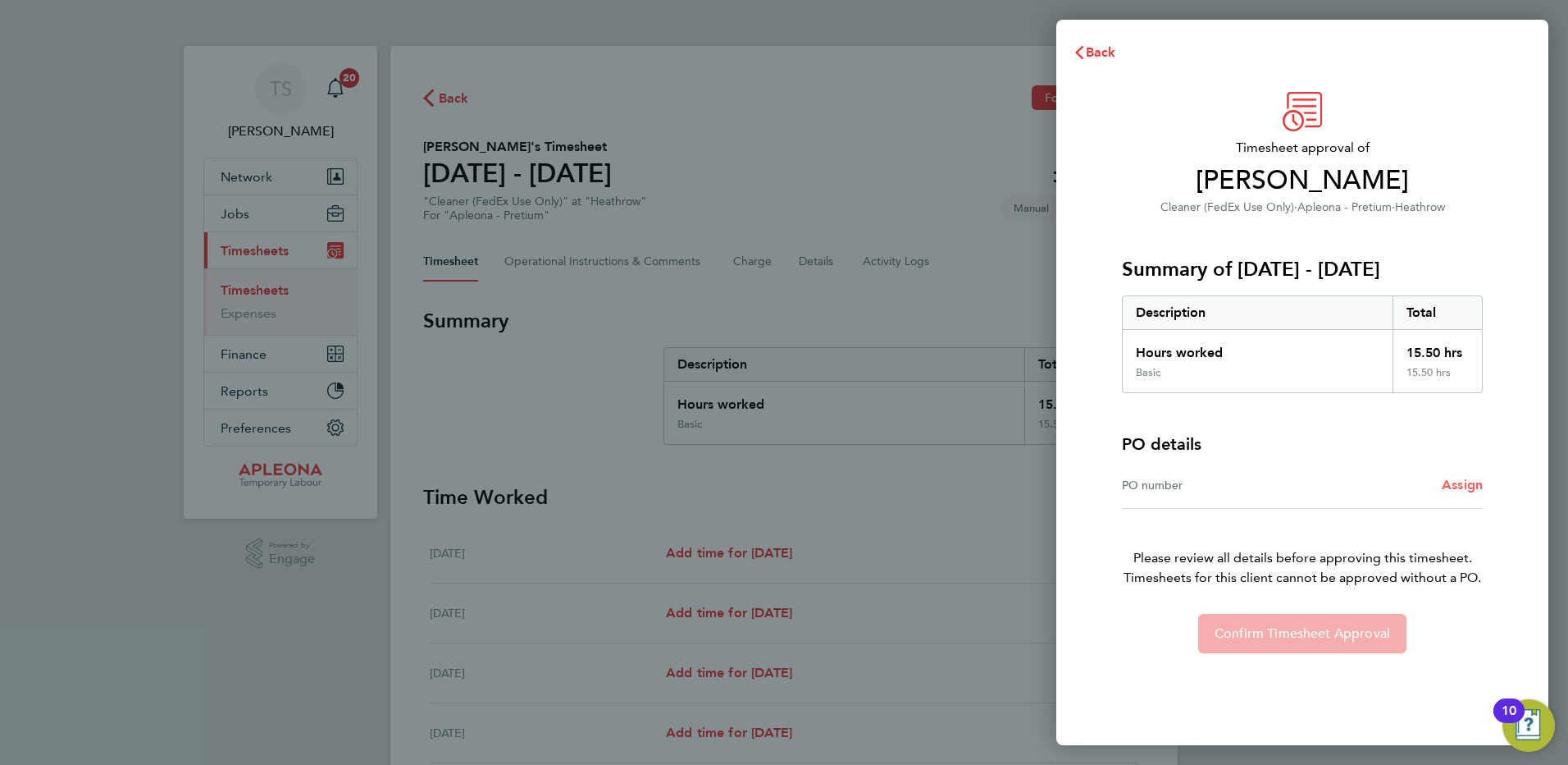
click at [1453, 484] on span "Assign" at bounding box center [1462, 485] width 41 height 16
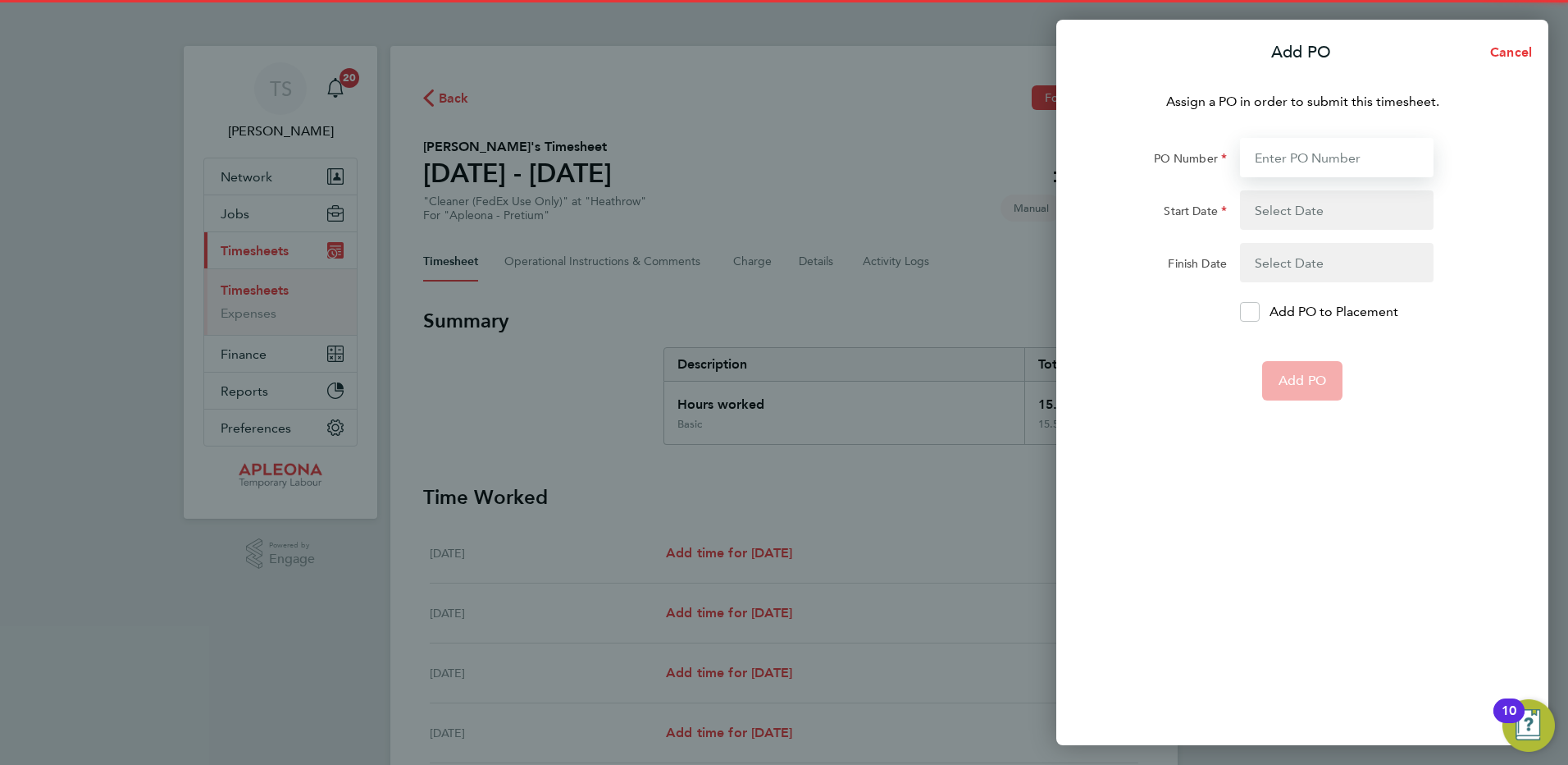
drag, startPoint x: 1280, startPoint y: 170, endPoint x: 1249, endPoint y: 163, distance: 31.8
click at [1280, 170] on input "PO Number" at bounding box center [1337, 158] width 193 height 39
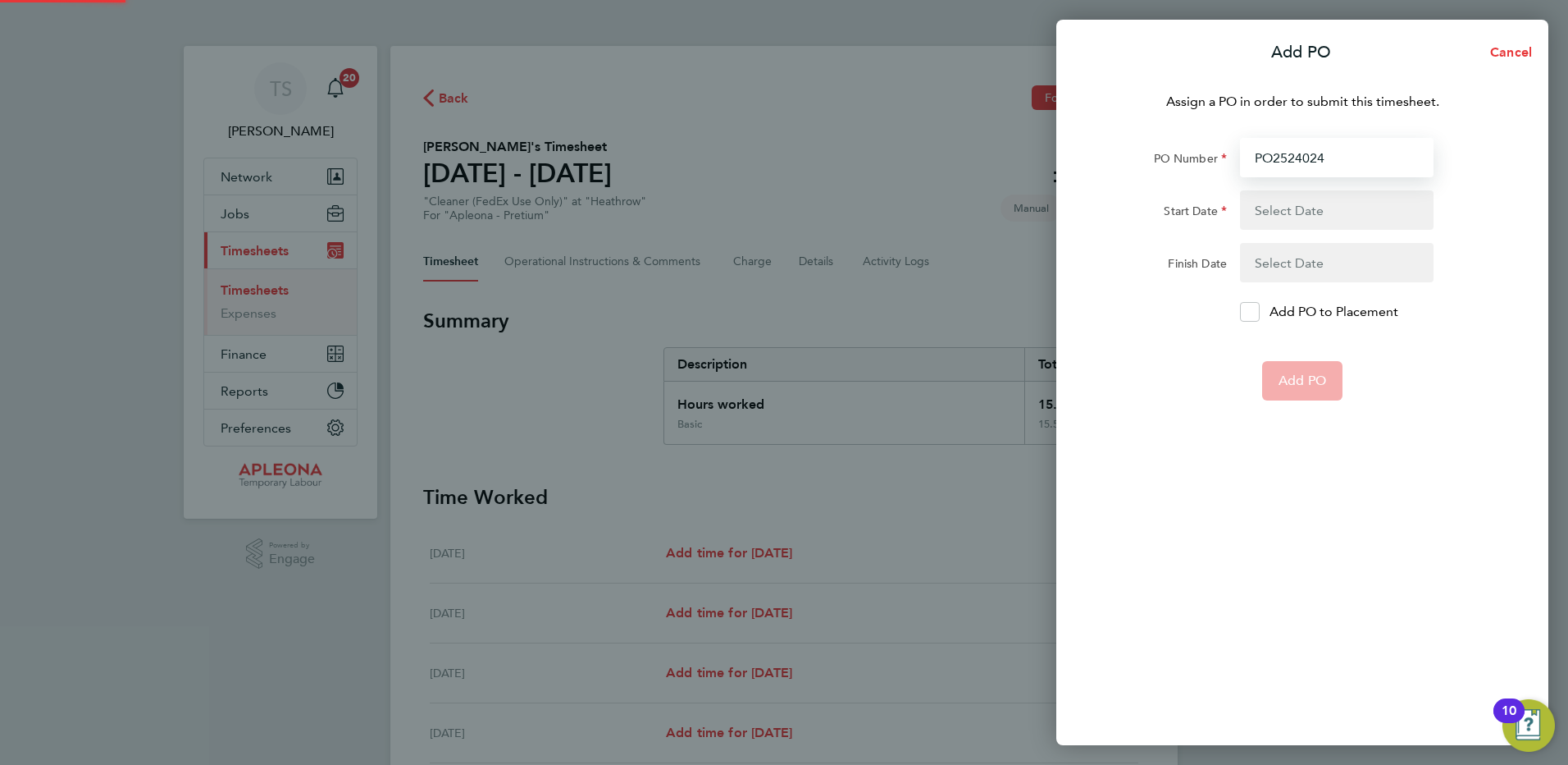
type input "PO2524024"
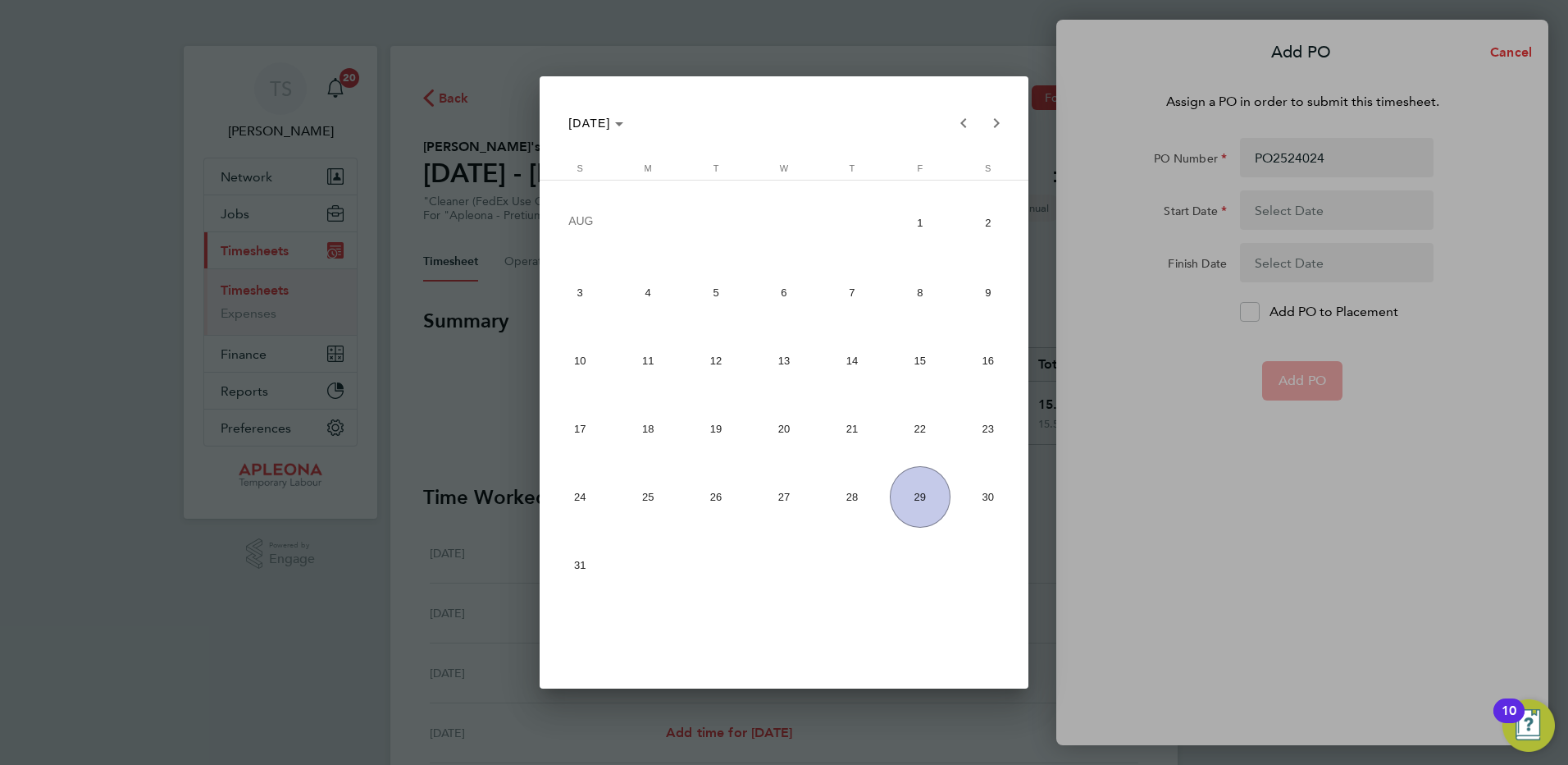
click at [973, 437] on span "23" at bounding box center [988, 428] width 61 height 61
type input "23 Aug 25"
drag, startPoint x: 920, startPoint y: 490, endPoint x: 1075, endPoint y: 414, distance: 172.6
click at [925, 489] on span "29" at bounding box center [921, 497] width 61 height 61
type input "29 Aug 25"
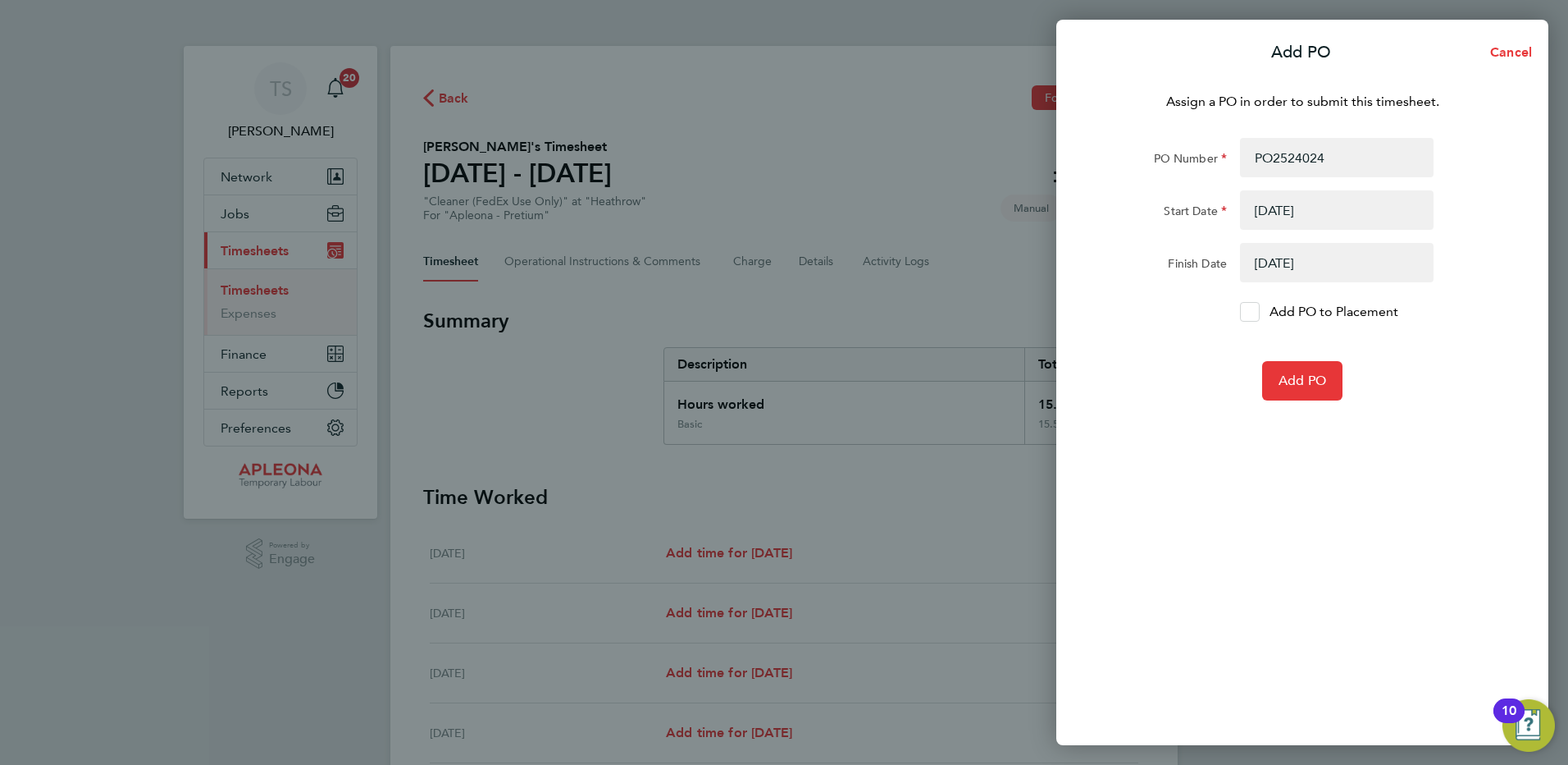
click at [1246, 312] on icon at bounding box center [1250, 312] width 12 height 11
click at [1256, 312] on input "Add PO to Placement" at bounding box center [1256, 312] width 0 height 0
click at [1300, 376] on span "Add PO" at bounding box center [1303, 380] width 47 height 17
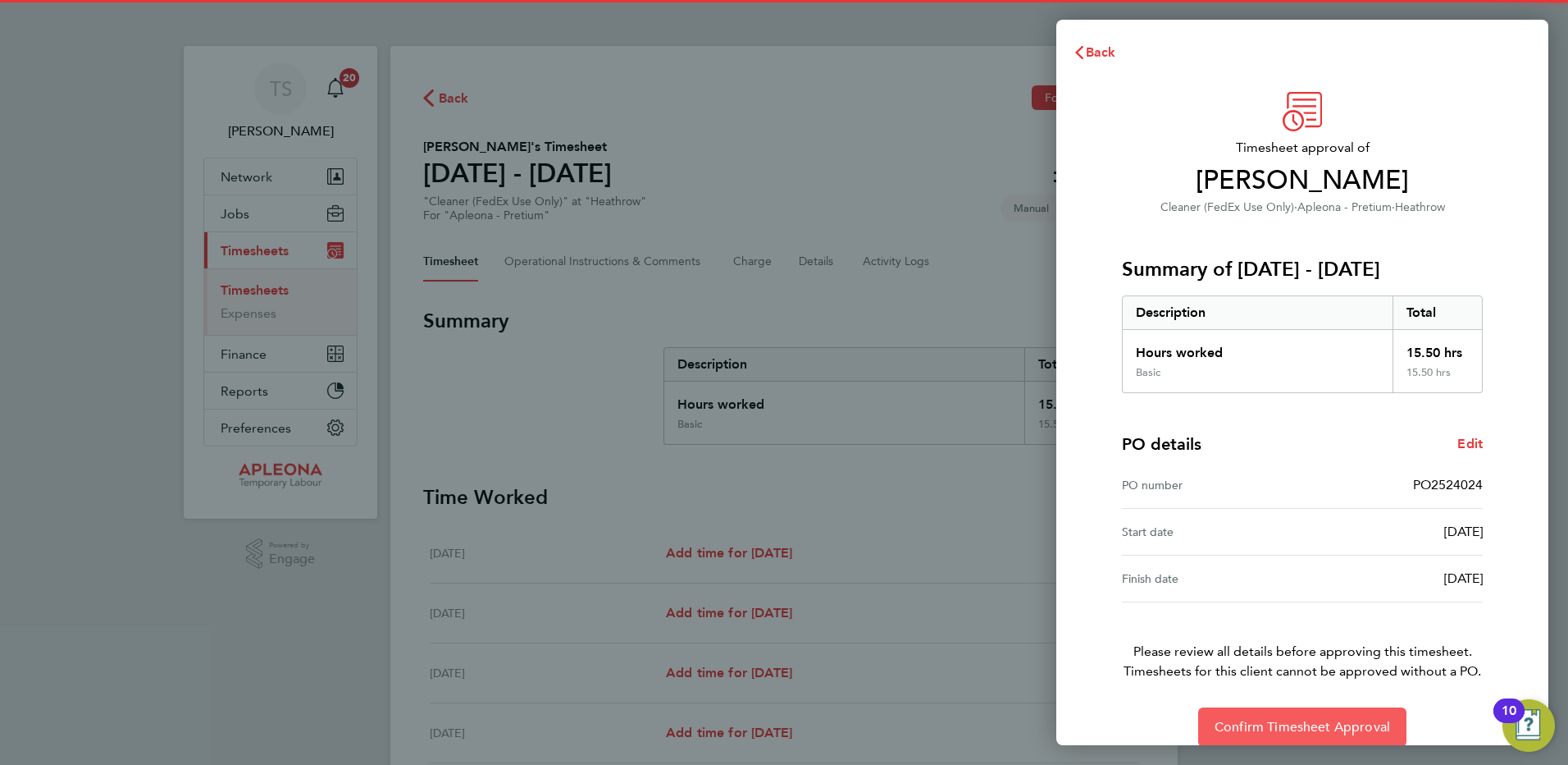
click at [1331, 734] on span "Confirm Timesheet Approval" at bounding box center [1303, 727] width 176 height 17
